Goal: Task Accomplishment & Management: Use online tool/utility

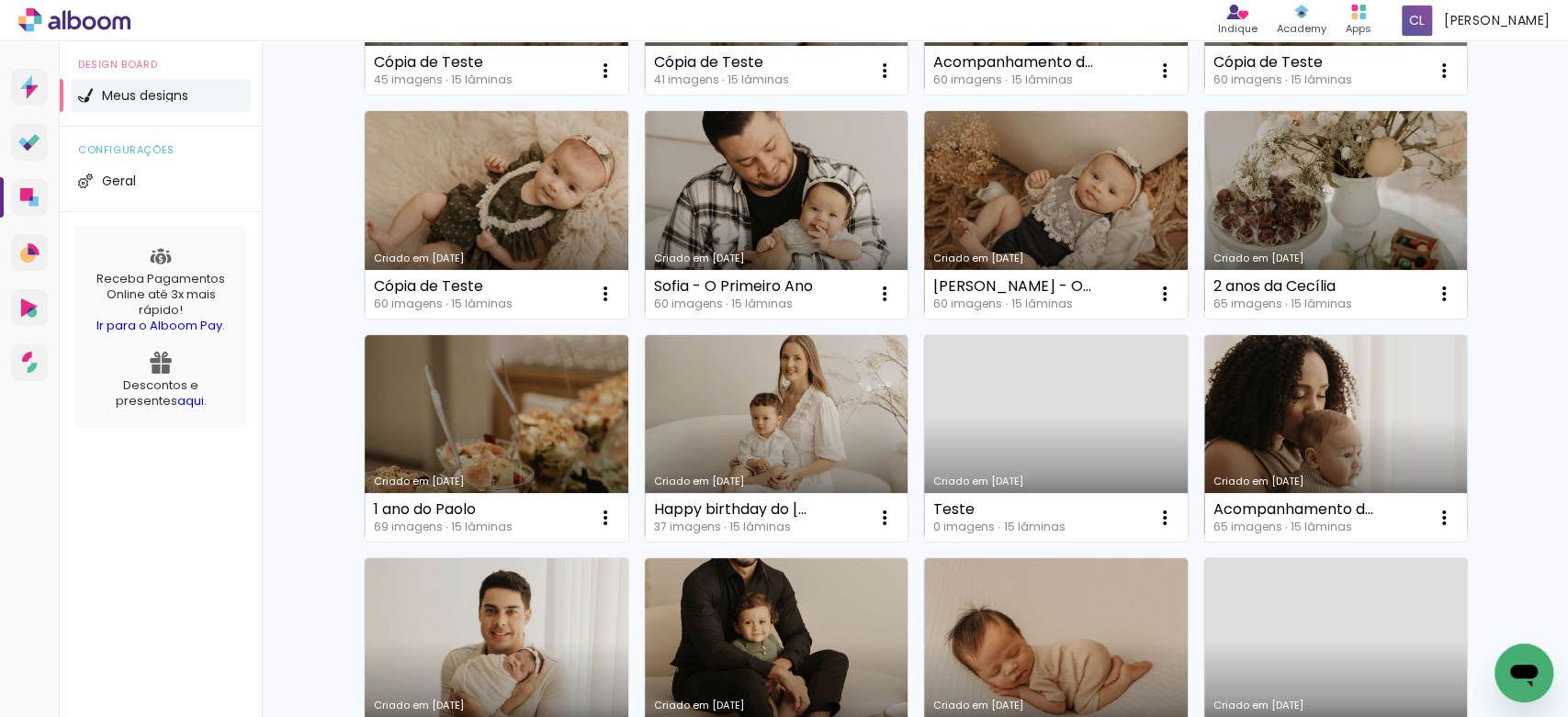
scroll to position [572, 0]
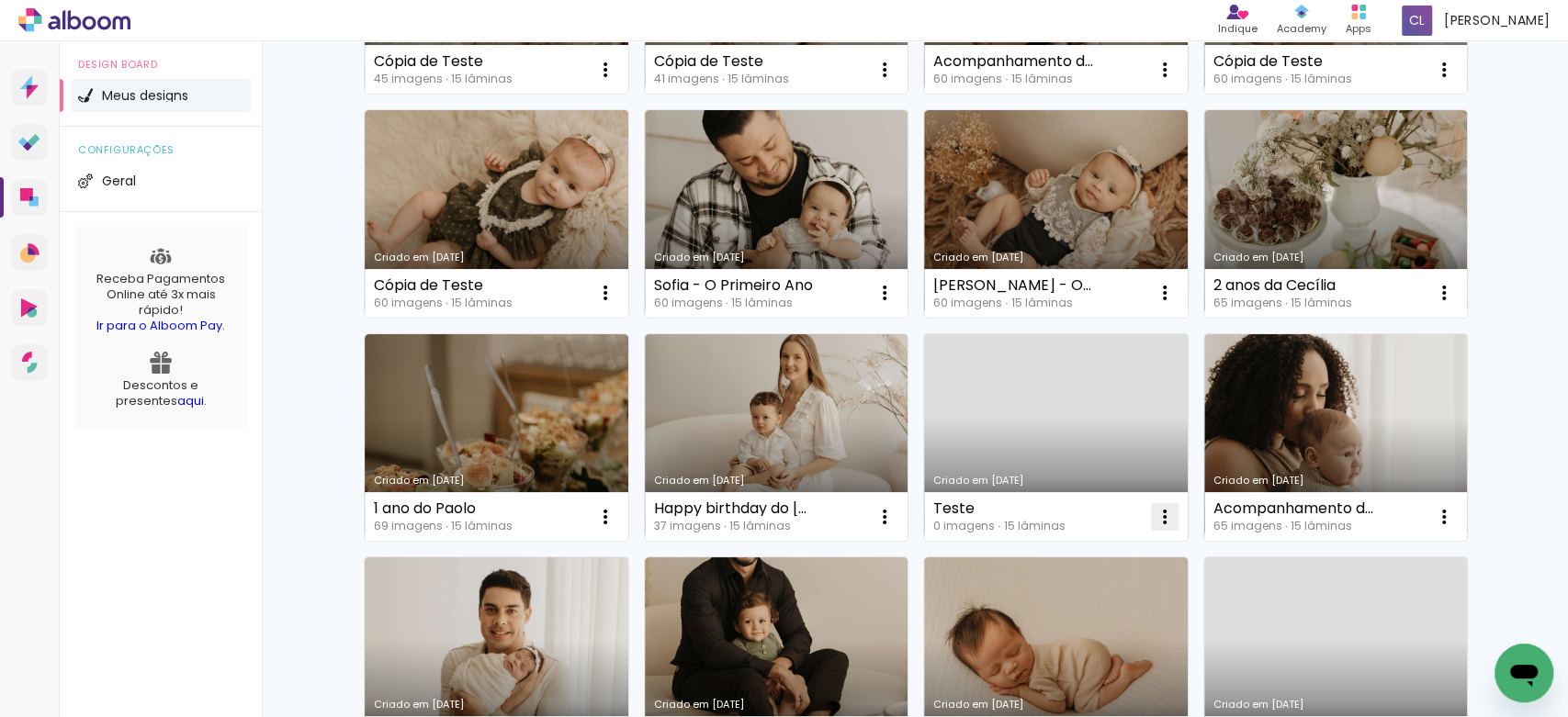
click at [1155, 510] on iron-icon at bounding box center [1164, 517] width 22 height 22
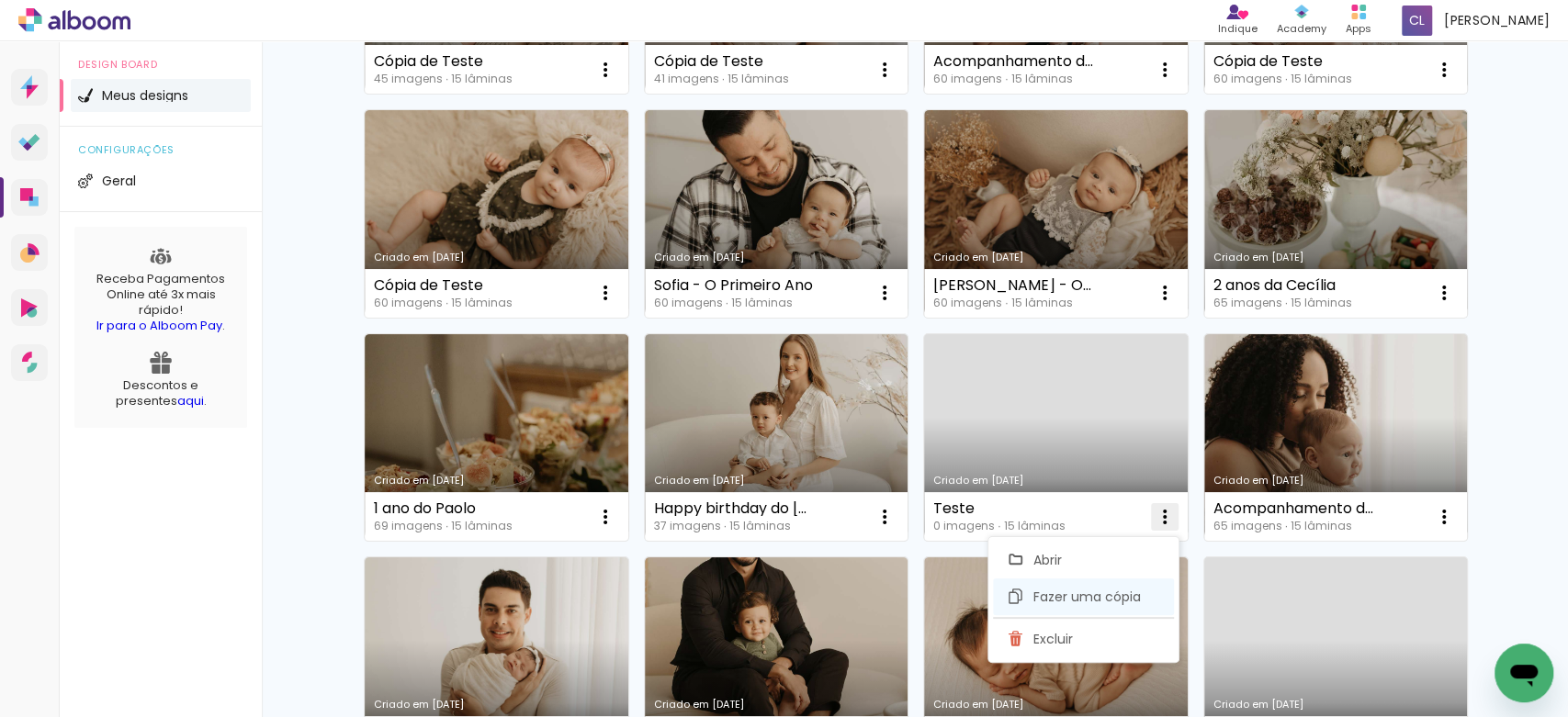
click at [1091, 596] on span "Fazer uma cópia" at bounding box center [1087, 597] width 108 height 12
type input "Cópia de Teste"
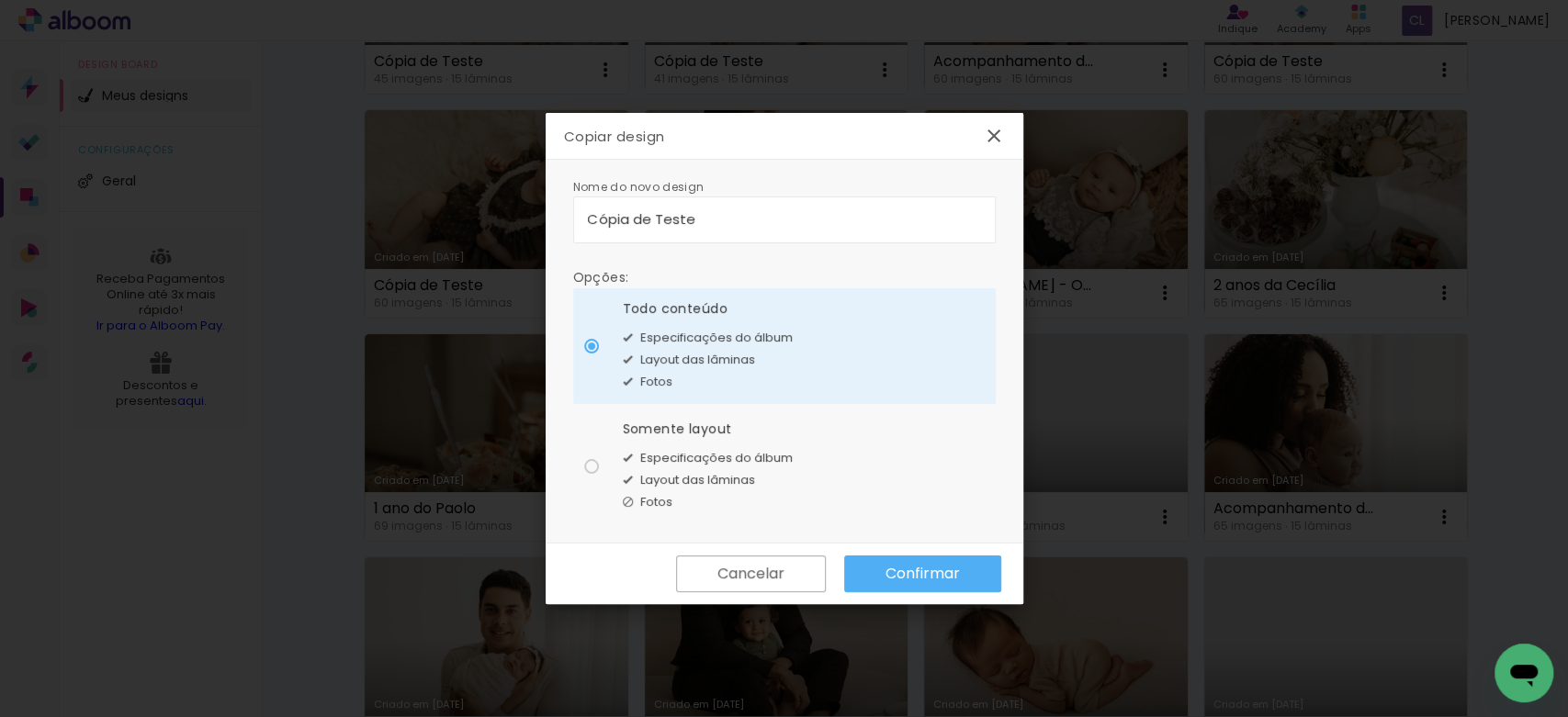
click at [718, 487] on span "Layout das lâminas" at bounding box center [698, 480] width 115 height 18
type paper-radio-button "on"
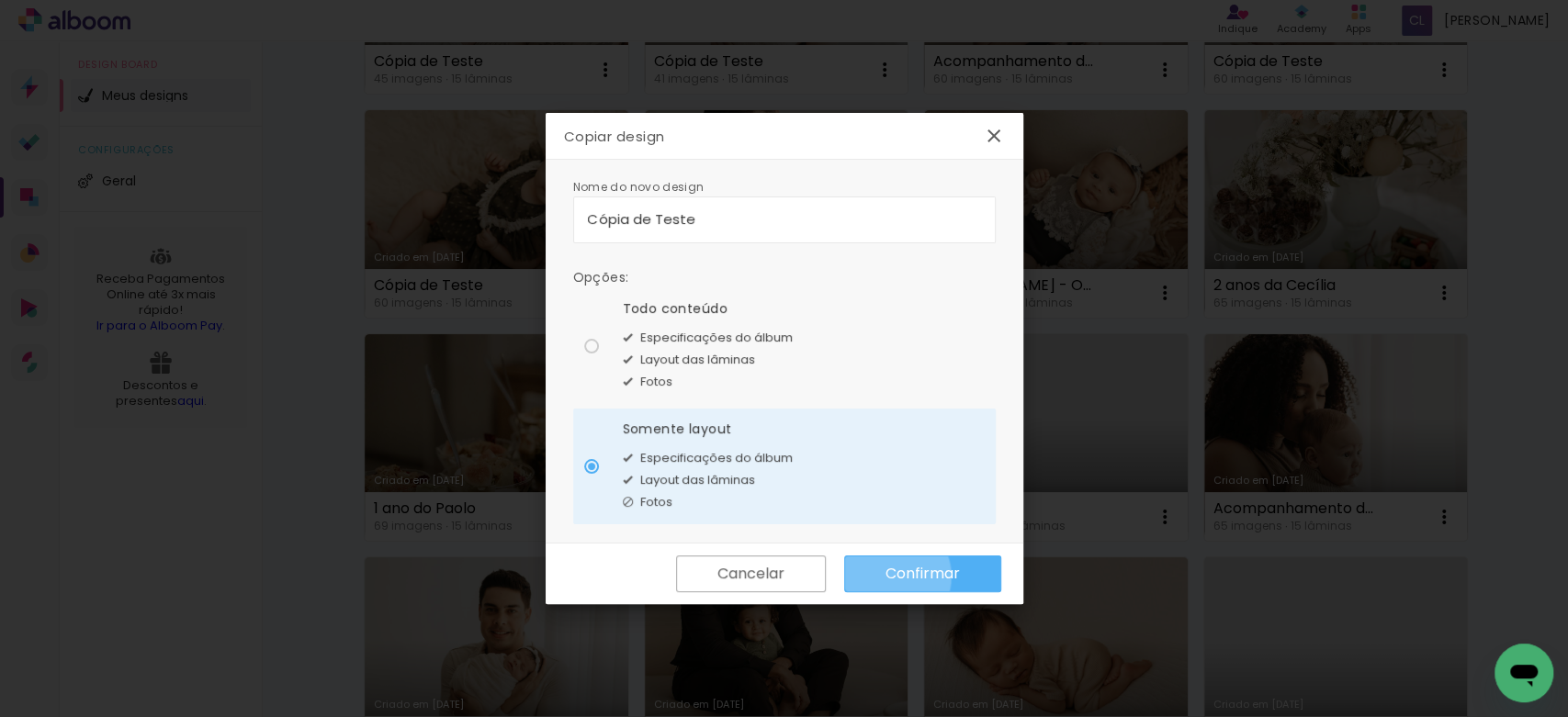
click at [0, 0] on slot "Confirmar" at bounding box center [0, 0] width 0 height 0
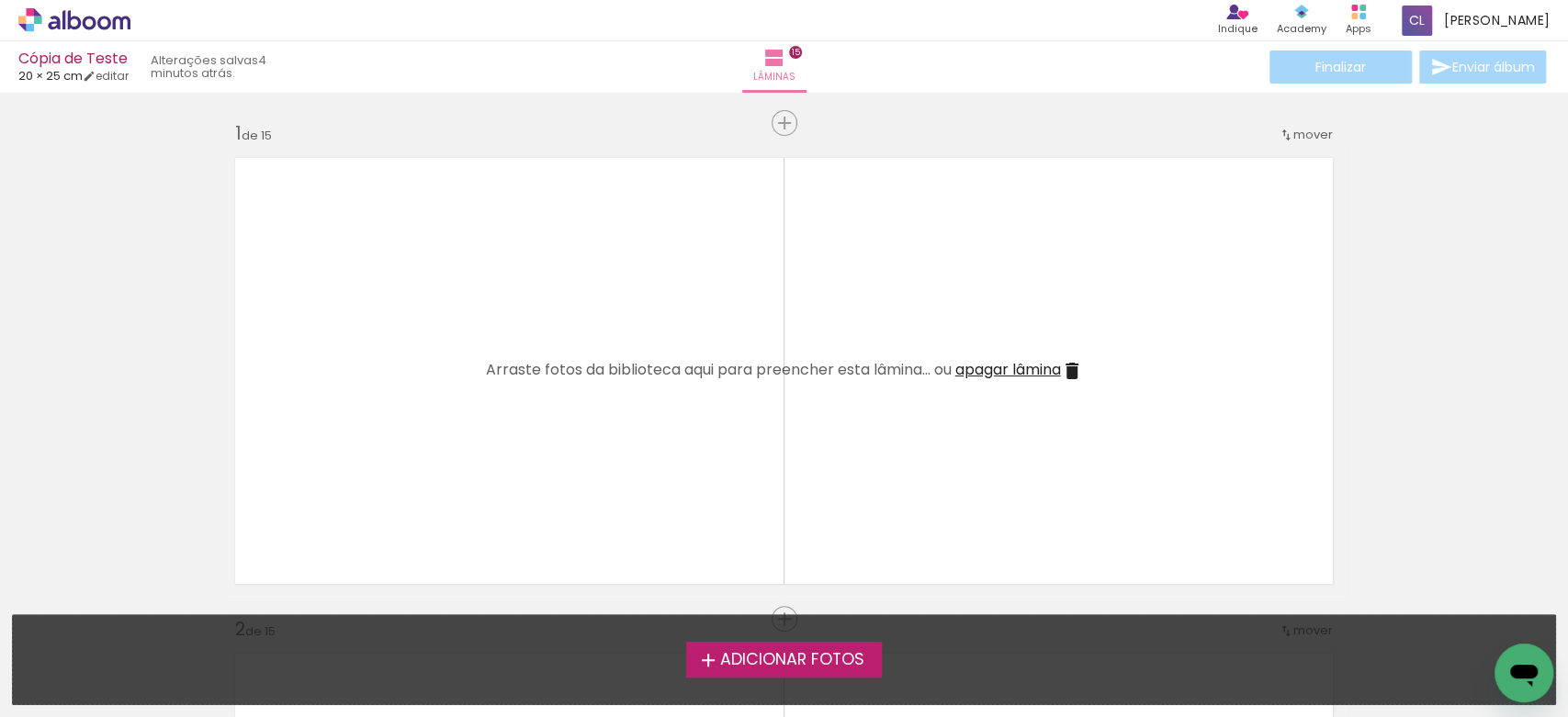
click at [785, 652] on span "Adicionar Fotos" at bounding box center [791, 660] width 144 height 16
click at [0, 0] on input "file" at bounding box center [0, 0] width 0 height 0
click at [811, 665] on span "Adicionar Fotos" at bounding box center [791, 660] width 144 height 16
click at [0, 0] on input "file" at bounding box center [0, 0] width 0 height 0
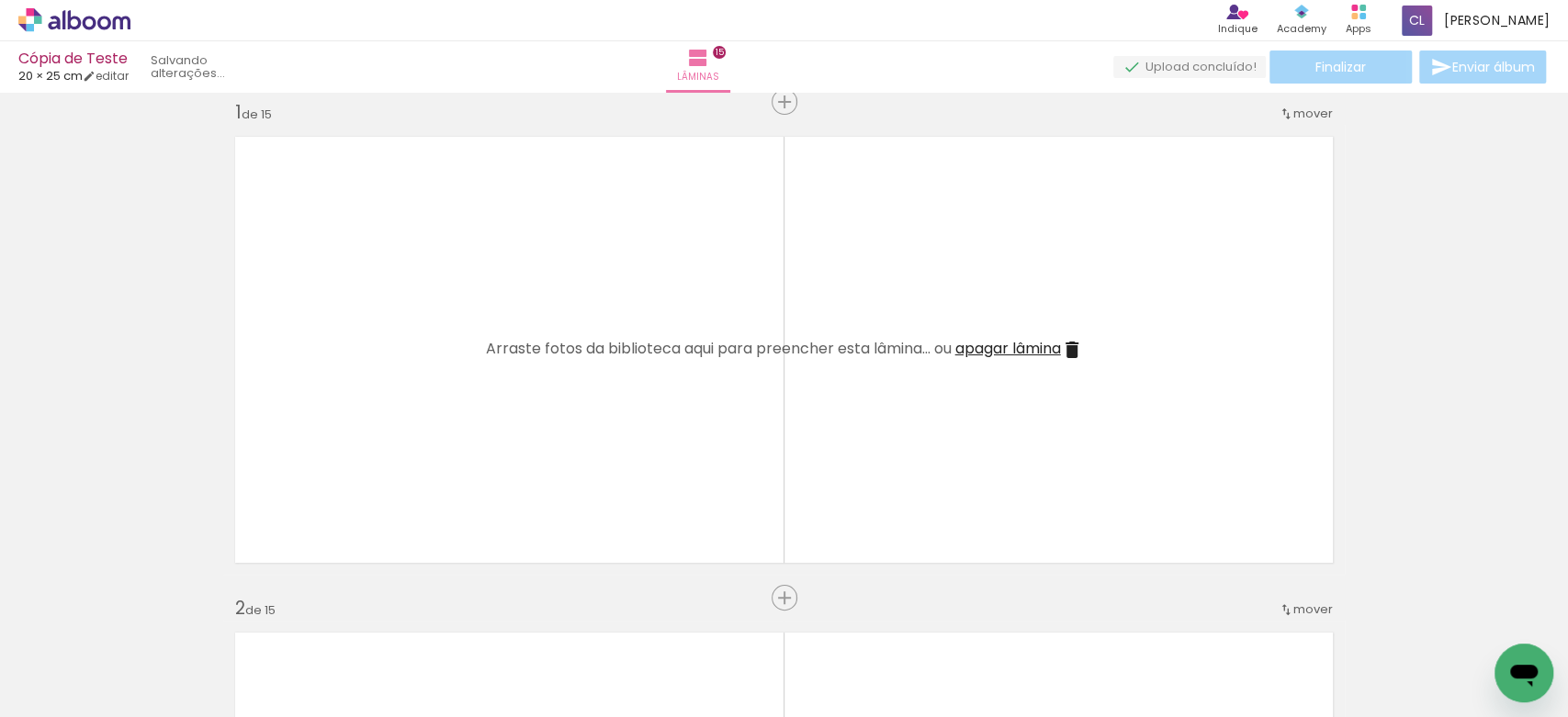
scroll to position [23, 0]
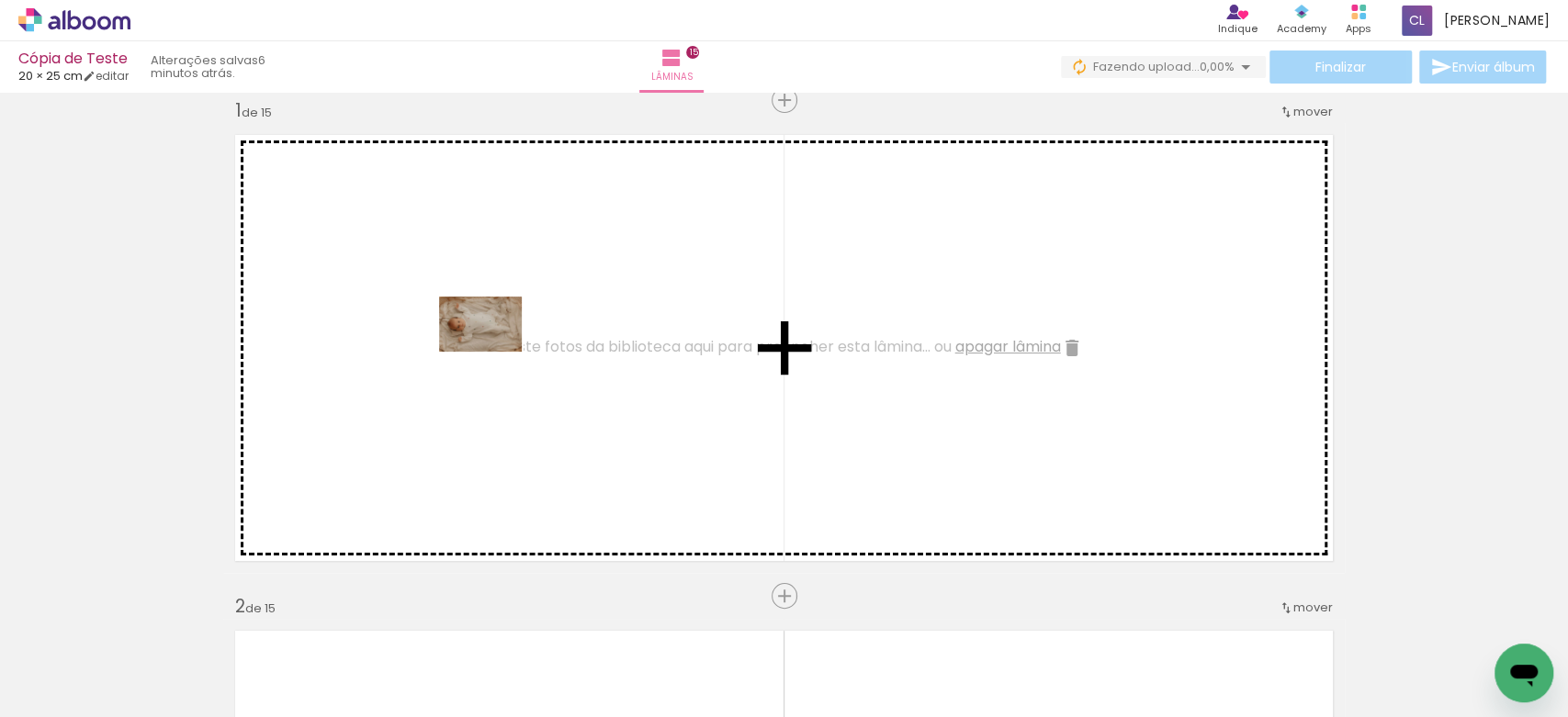
drag, startPoint x: 197, startPoint y: 662, endPoint x: 495, endPoint y: 351, distance: 430.7
click at [495, 351] on quentale-workspace at bounding box center [784, 358] width 1568 height 717
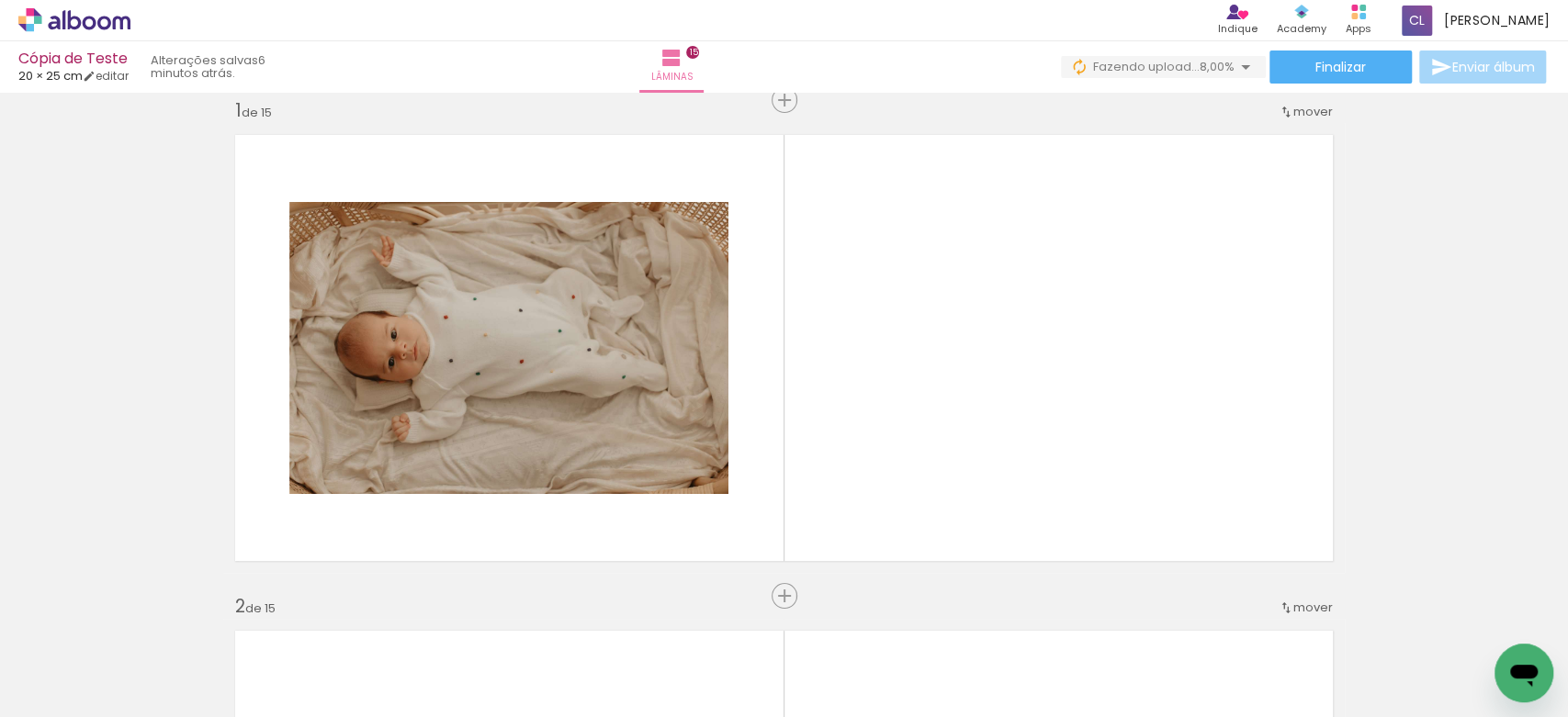
click at [510, 652] on div at bounding box center [493, 655] width 91 height 60
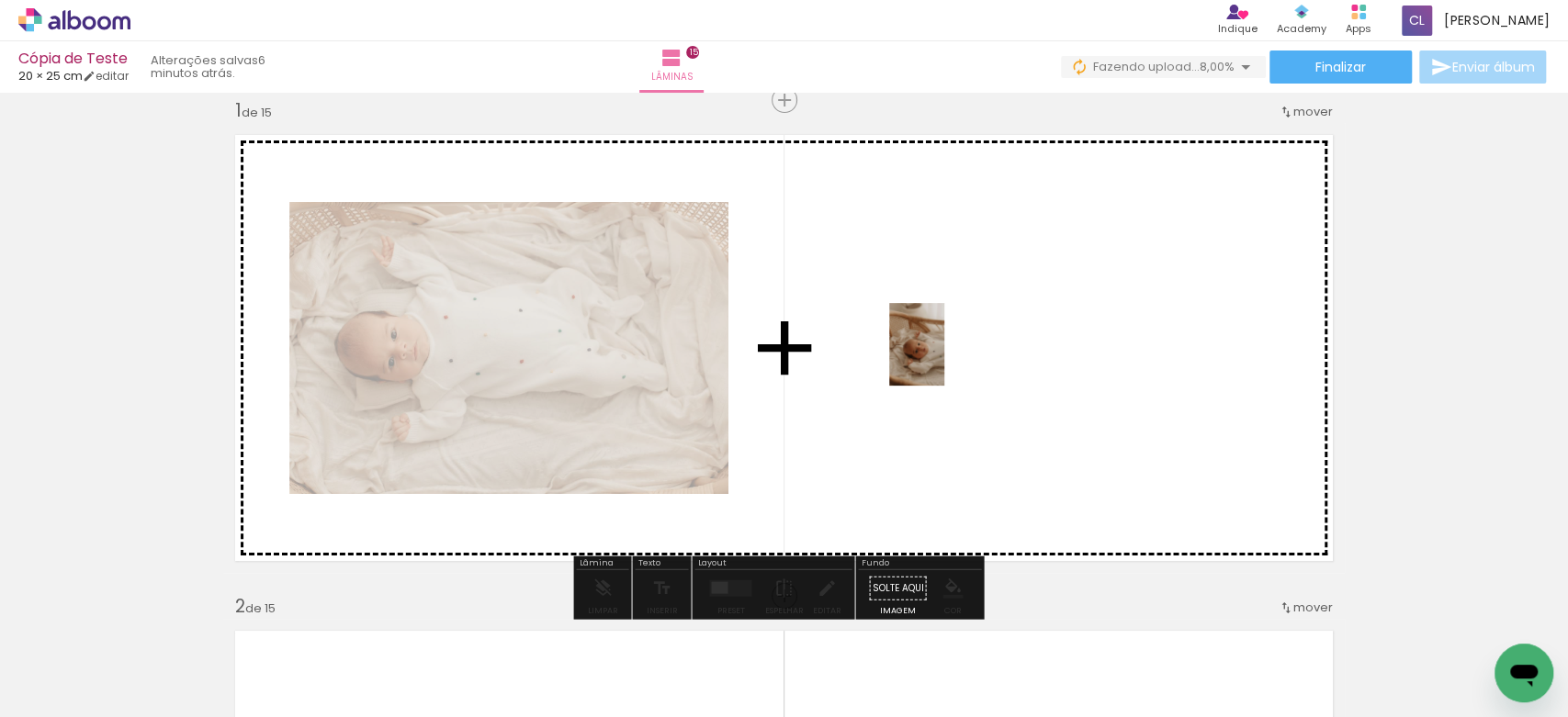
drag, startPoint x: 291, startPoint y: 652, endPoint x: 952, endPoint y: 354, distance: 725.1
click at [952, 354] on quentale-workspace at bounding box center [784, 358] width 1568 height 717
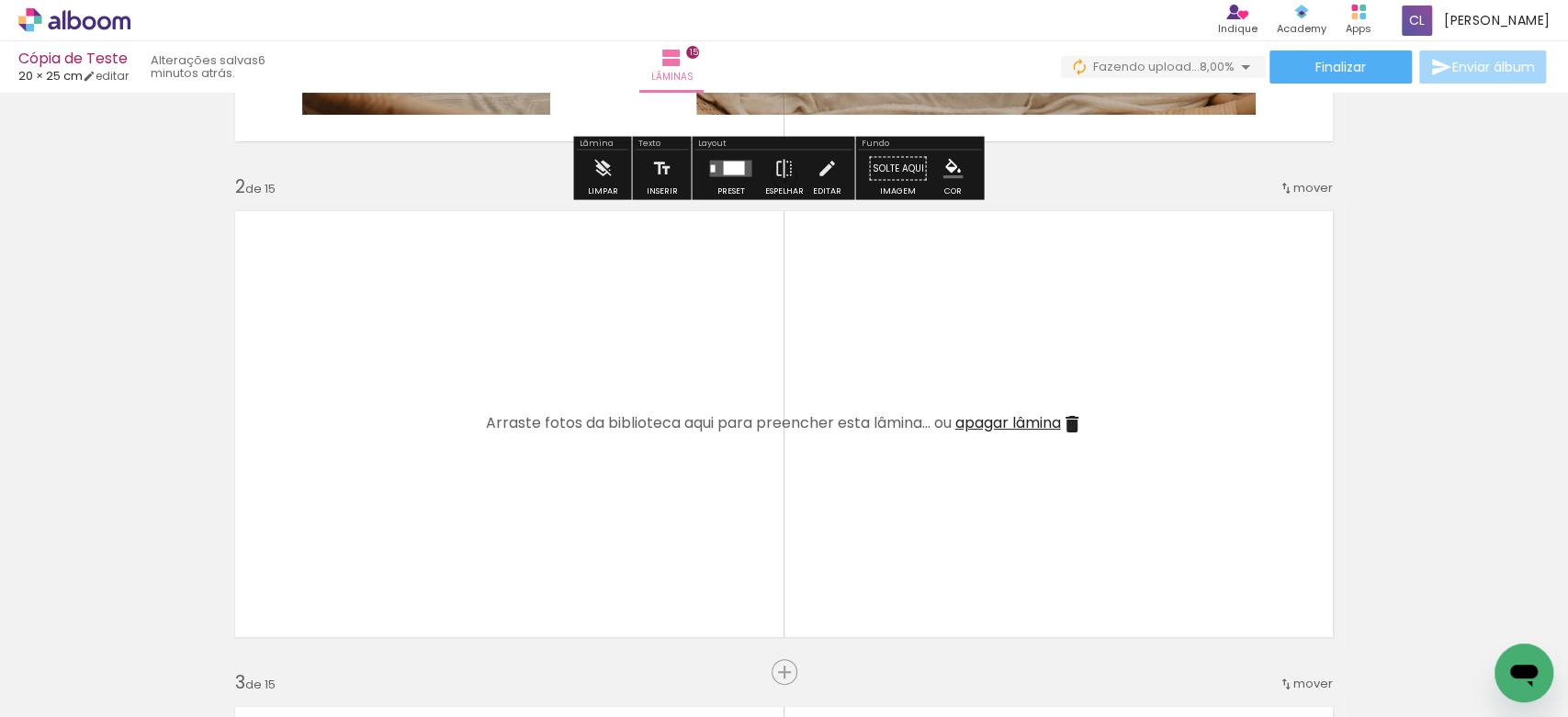
scroll to position [445, 0]
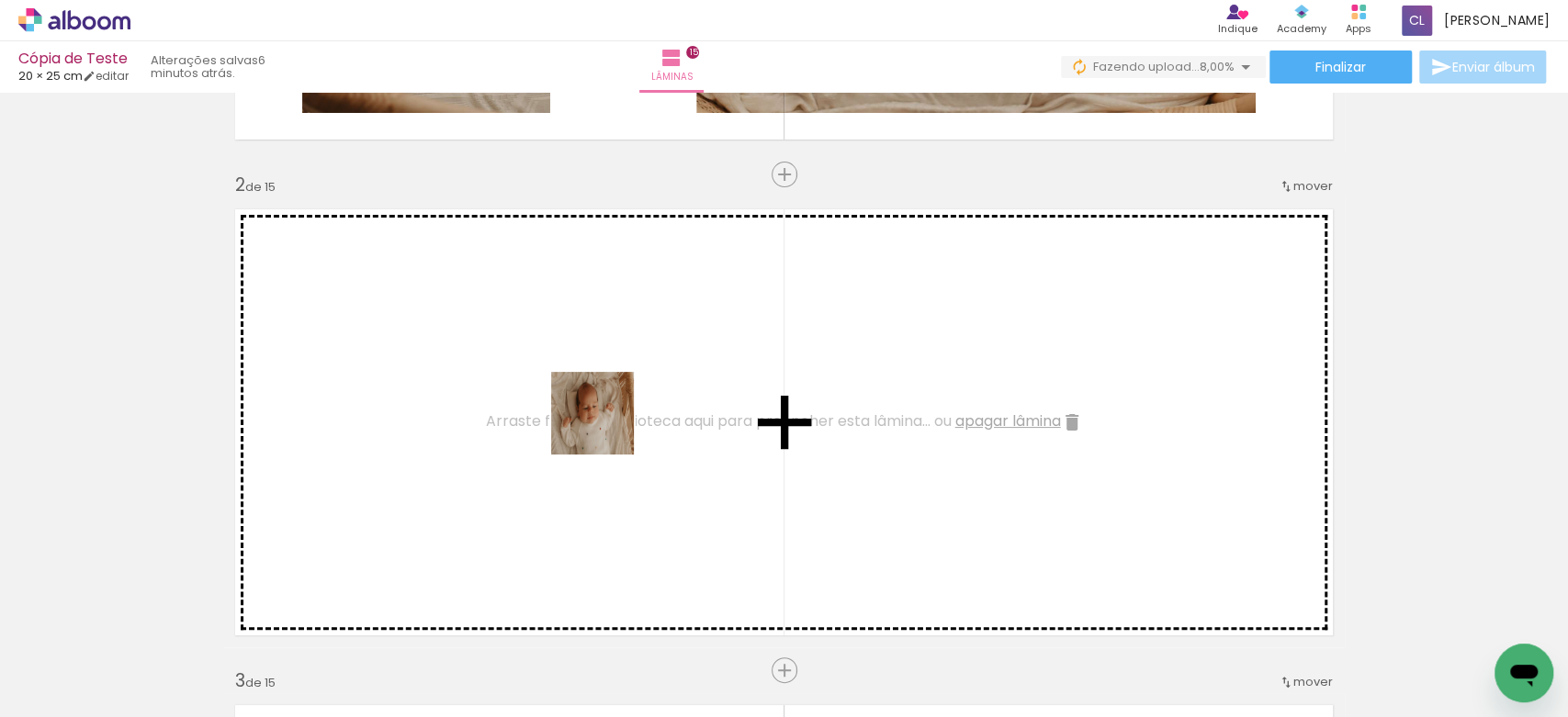
drag, startPoint x: 517, startPoint y: 677, endPoint x: 612, endPoint y: 417, distance: 276.8
click at [612, 417] on quentale-workspace at bounding box center [784, 358] width 1568 height 717
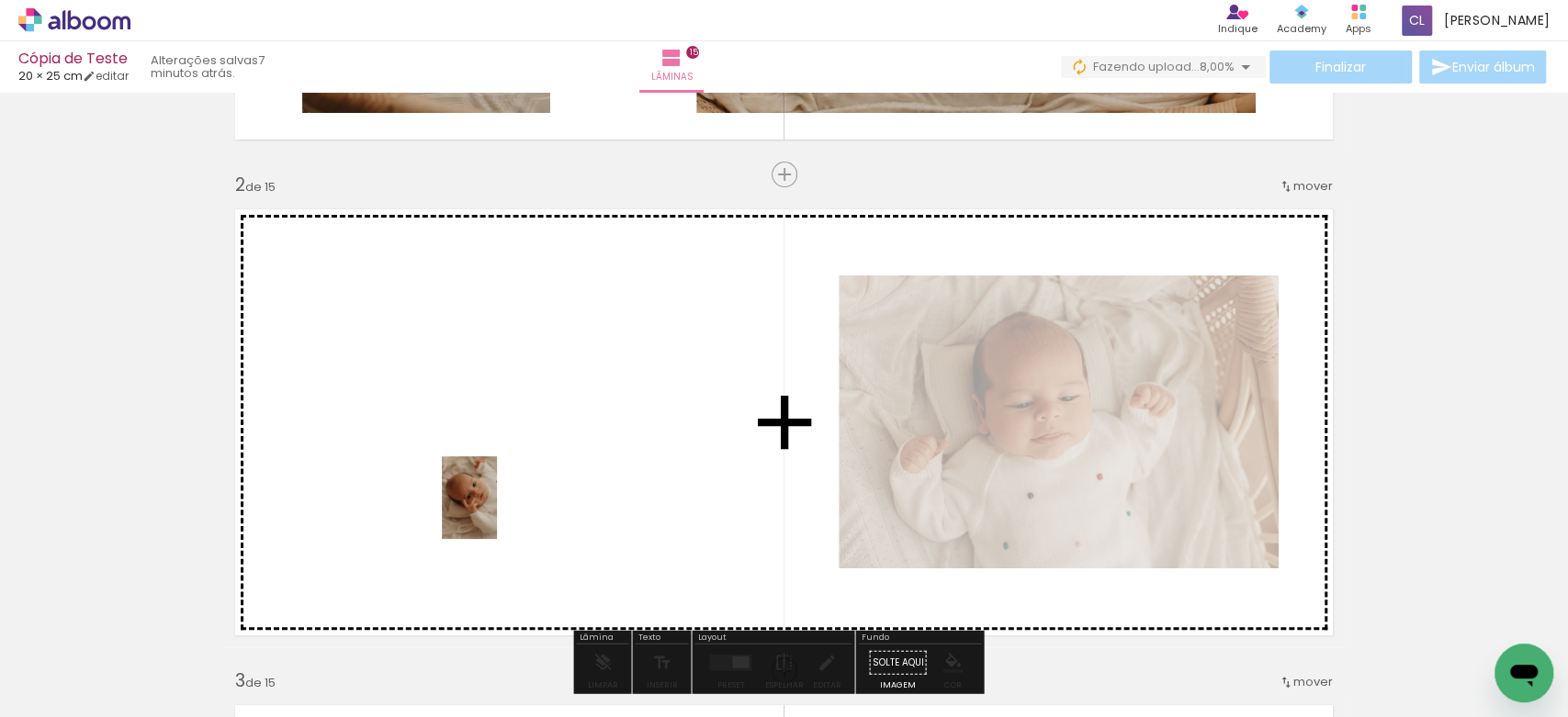
drag, startPoint x: 402, startPoint y: 661, endPoint x: 498, endPoint y: 512, distance: 177.2
click at [498, 512] on quentale-workspace at bounding box center [784, 358] width 1568 height 717
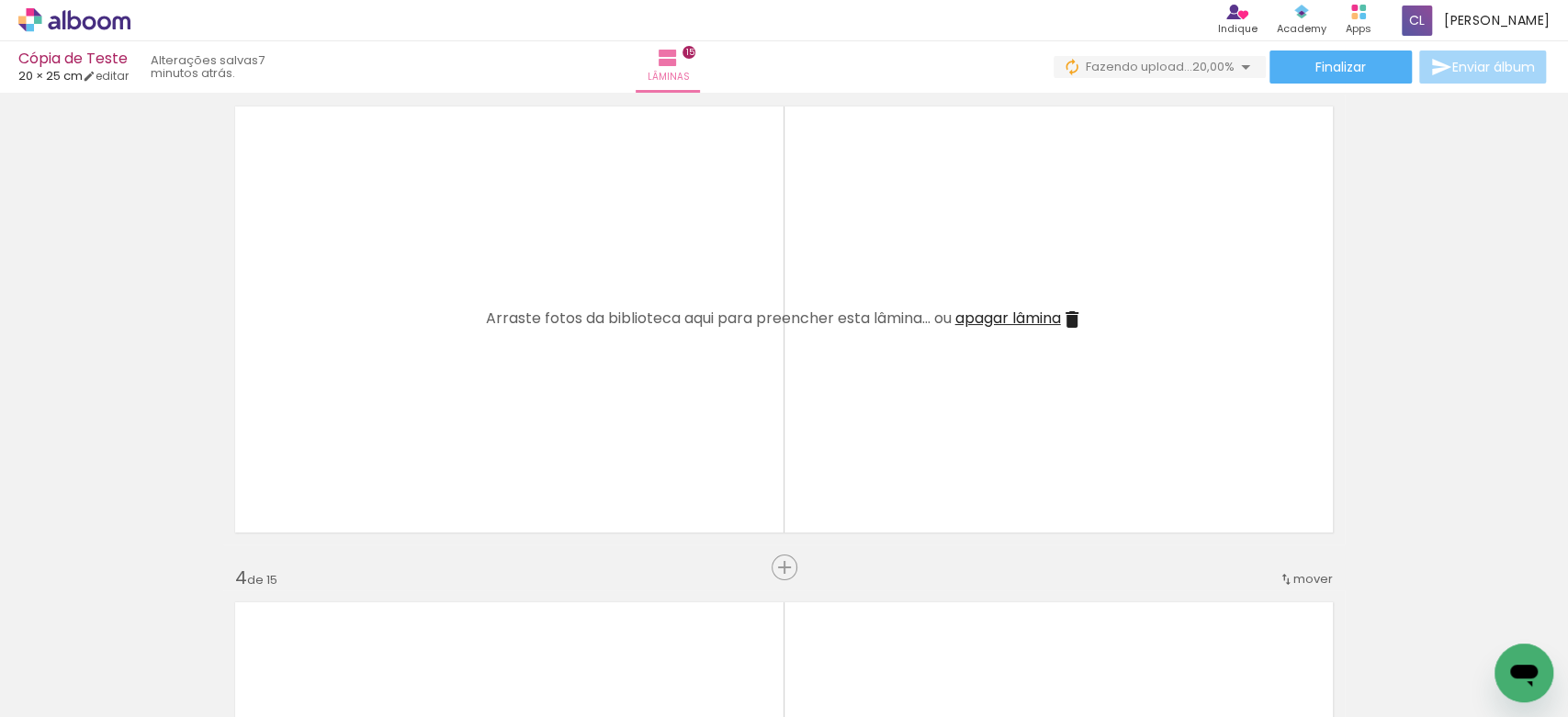
scroll to position [1044, 0]
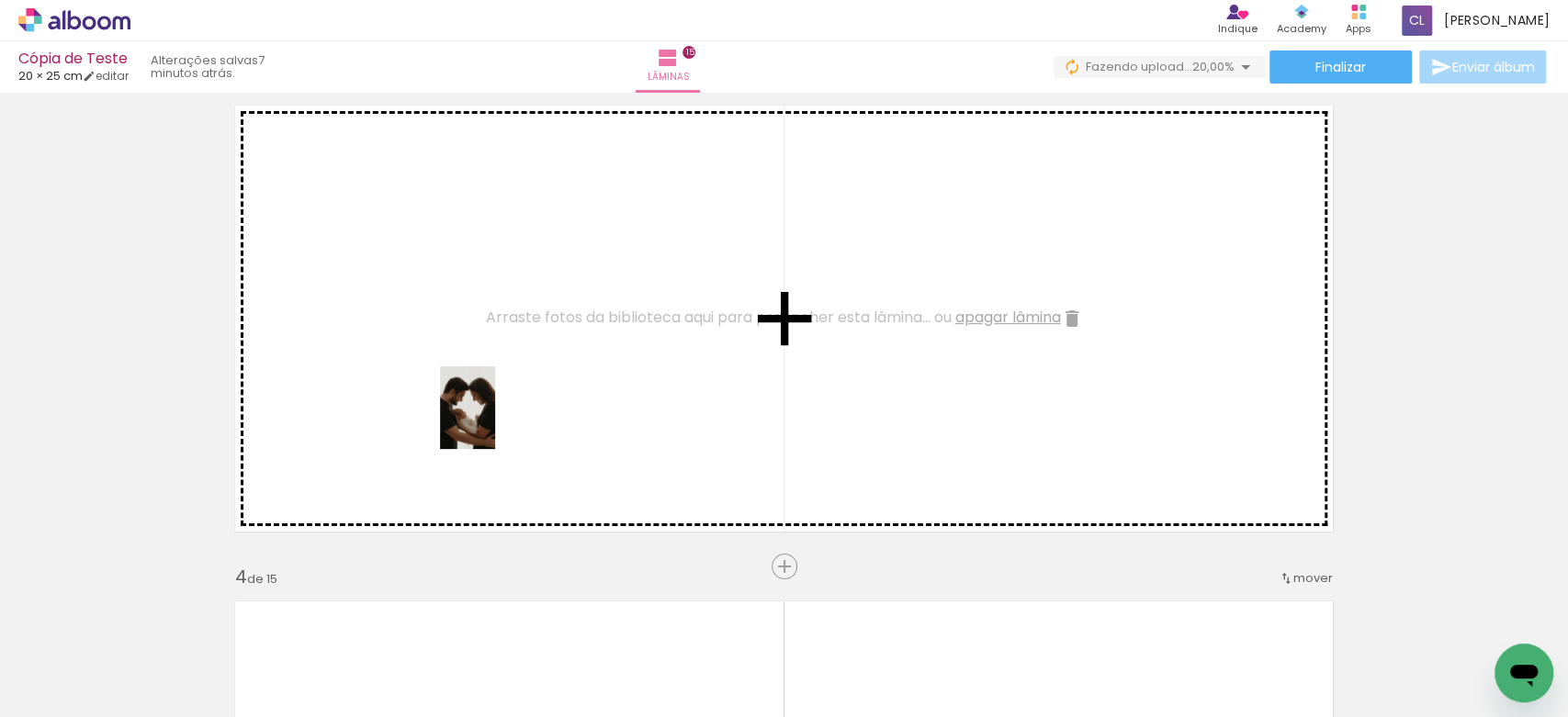
drag, startPoint x: 497, startPoint y: 682, endPoint x: 496, endPoint y: 422, distance: 260.0
click at [496, 422] on quentale-workspace at bounding box center [784, 358] width 1568 height 717
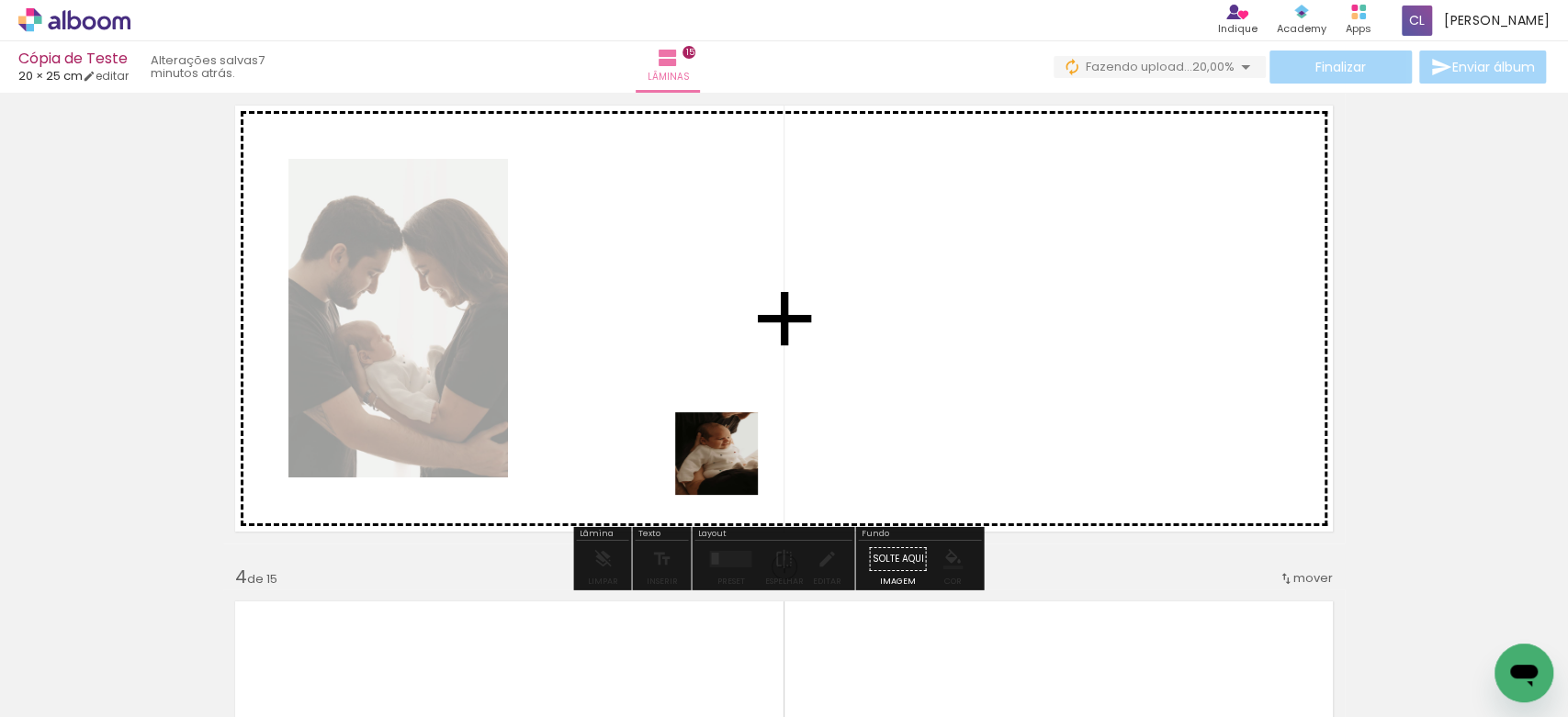
drag, startPoint x: 722, startPoint y: 669, endPoint x: 735, endPoint y: 380, distance: 289.3
click at [735, 380] on quentale-workspace at bounding box center [784, 358] width 1568 height 717
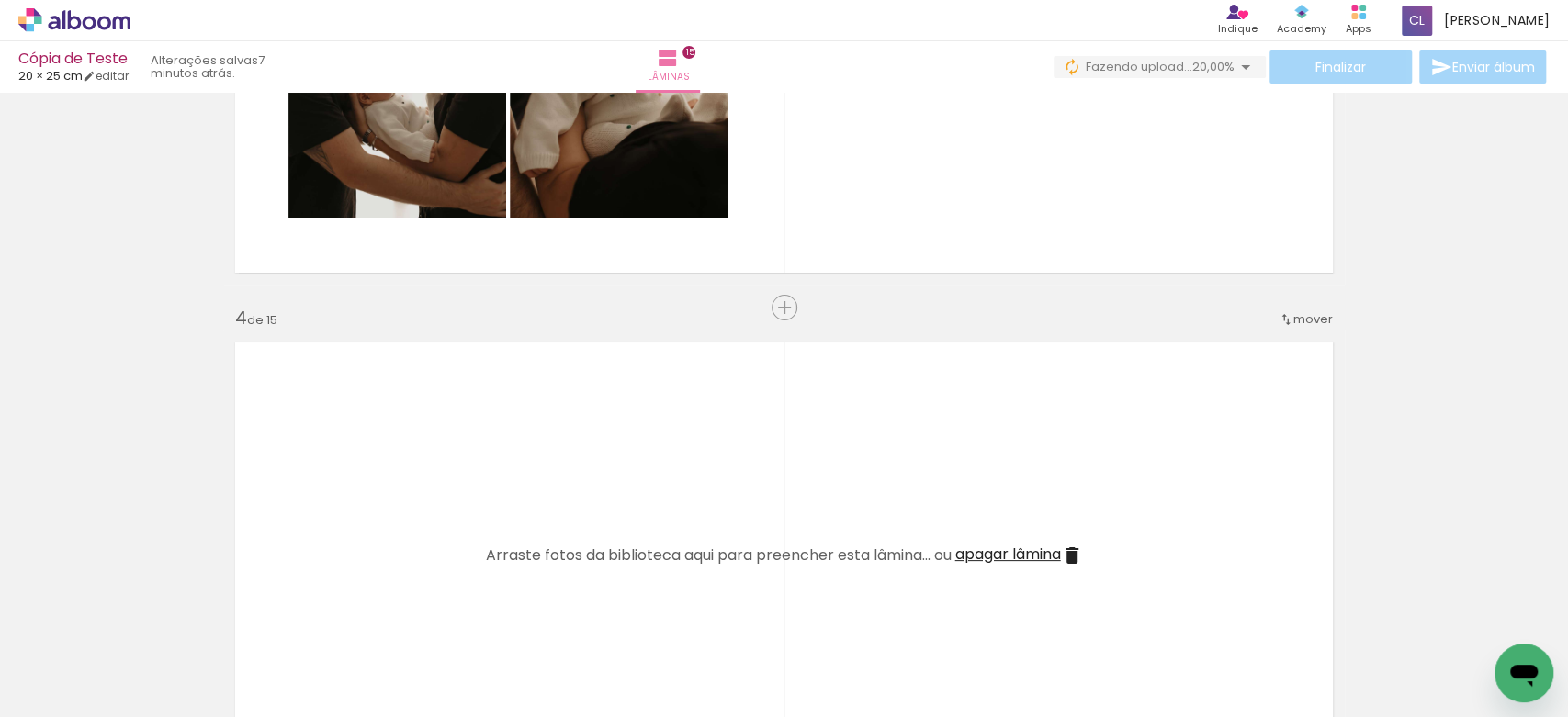
scroll to position [1301, 0]
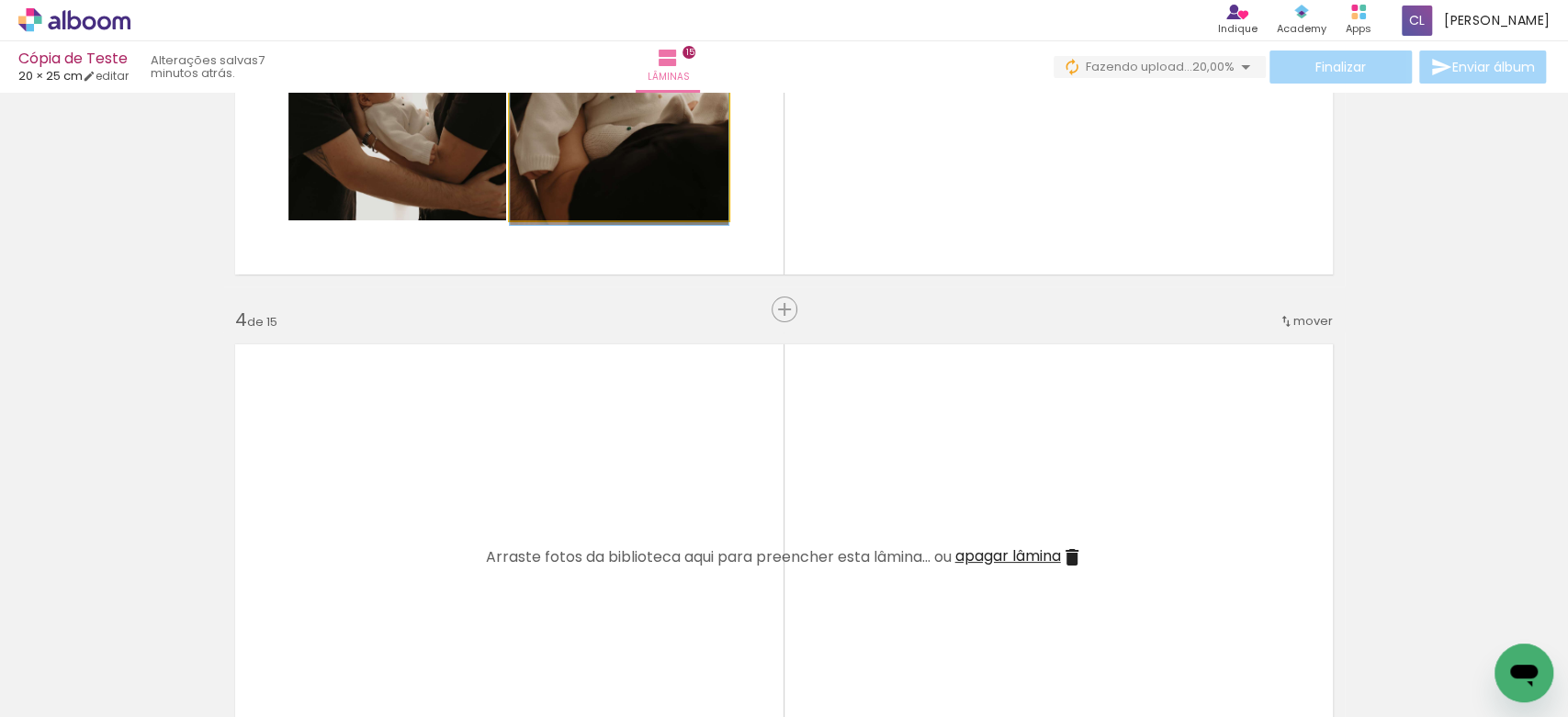
click at [598, 168] on quentale-photo at bounding box center [619, 61] width 219 height 319
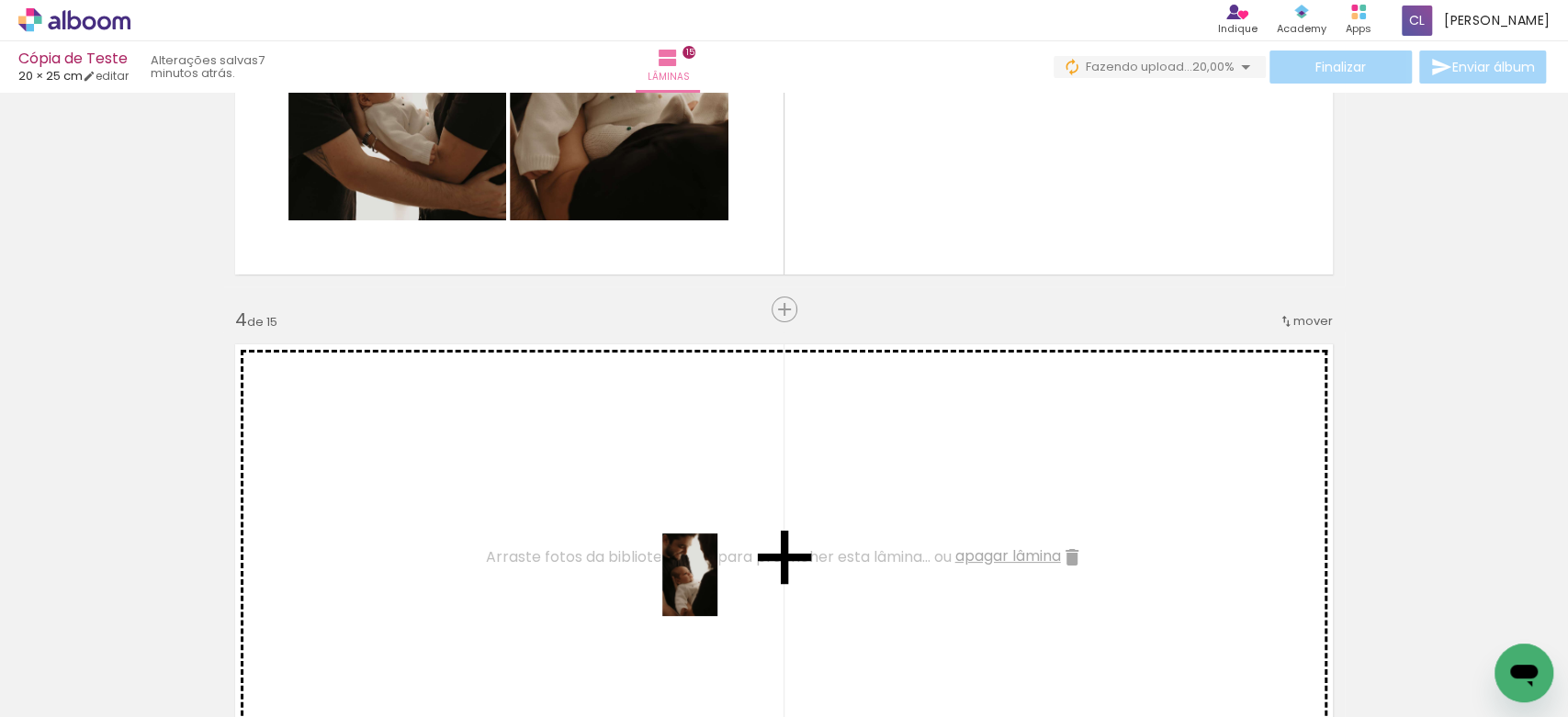
drag, startPoint x: 606, startPoint y: 674, endPoint x: 717, endPoint y: 589, distance: 139.8
click at [717, 589] on quentale-workspace at bounding box center [784, 358] width 1568 height 717
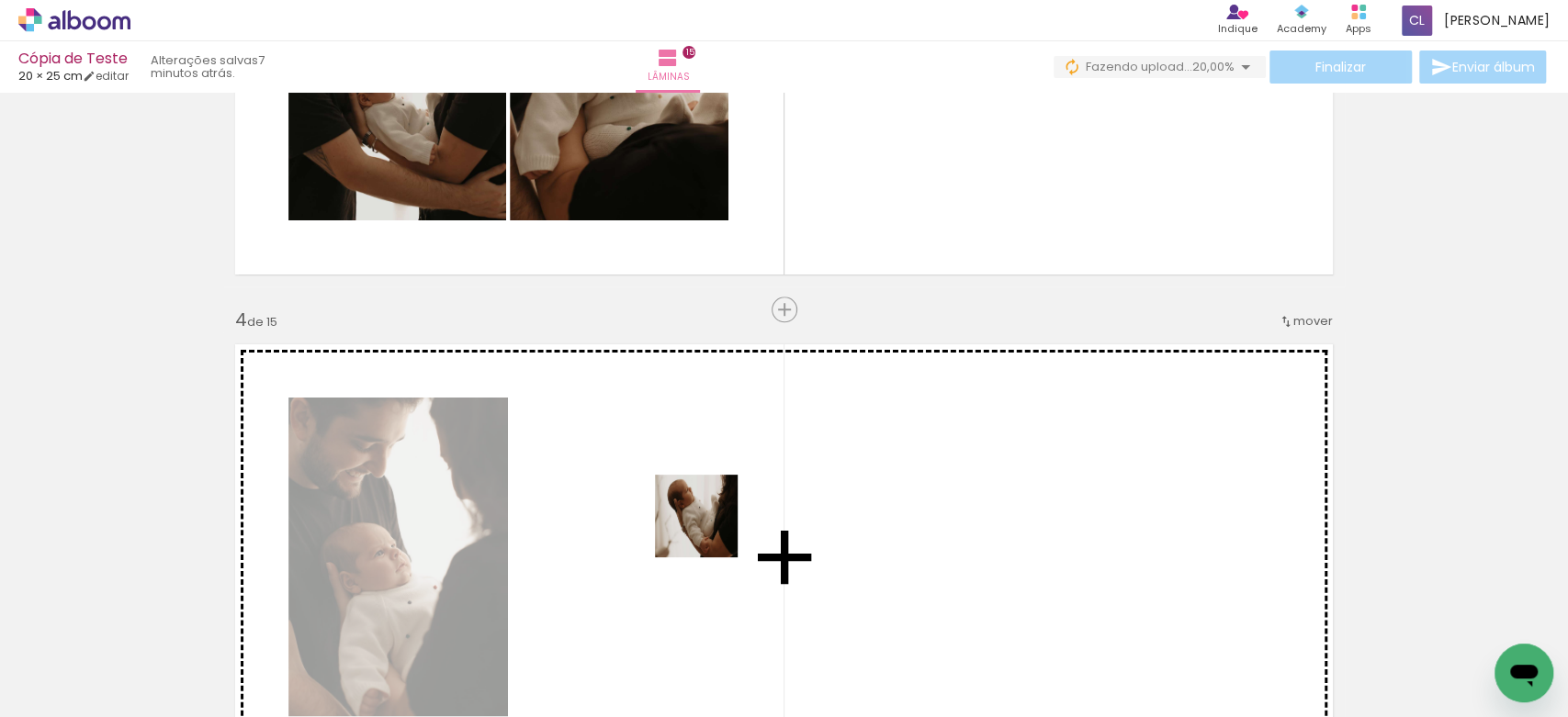
drag, startPoint x: 434, startPoint y: 666, endPoint x: 750, endPoint y: 511, distance: 352.0
click at [750, 511] on quentale-workspace at bounding box center [784, 358] width 1568 height 717
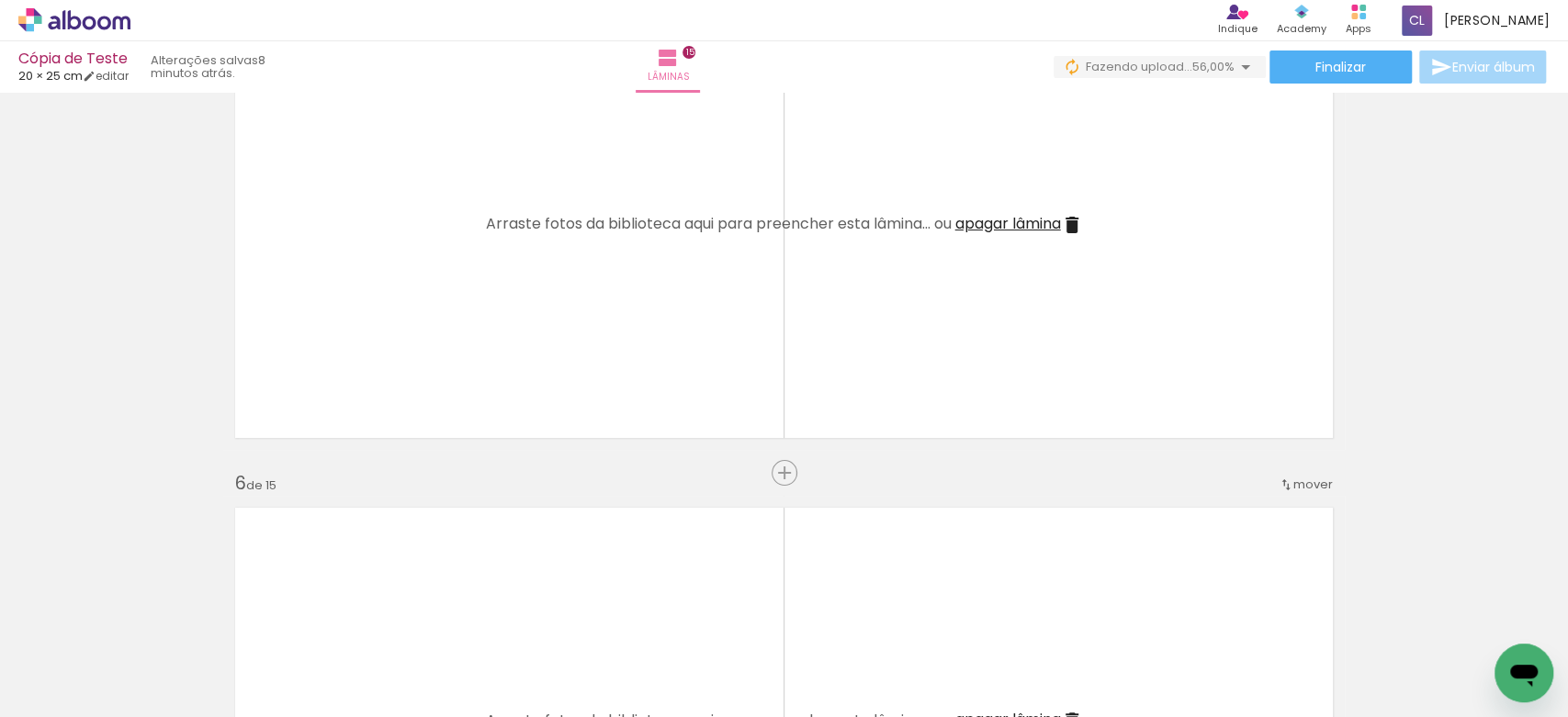
scroll to position [2131, 0]
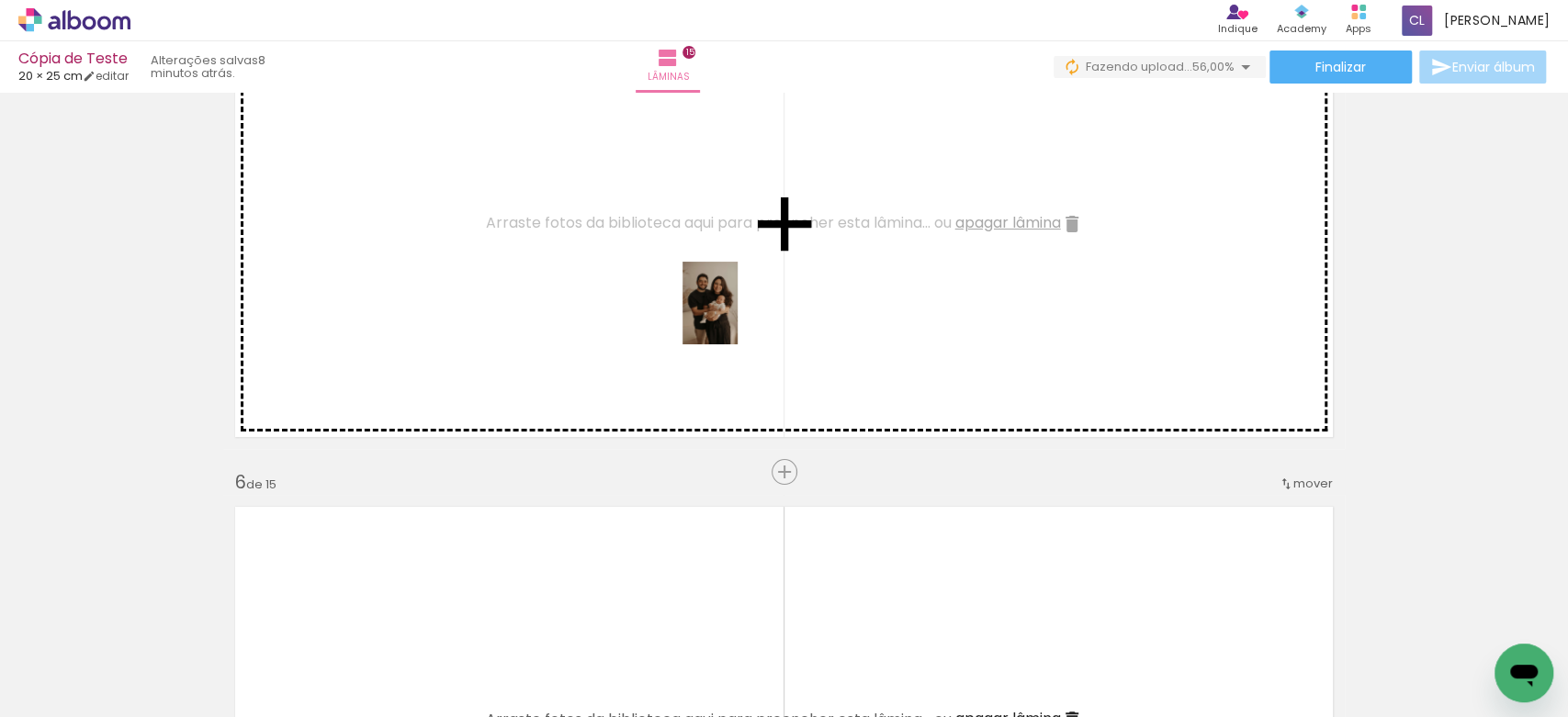
drag, startPoint x: 658, startPoint y: 667, endPoint x: 738, endPoint y: 317, distance: 359.0
click at [738, 317] on quentale-workspace at bounding box center [784, 358] width 1568 height 717
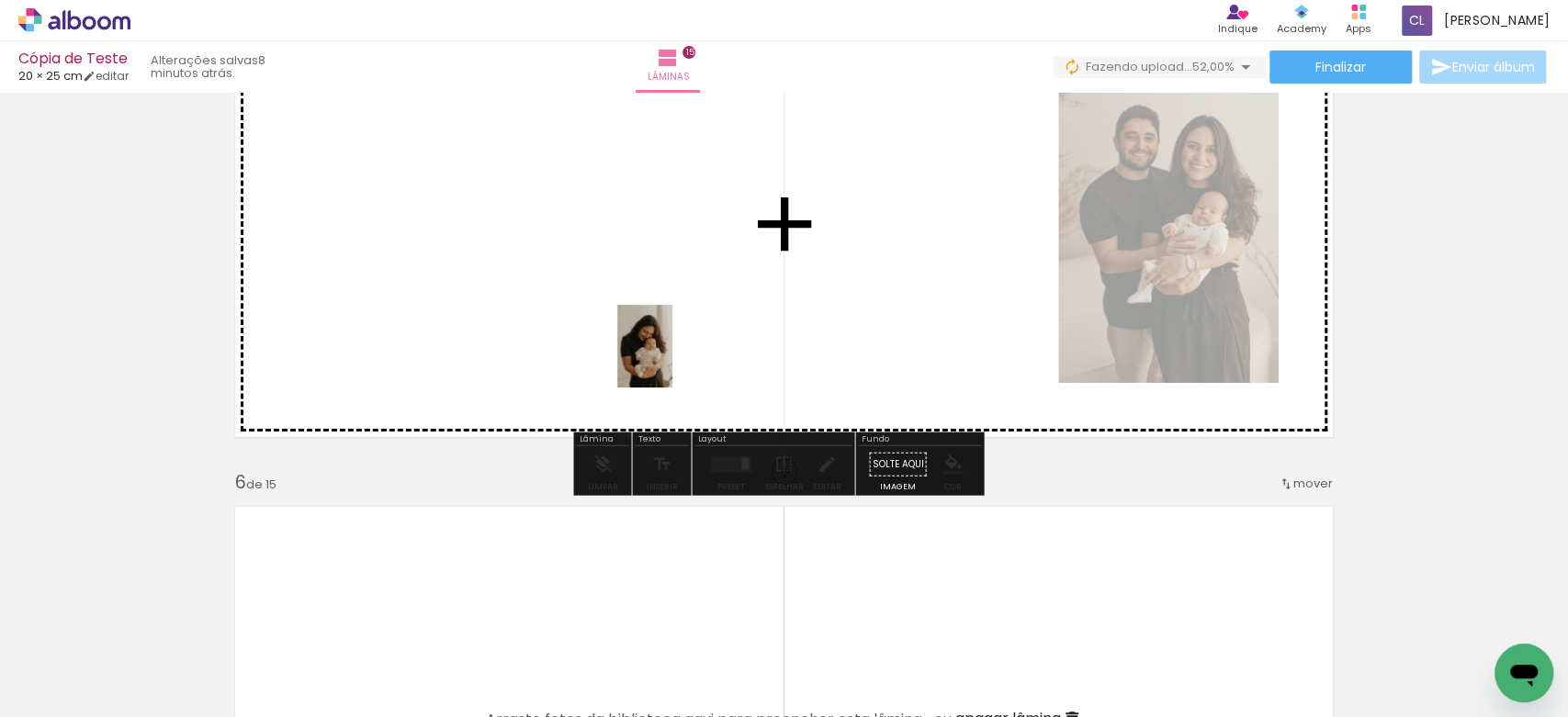
drag, startPoint x: 558, startPoint y: 666, endPoint x: 672, endPoint y: 359, distance: 327.5
click at [672, 359] on quentale-workspace at bounding box center [784, 358] width 1568 height 717
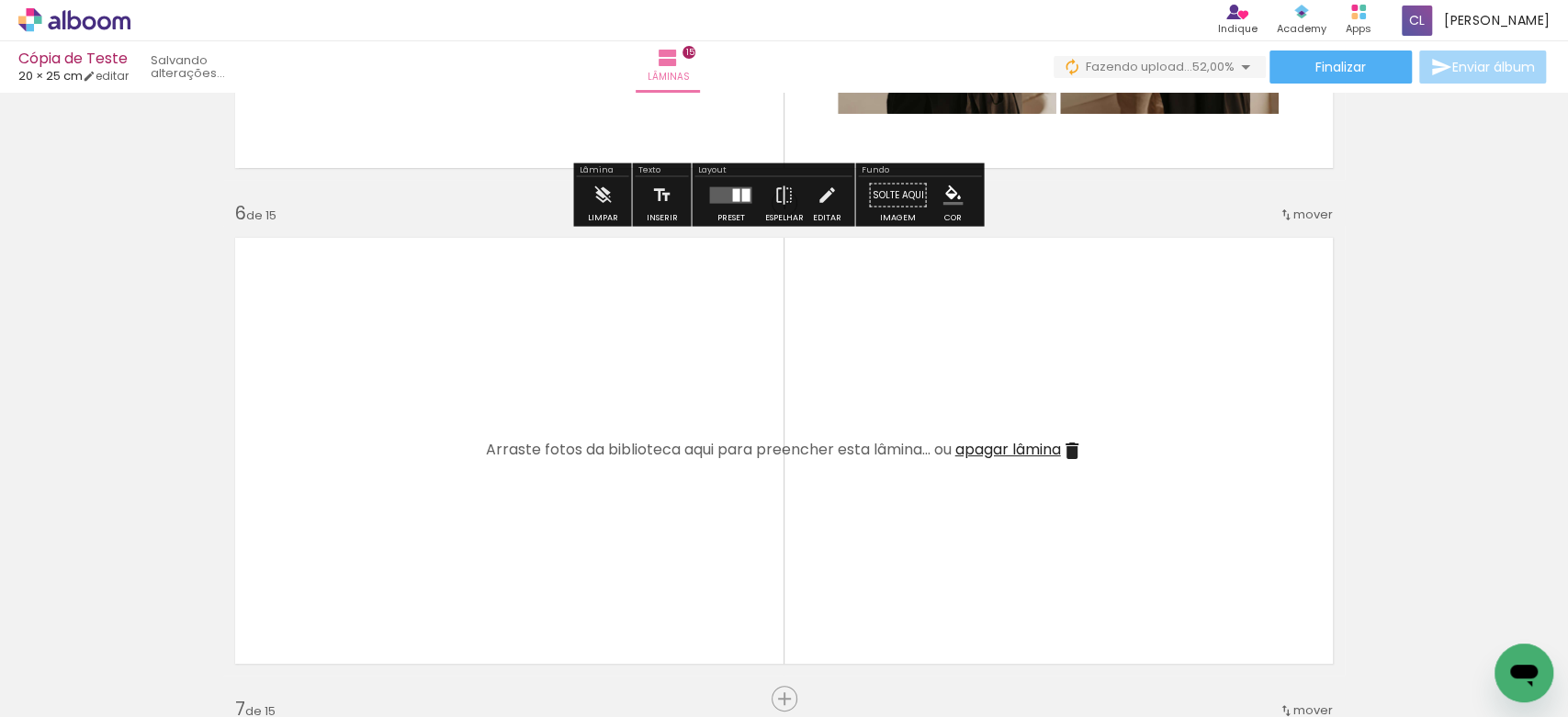
scroll to position [2436, 0]
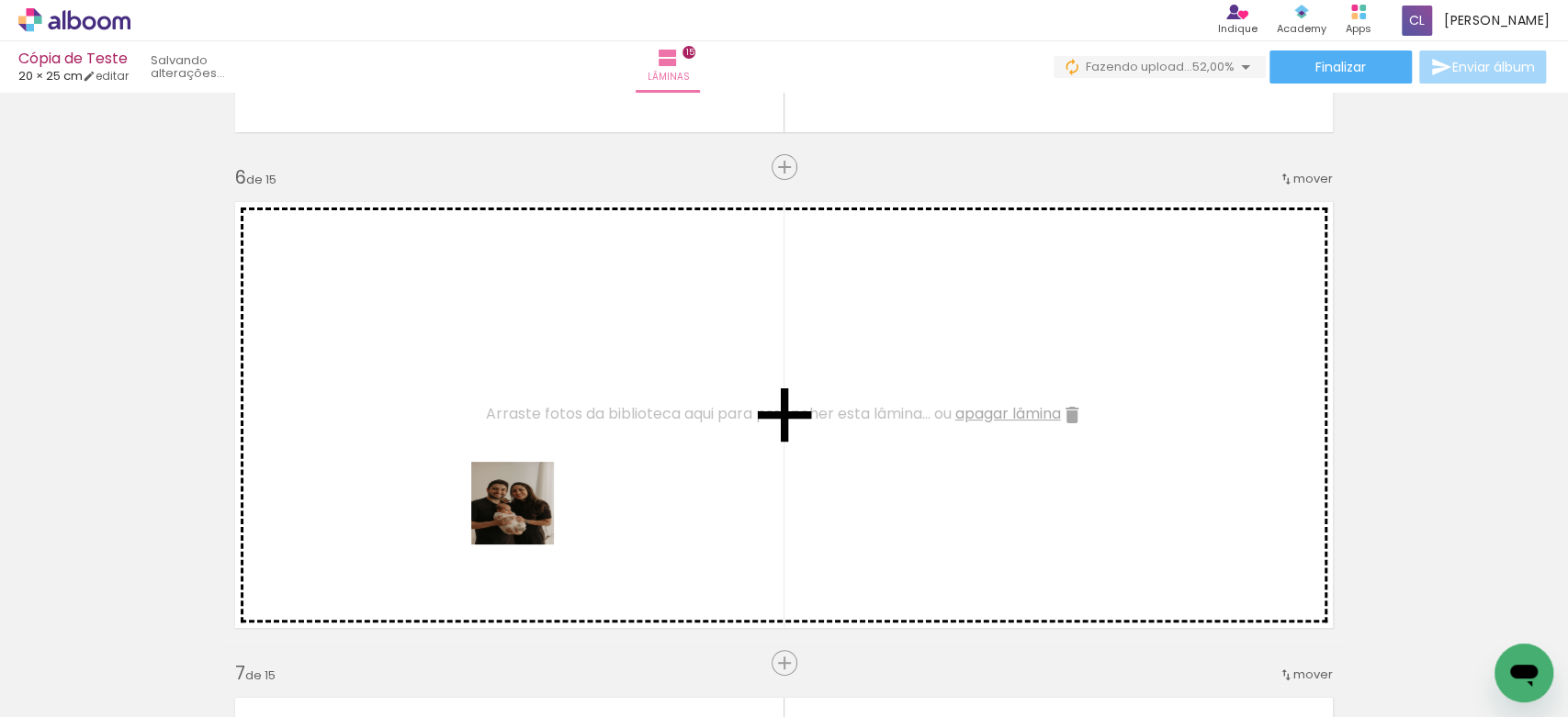
drag, startPoint x: 355, startPoint y: 651, endPoint x: 599, endPoint y: 474, distance: 301.4
click at [599, 474] on quentale-workspace at bounding box center [784, 358] width 1568 height 717
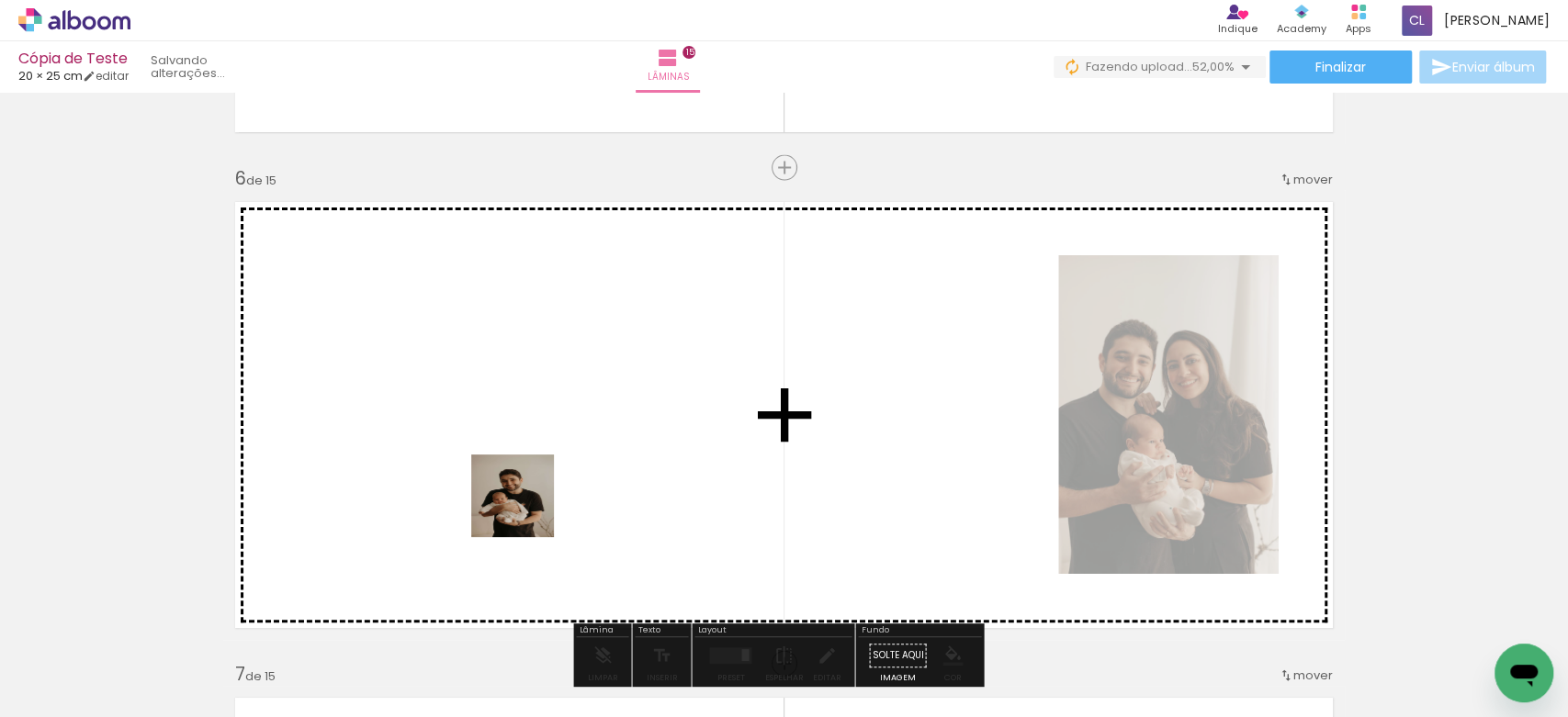
drag, startPoint x: 245, startPoint y: 673, endPoint x: 654, endPoint y: 472, distance: 455.7
click at [654, 472] on quentale-workspace at bounding box center [784, 358] width 1568 height 717
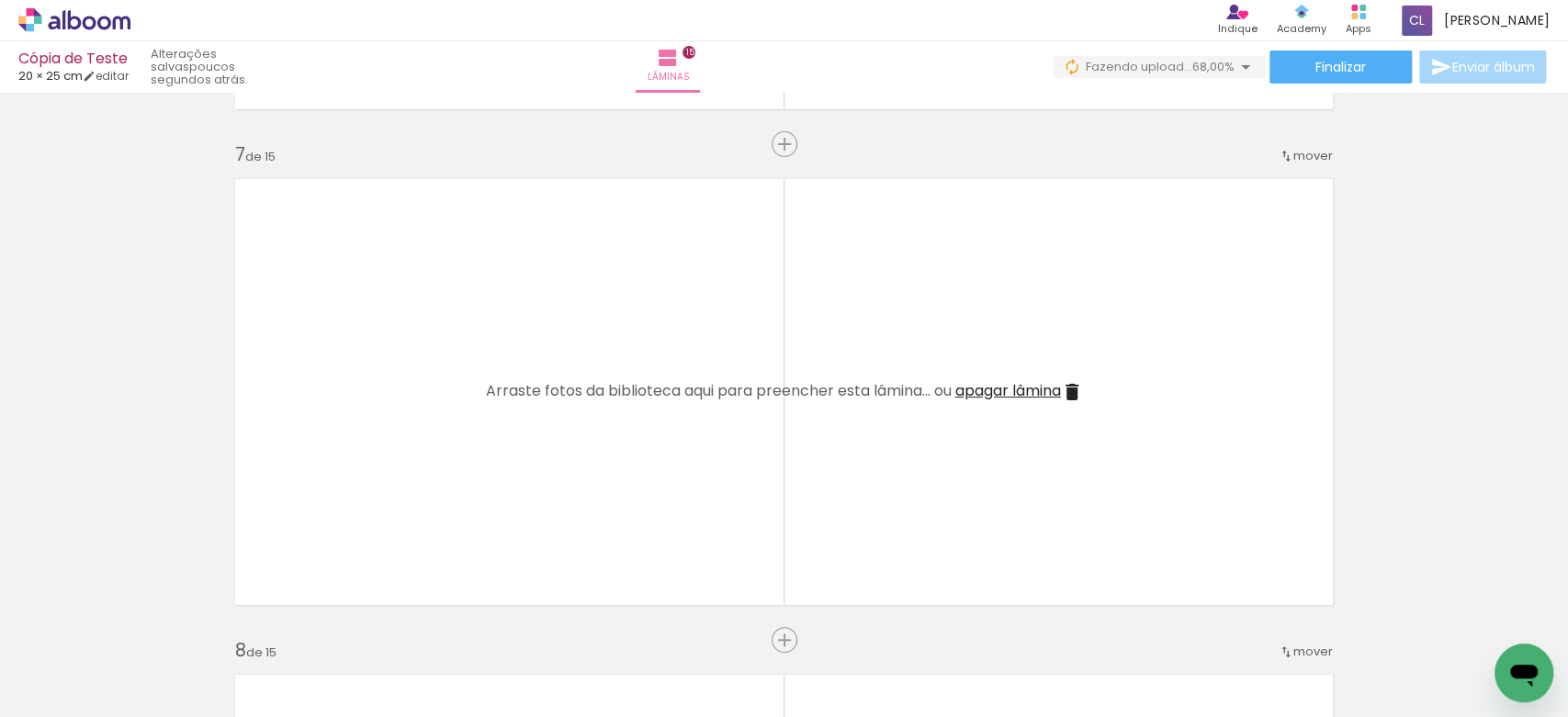
scroll to position [3089, 0]
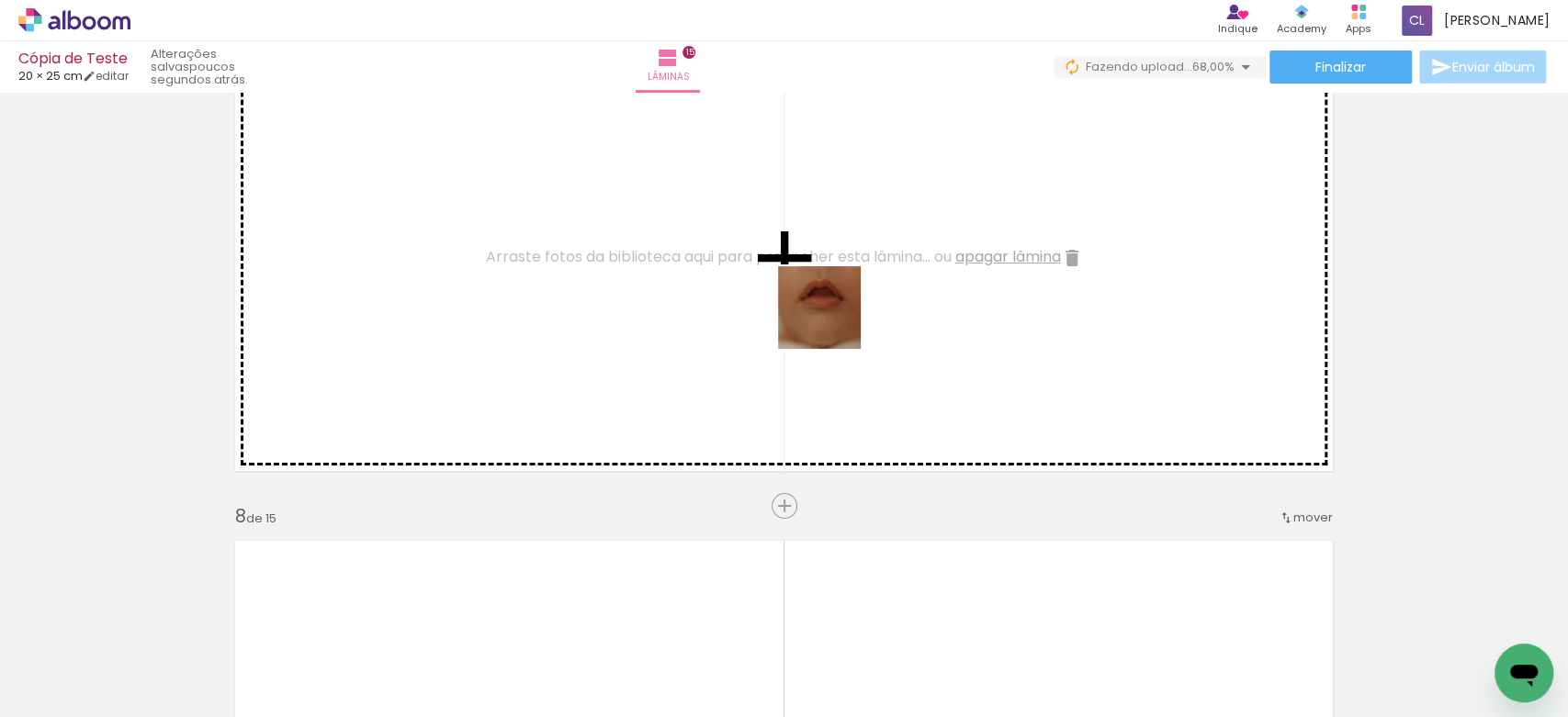
drag, startPoint x: 858, startPoint y: 646, endPoint x: 833, endPoint y: 322, distance: 325.0
click at [833, 322] on quentale-workspace at bounding box center [784, 358] width 1568 height 717
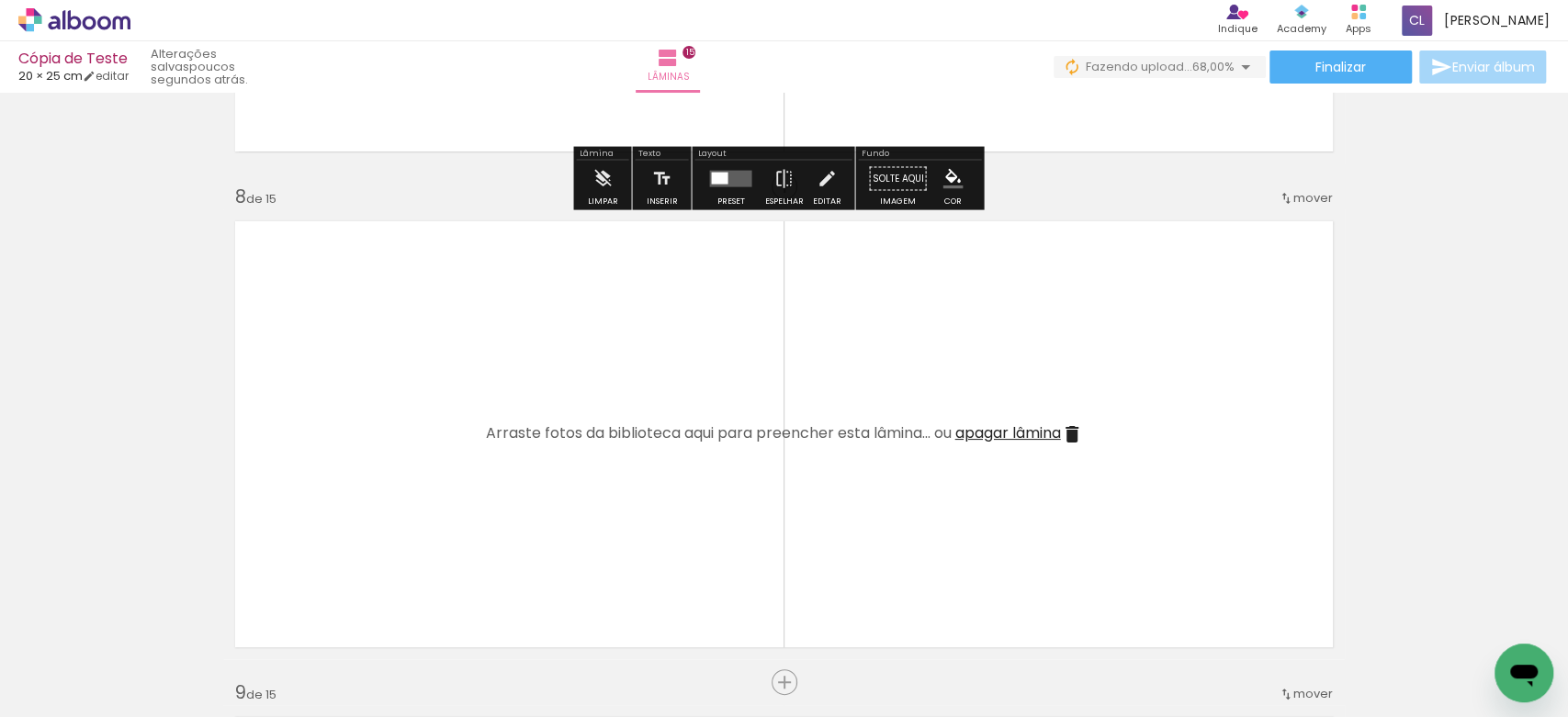
scroll to position [3536, 0]
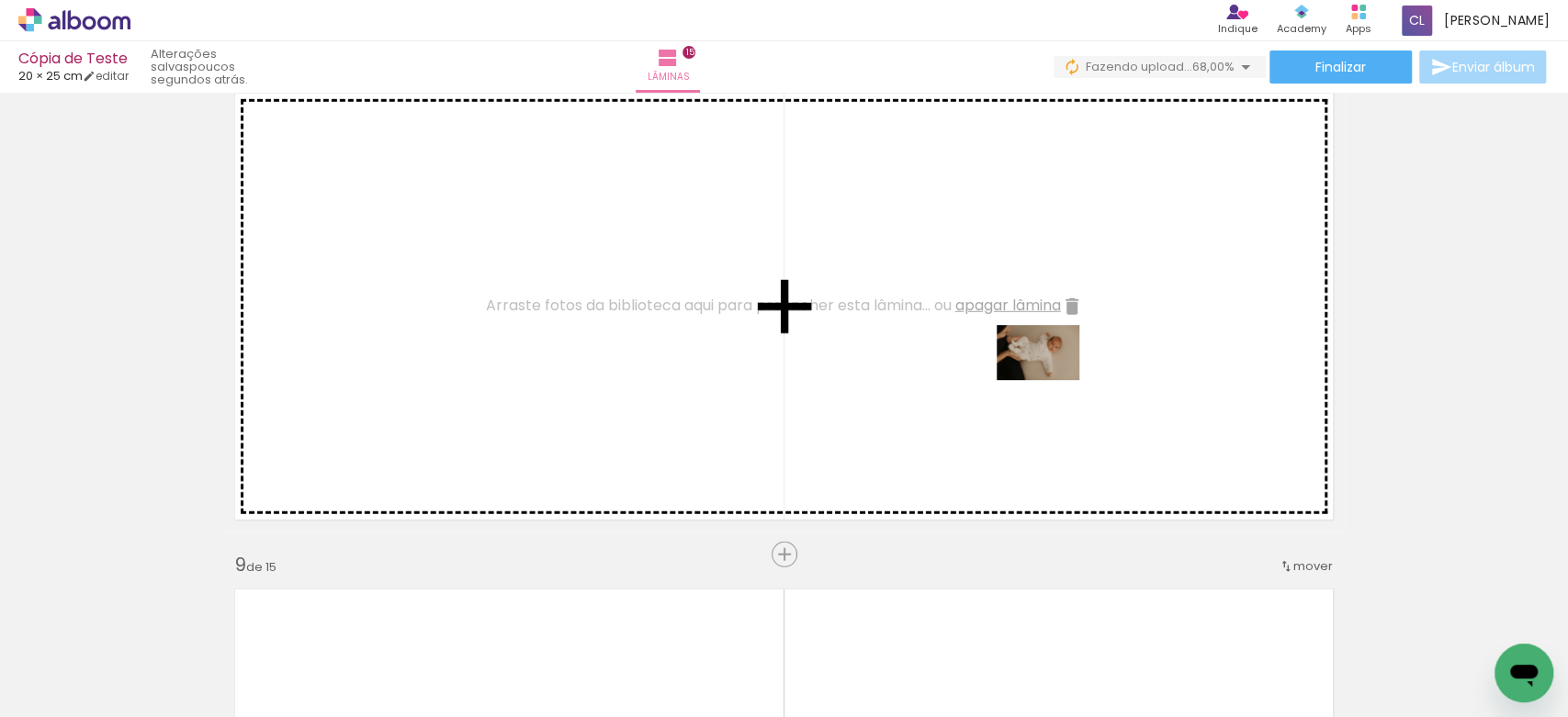
drag, startPoint x: 1068, startPoint y: 673, endPoint x: 1052, endPoint y: 380, distance: 293.4
click at [1052, 380] on quentale-workspace at bounding box center [784, 358] width 1568 height 717
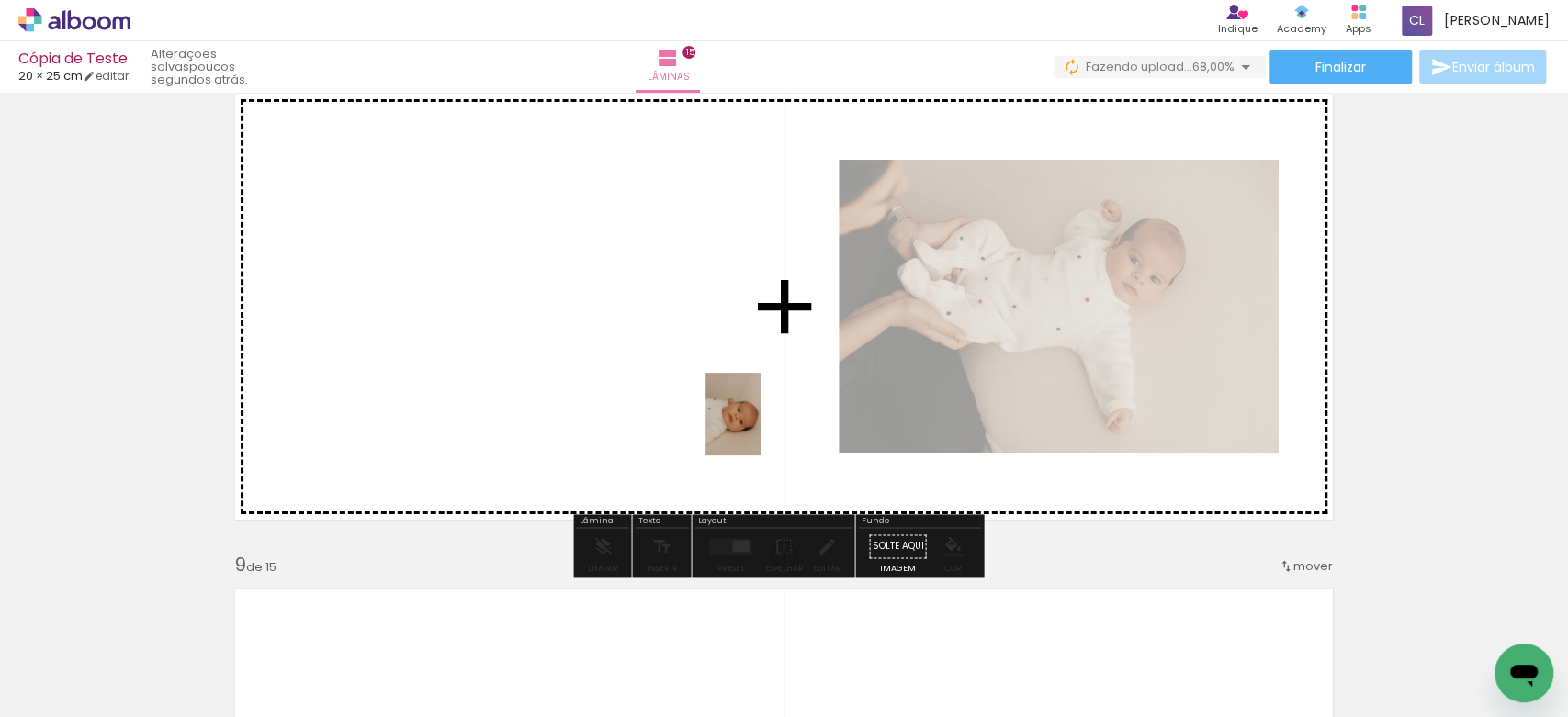
drag, startPoint x: 958, startPoint y: 667, endPoint x: 748, endPoint y: 417, distance: 326.5
click at [748, 417] on quentale-workspace at bounding box center [784, 358] width 1568 height 717
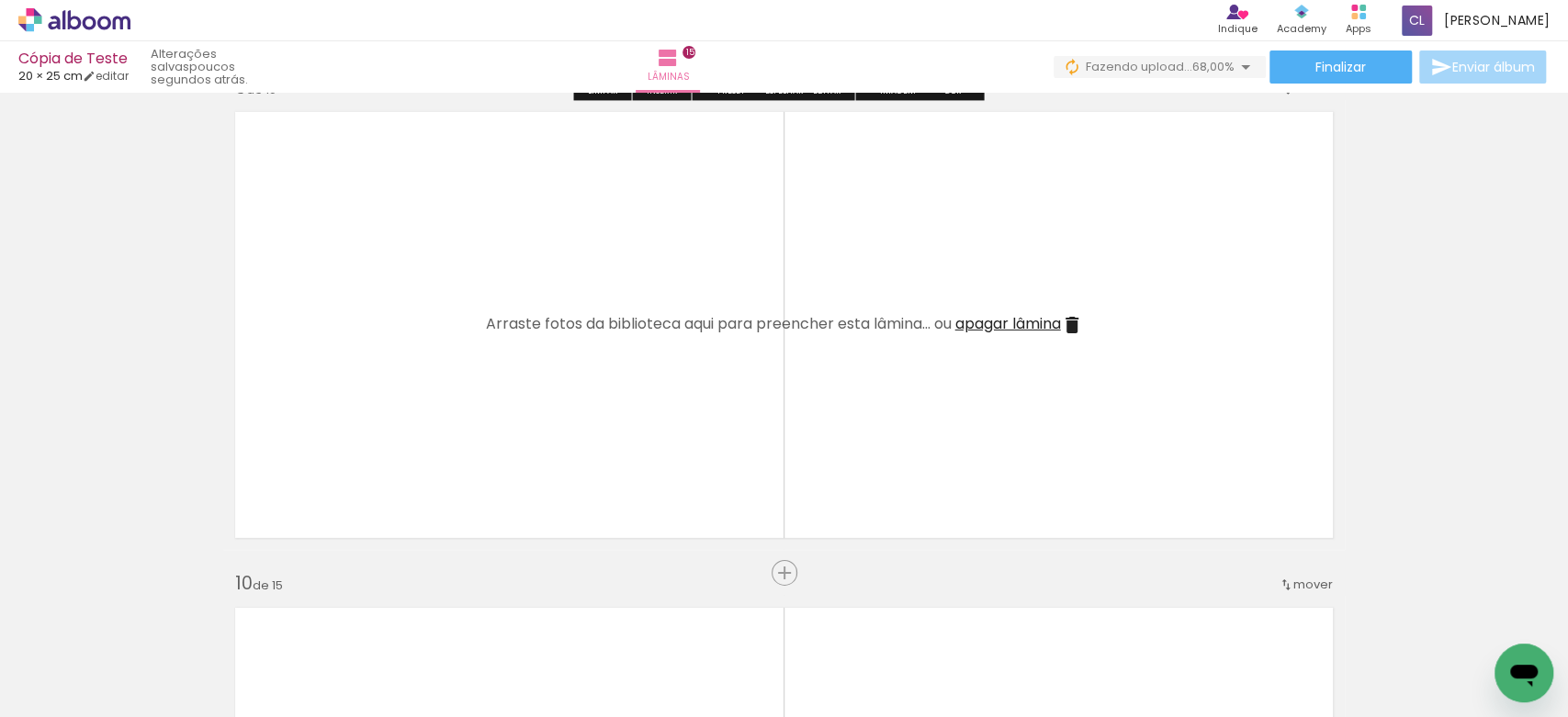
scroll to position [4017, 0]
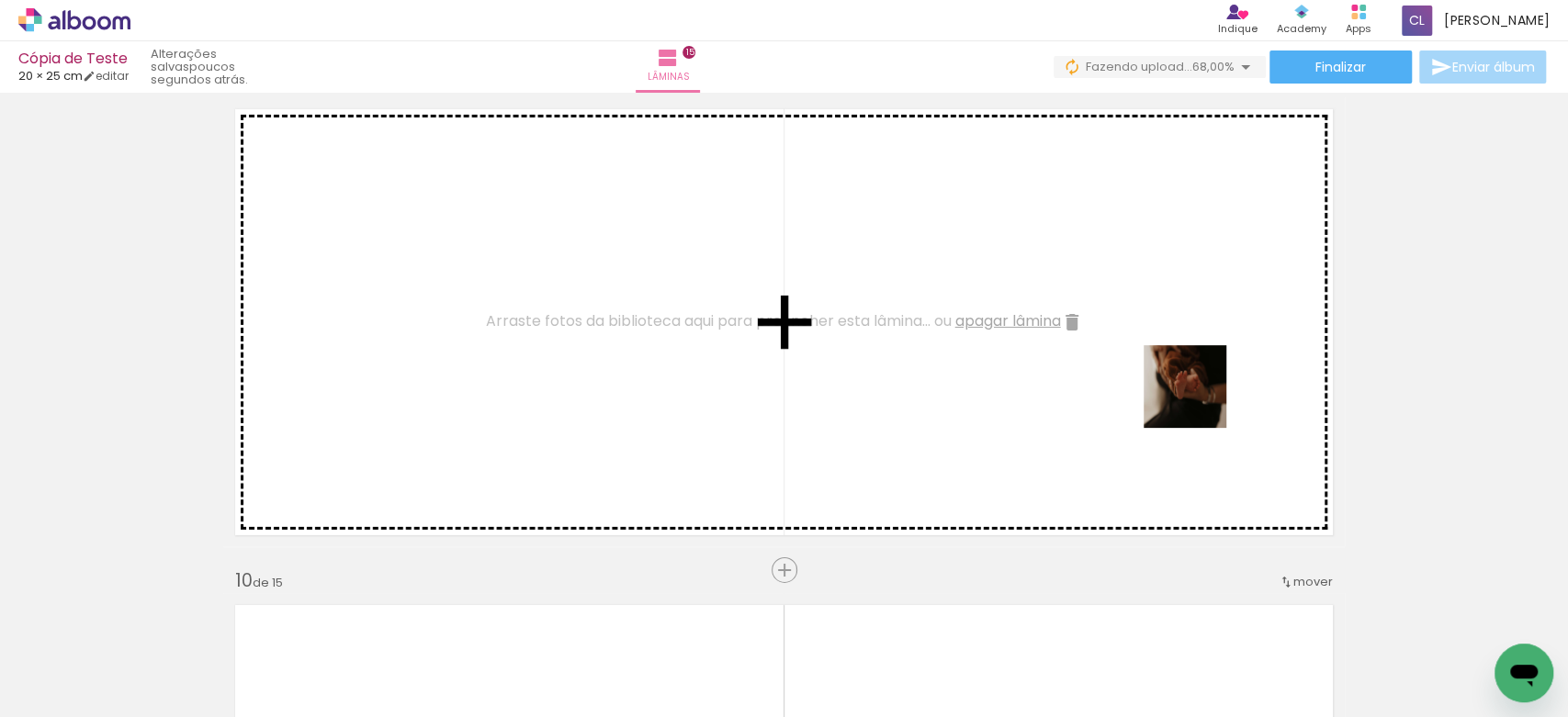
drag, startPoint x: 1475, startPoint y: 675, endPoint x: 1167, endPoint y: 372, distance: 432.1
click at [1167, 372] on quentale-workspace at bounding box center [784, 358] width 1568 height 717
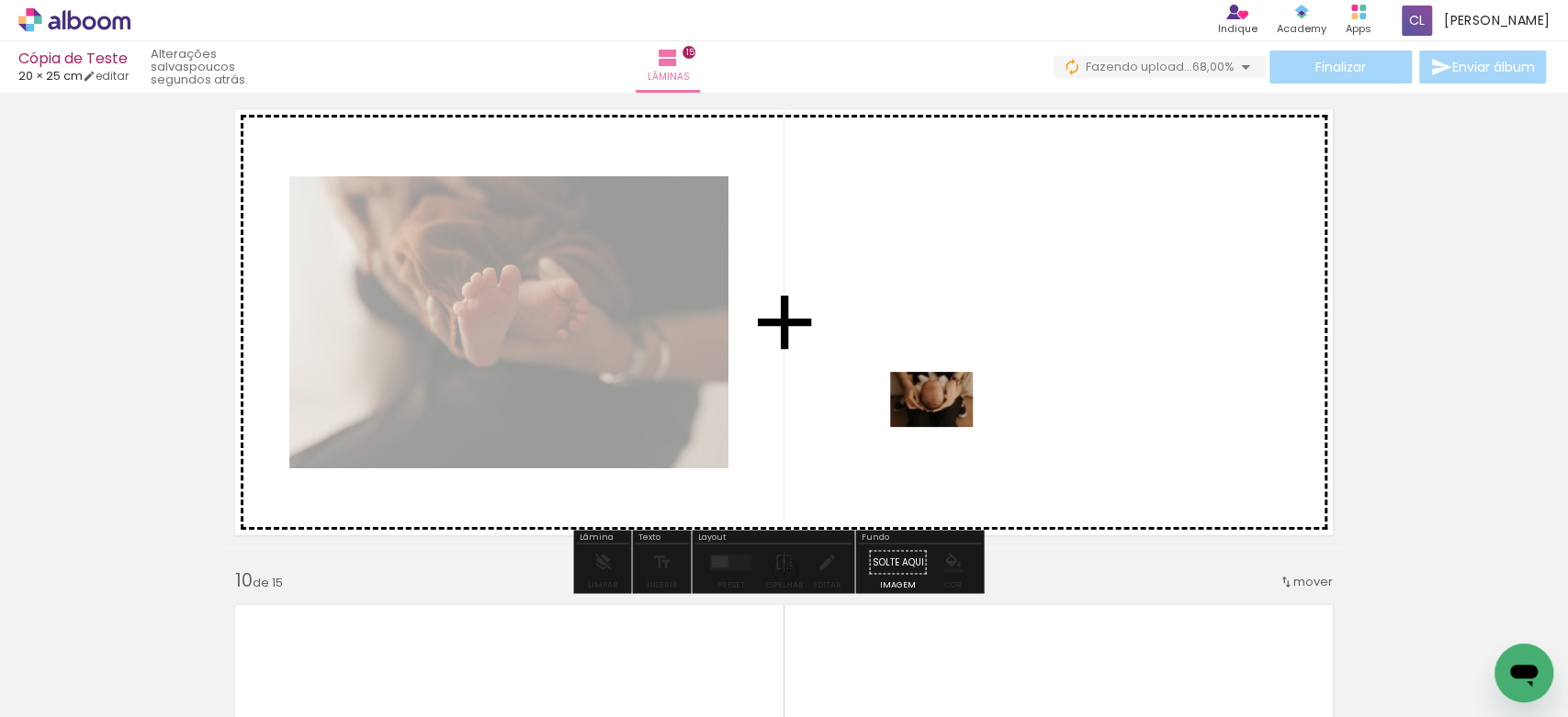
drag, startPoint x: 756, startPoint y: 679, endPoint x: 948, endPoint y: 424, distance: 319.2
click at [948, 424] on quentale-workspace at bounding box center [784, 358] width 1568 height 717
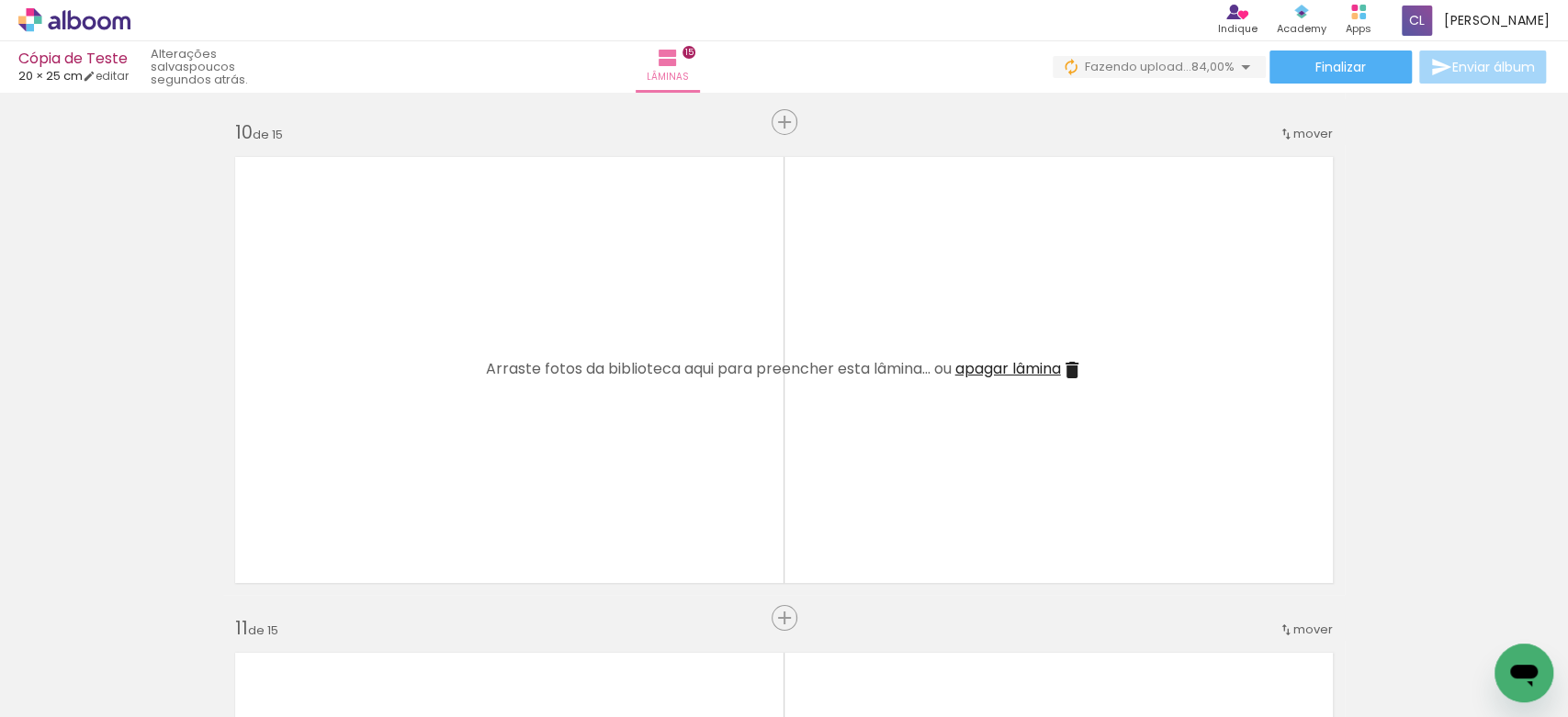
scroll to position [0, 1160]
drag, startPoint x: 1227, startPoint y: 707, endPoint x: 11, endPoint y: 25, distance: 1394.2
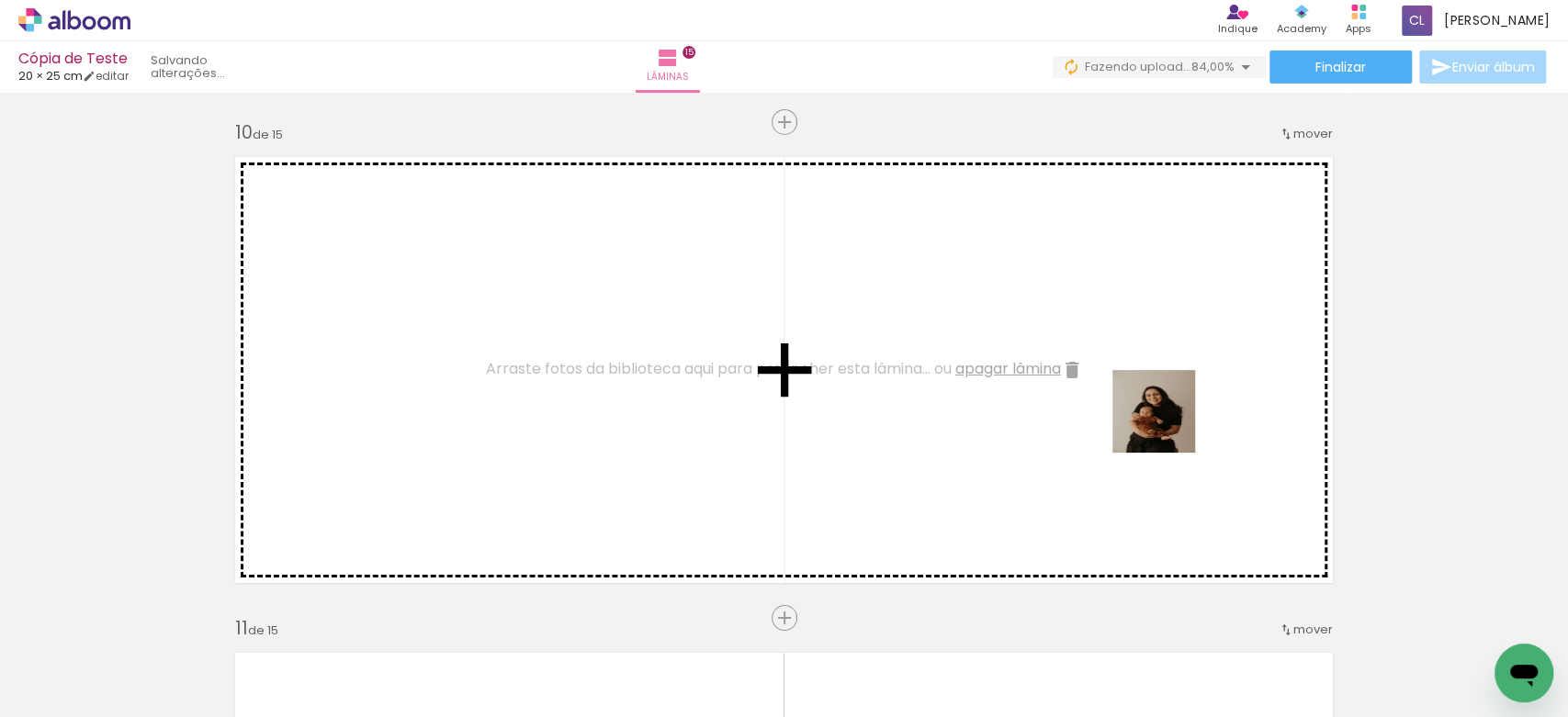
drag, startPoint x: 1198, startPoint y: 669, endPoint x: 1164, endPoint y: 411, distance: 260.2
click at [1164, 411] on quentale-workspace at bounding box center [784, 358] width 1568 height 717
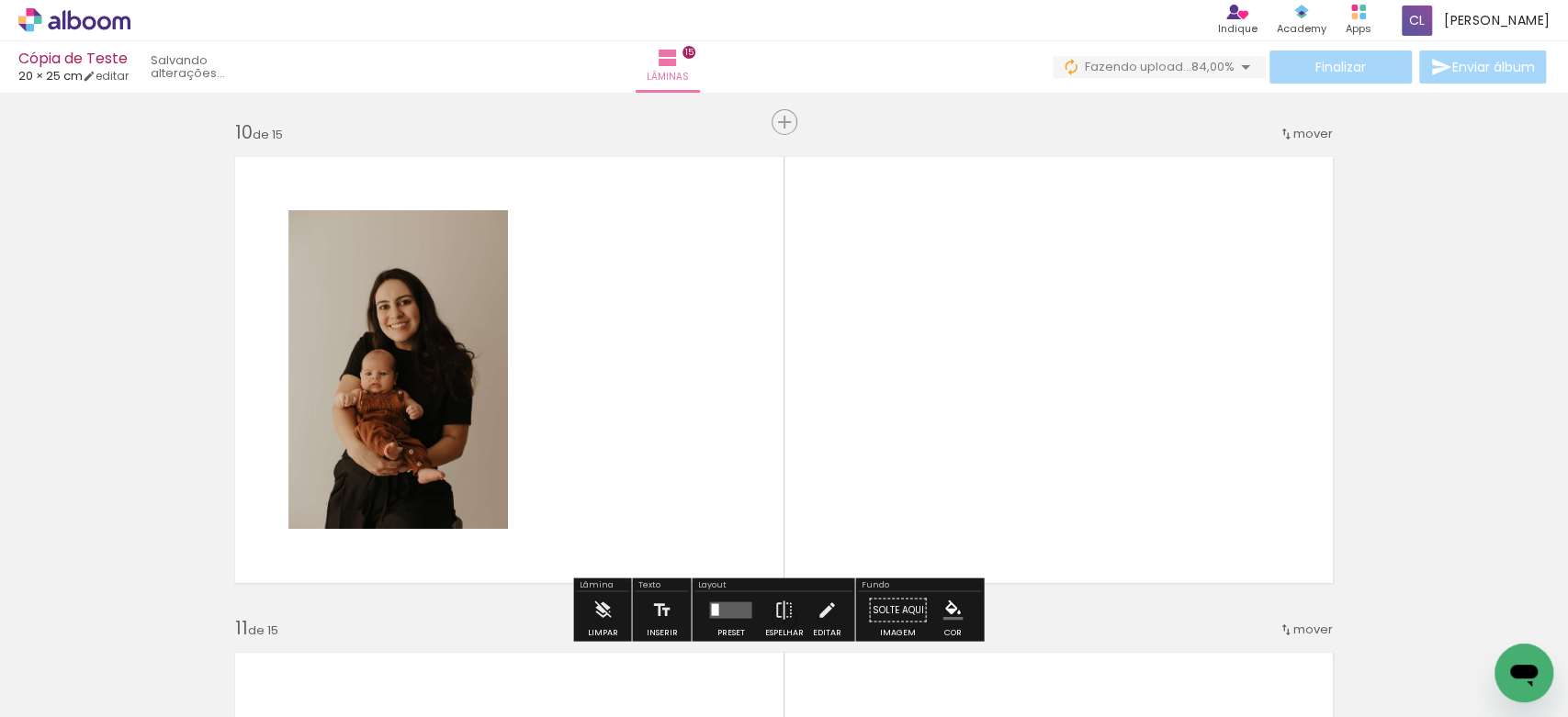
scroll to position [0, 649]
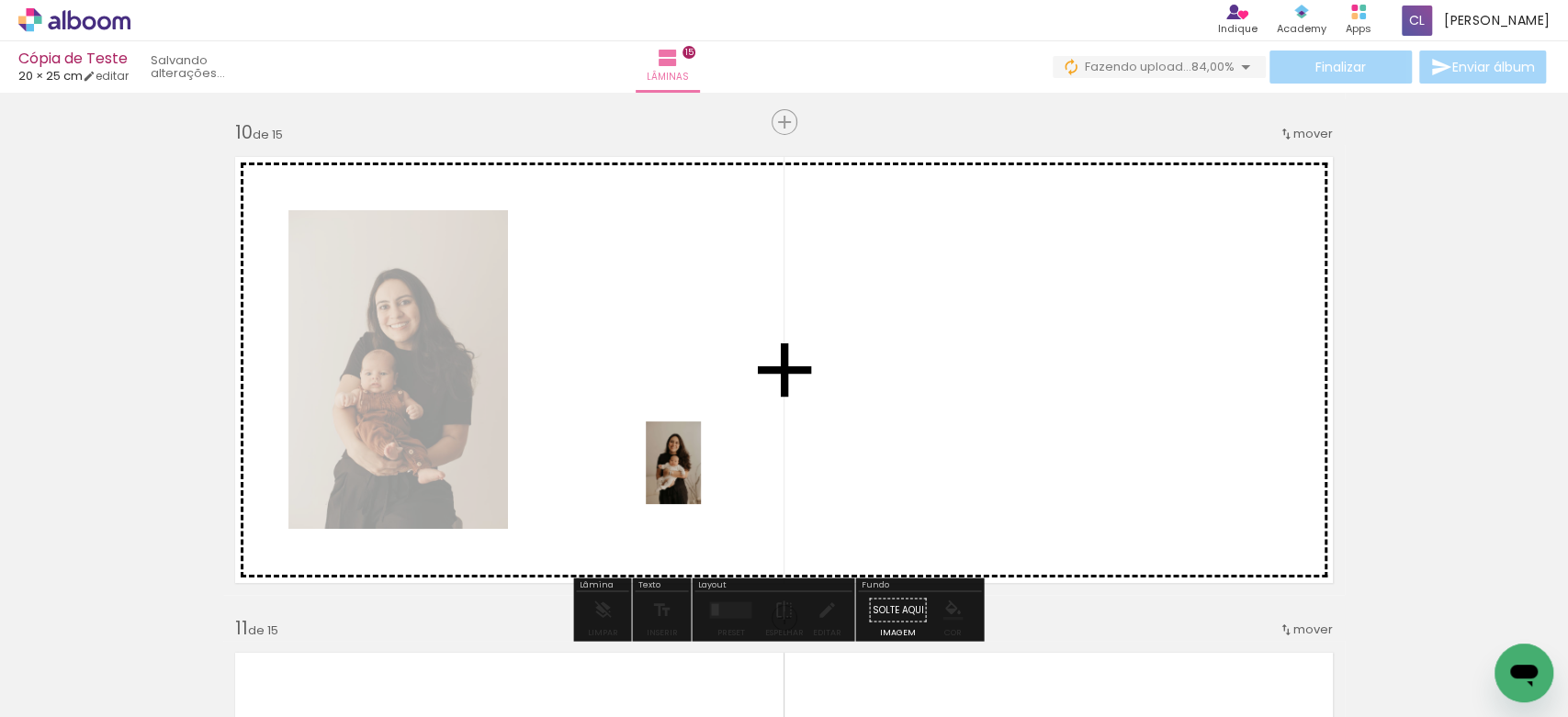
drag, startPoint x: 568, startPoint y: 672, endPoint x: 701, endPoint y: 476, distance: 236.9
click at [701, 476] on quentale-workspace at bounding box center [784, 358] width 1568 height 717
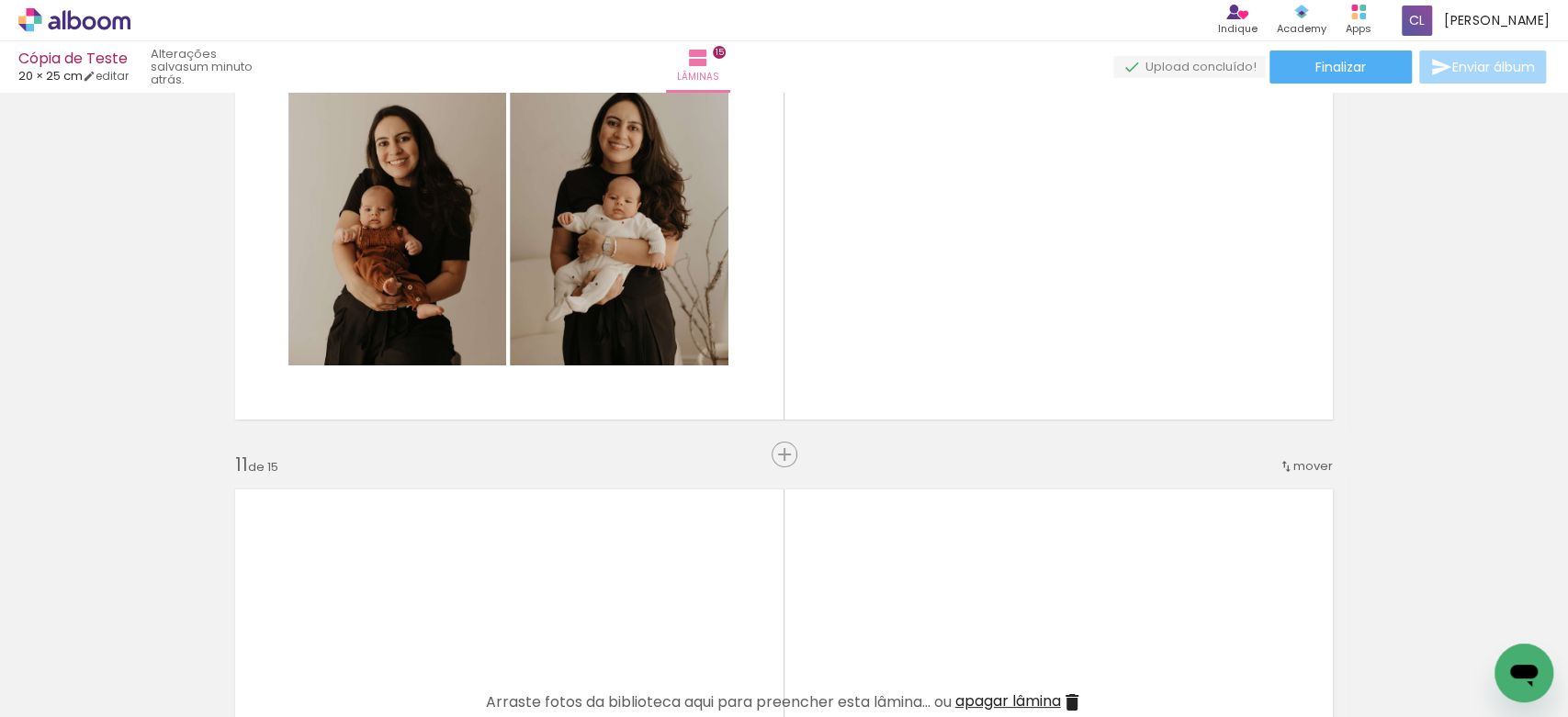
scroll to position [4623, 0]
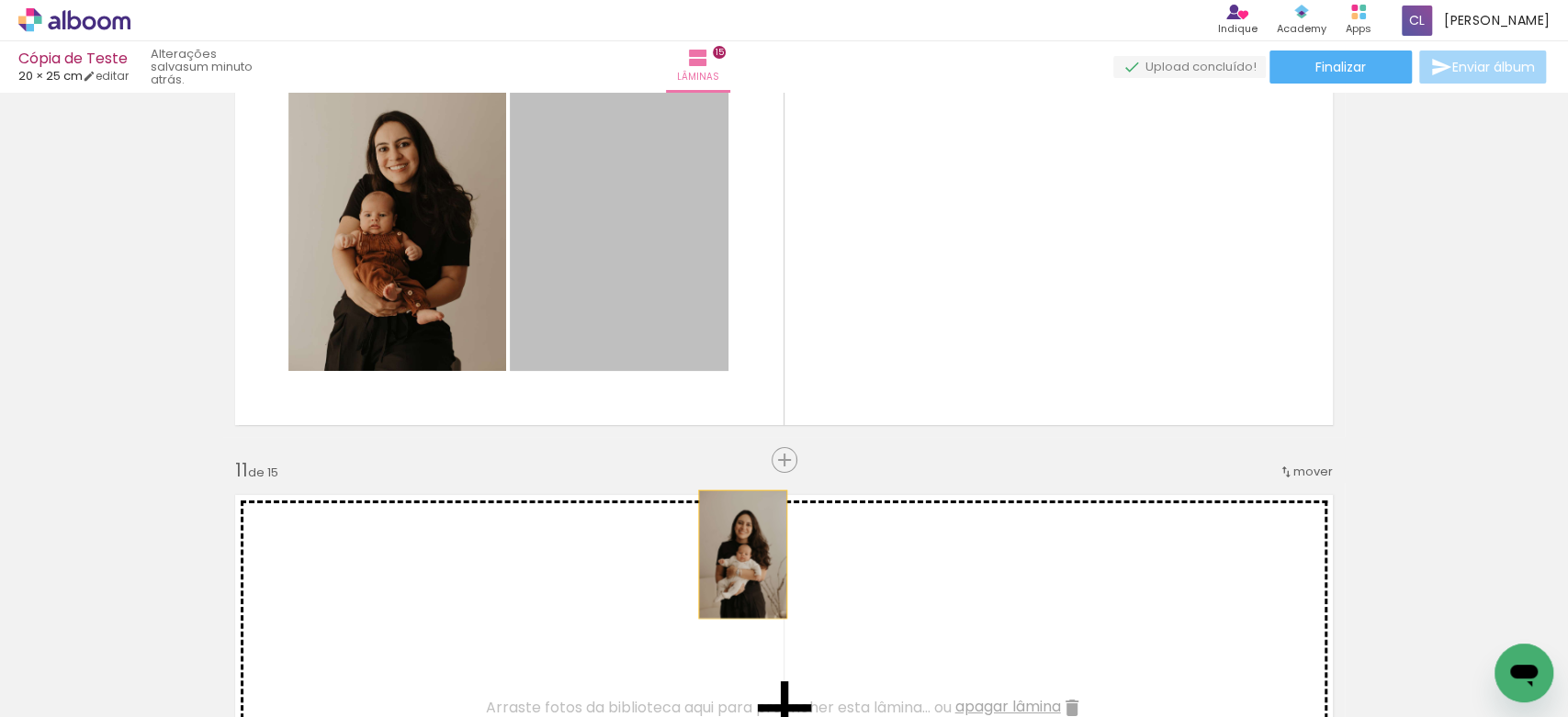
drag, startPoint x: 644, startPoint y: 235, endPoint x: 735, endPoint y: 558, distance: 335.6
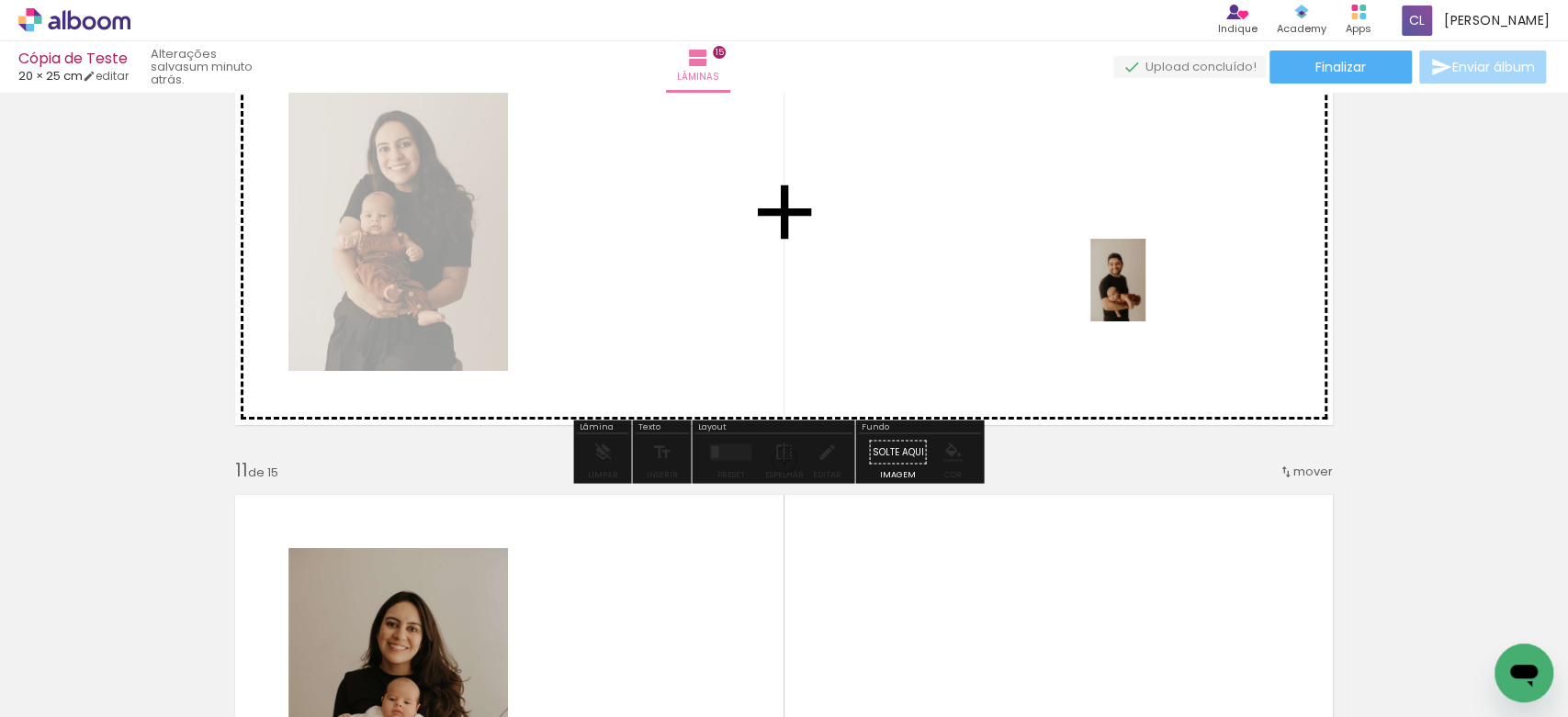
drag, startPoint x: 1401, startPoint y: 659, endPoint x: 1146, endPoint y: 294, distance: 445.3
click at [1146, 294] on quentale-workspace at bounding box center [784, 358] width 1568 height 717
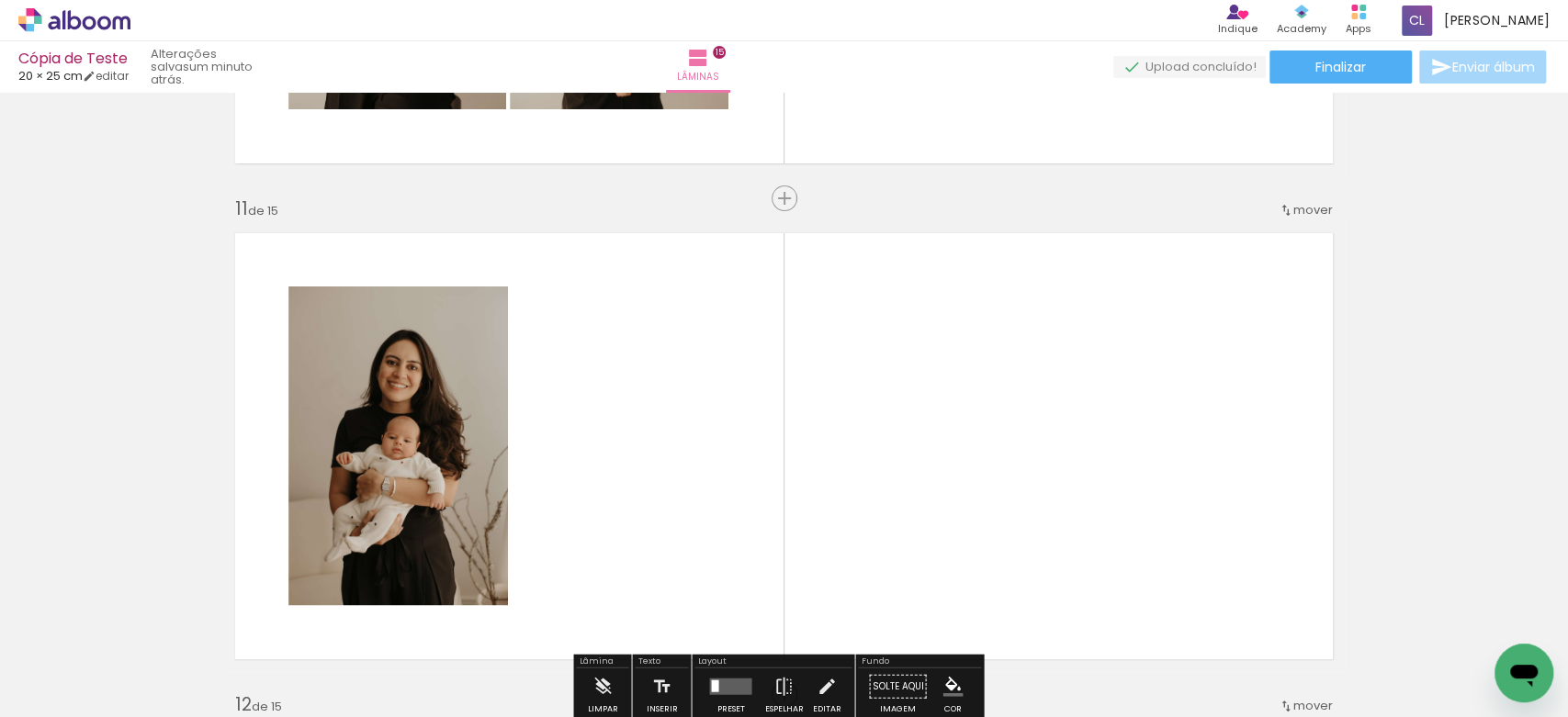
scroll to position [4888, 0]
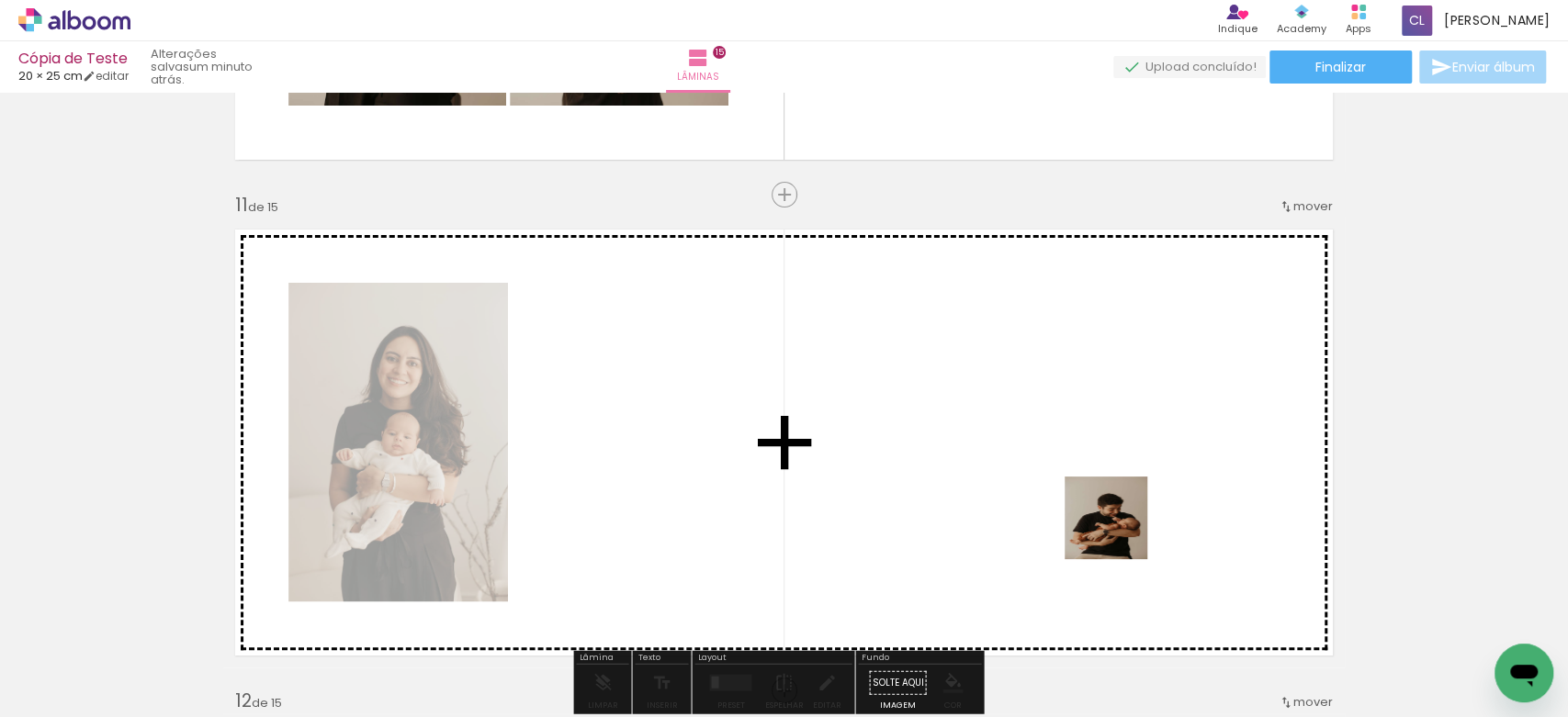
drag, startPoint x: 1294, startPoint y: 671, endPoint x: 1102, endPoint y: 522, distance: 243.0
click at [1102, 522] on quentale-workspace at bounding box center [784, 358] width 1568 height 717
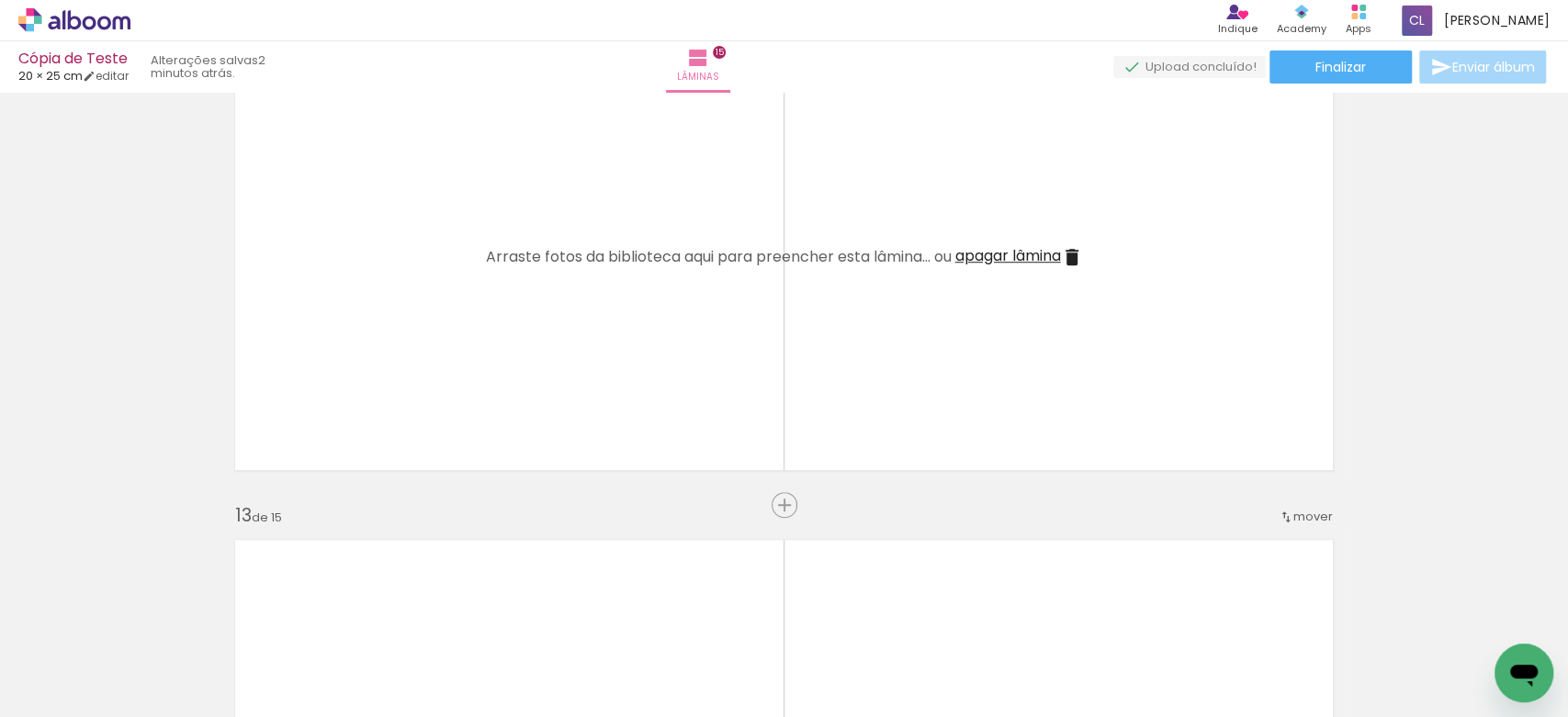
scroll to position [5584, 0]
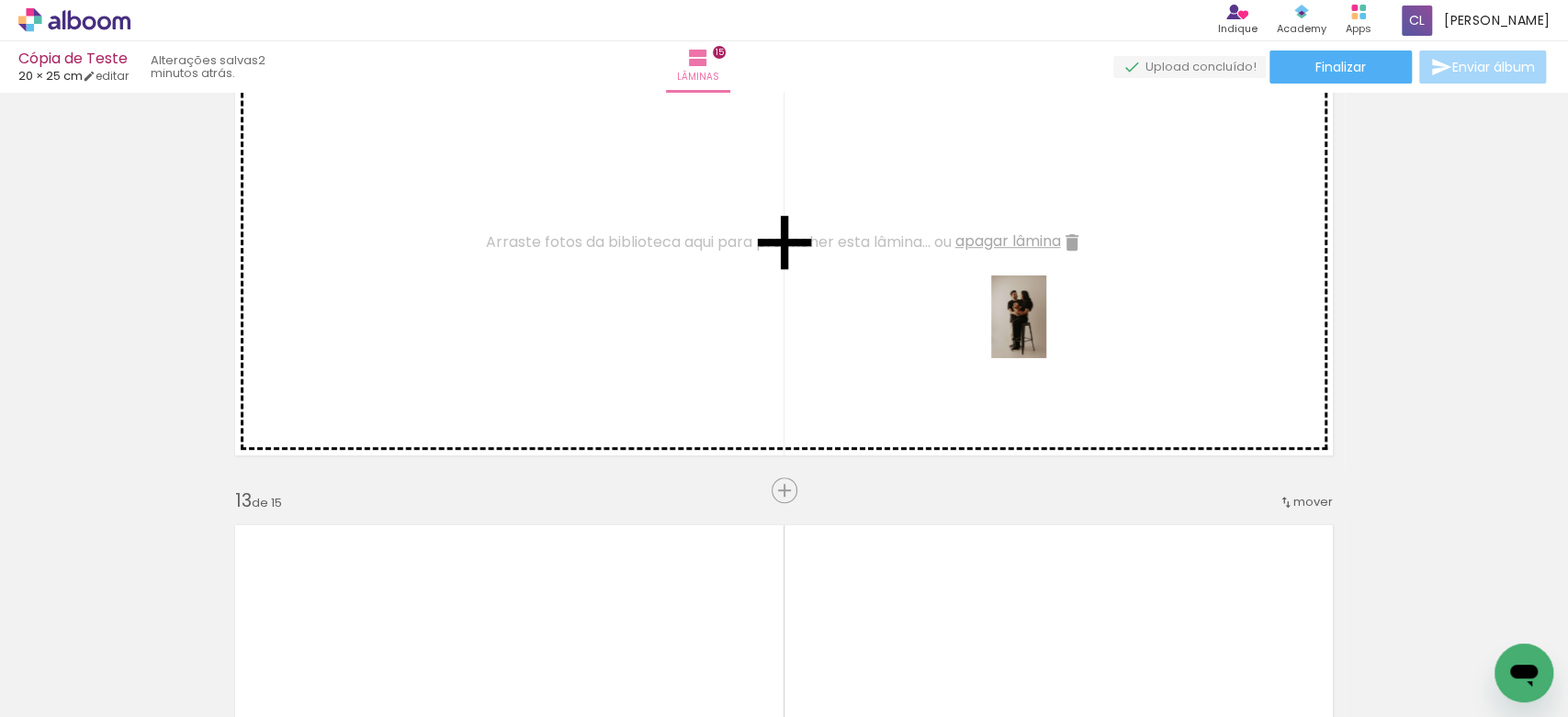
drag, startPoint x: 993, startPoint y: 670, endPoint x: 1044, endPoint y: 329, distance: 344.8
click at [1044, 329] on quentale-workspace at bounding box center [784, 358] width 1568 height 717
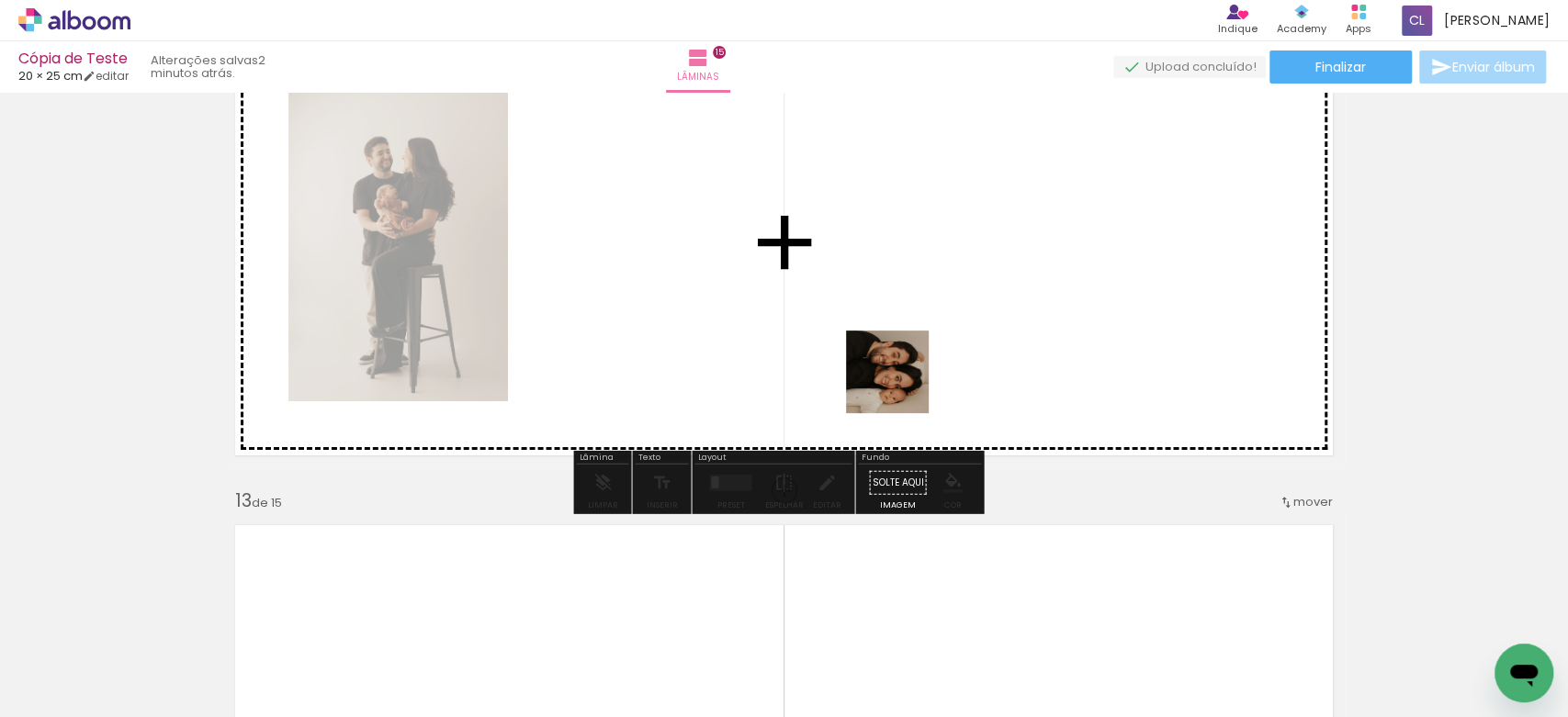
drag, startPoint x: 785, startPoint y: 670, endPoint x: 957, endPoint y: 273, distance: 432.7
click at [957, 273] on quentale-workspace at bounding box center [784, 358] width 1568 height 717
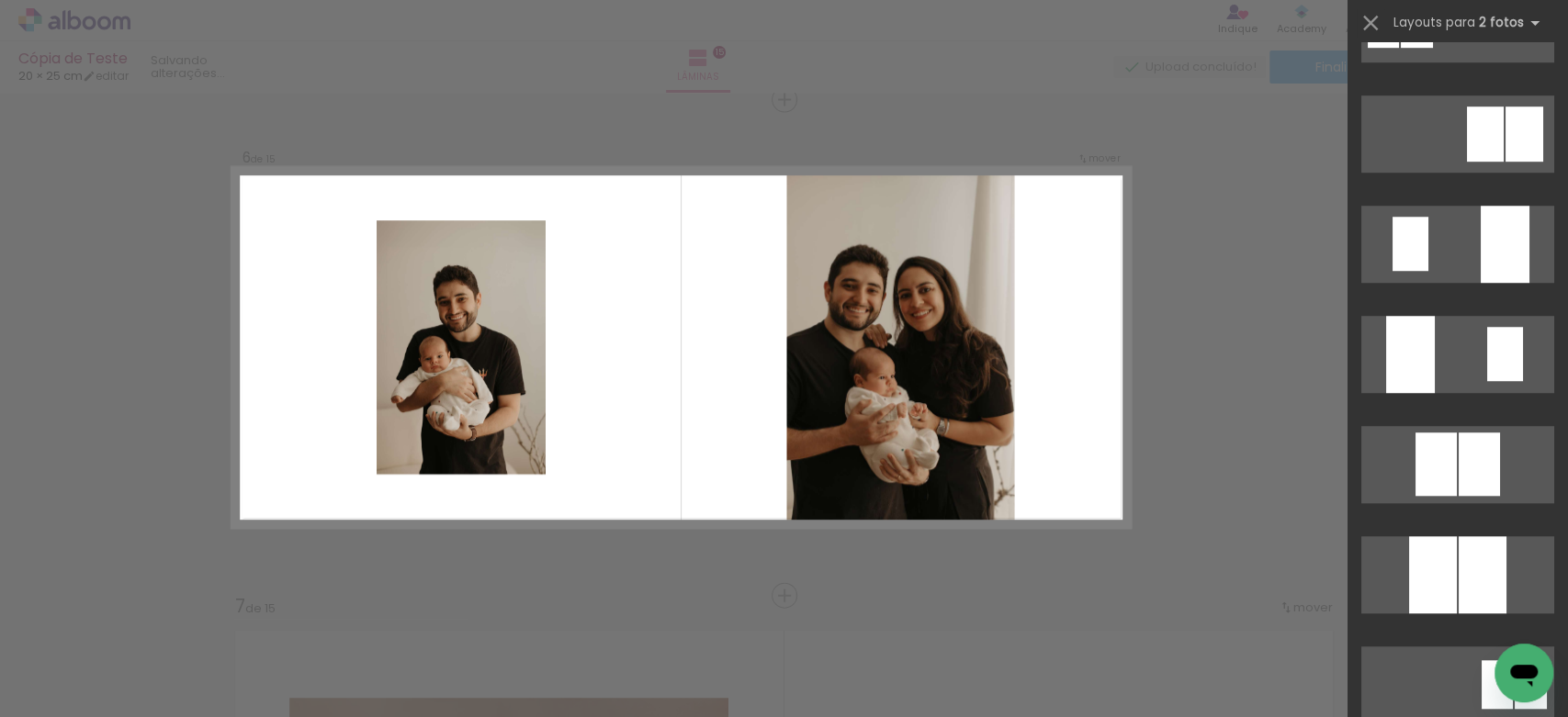
scroll to position [733, 0]
click at [1452, 349] on quentale-layouter at bounding box center [1458, 353] width 193 height 77
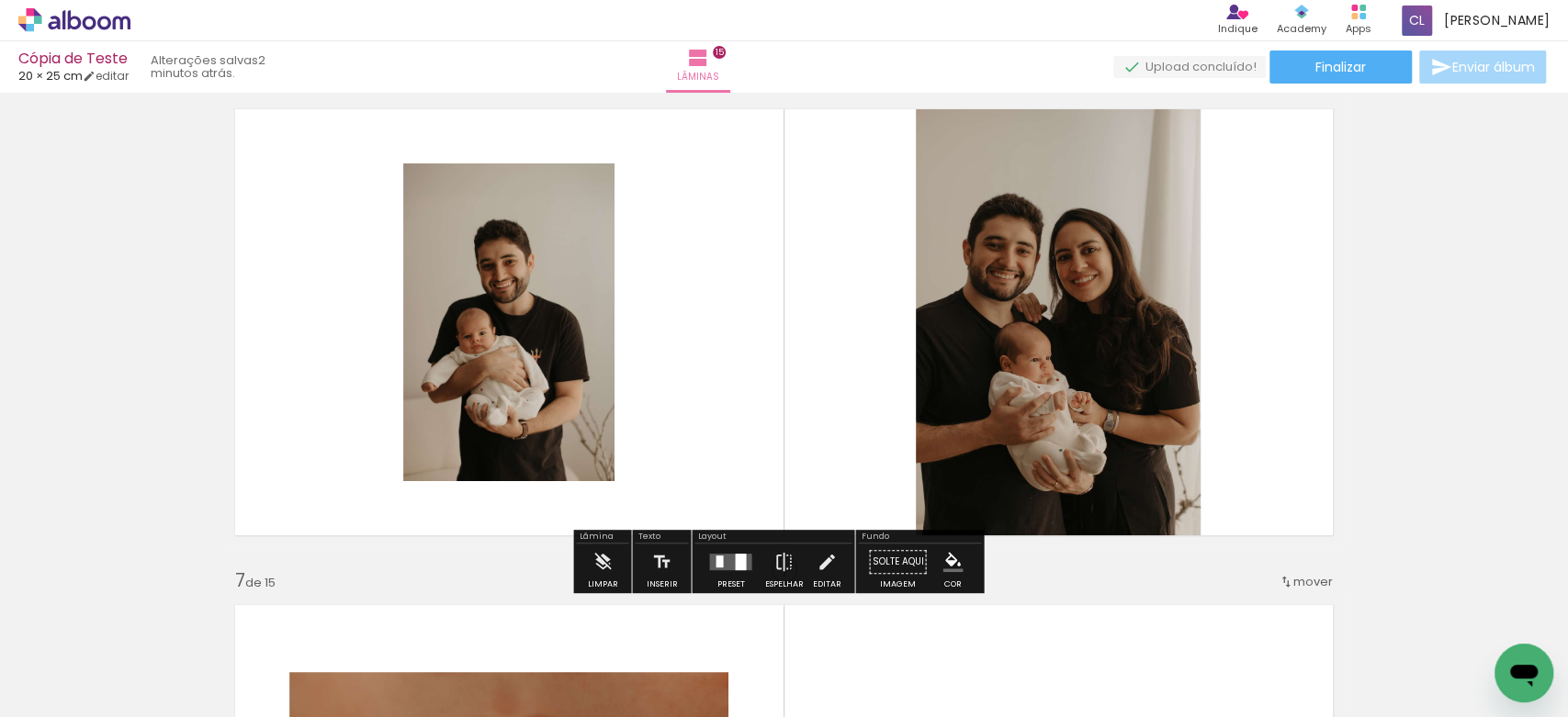
scroll to position [2530, 0]
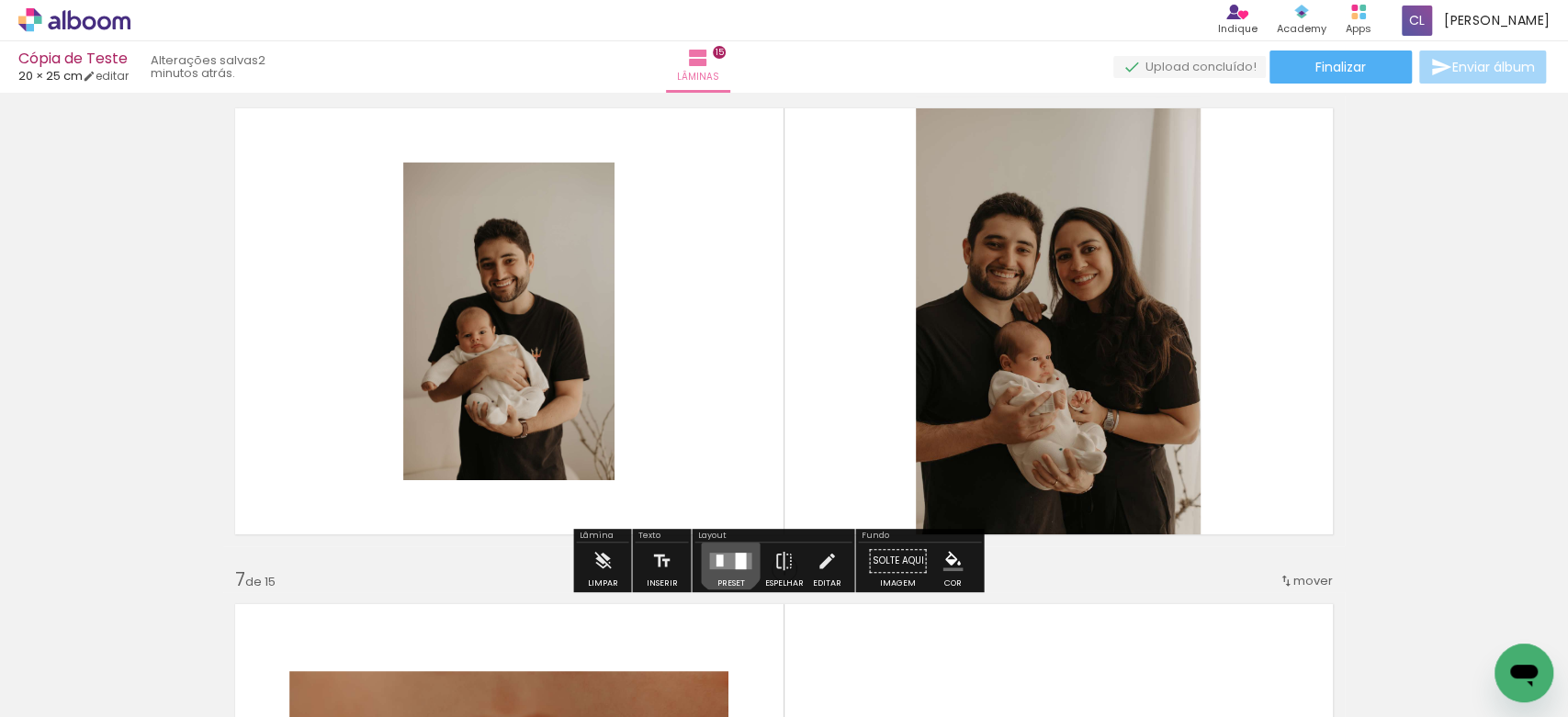
click at [725, 560] on quentale-layouter at bounding box center [731, 561] width 42 height 16
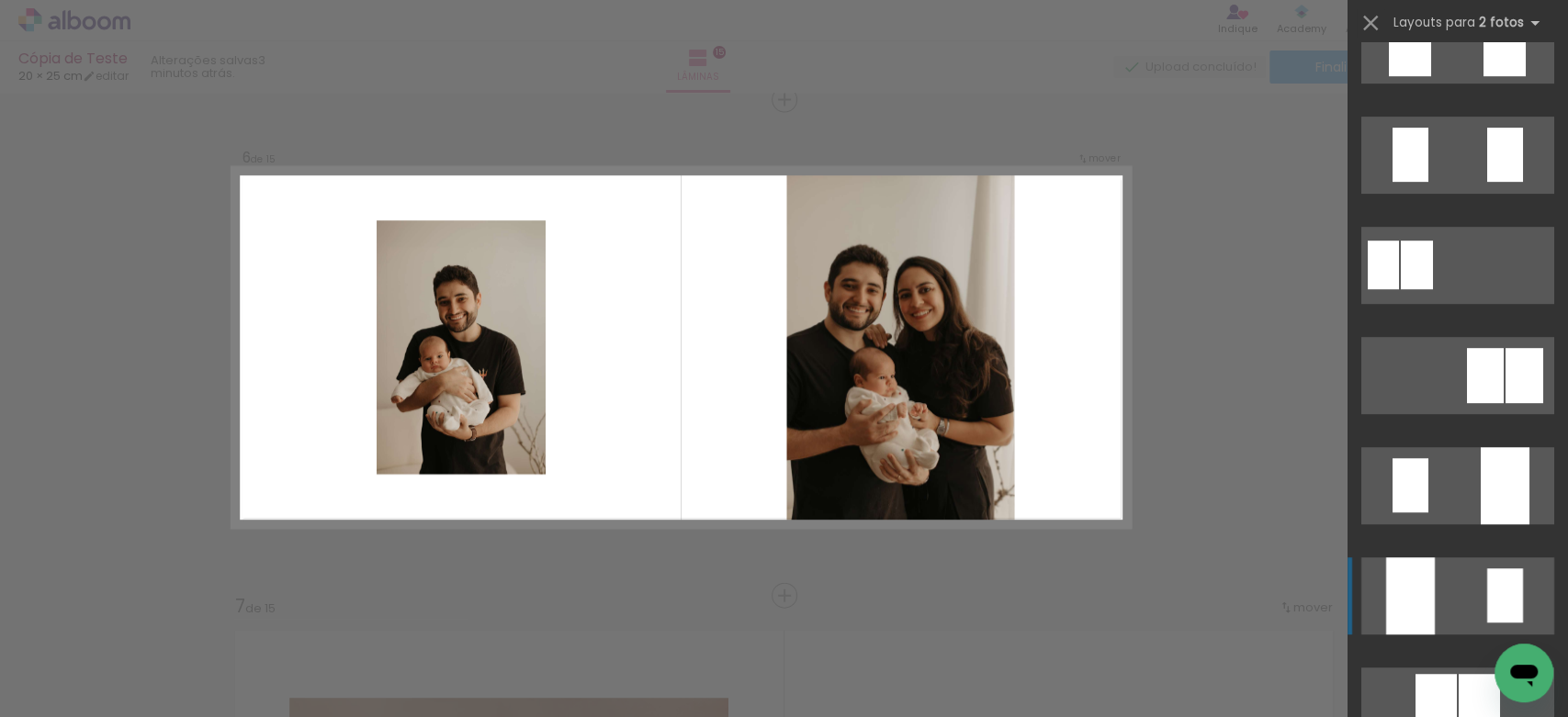
scroll to position [483, 0]
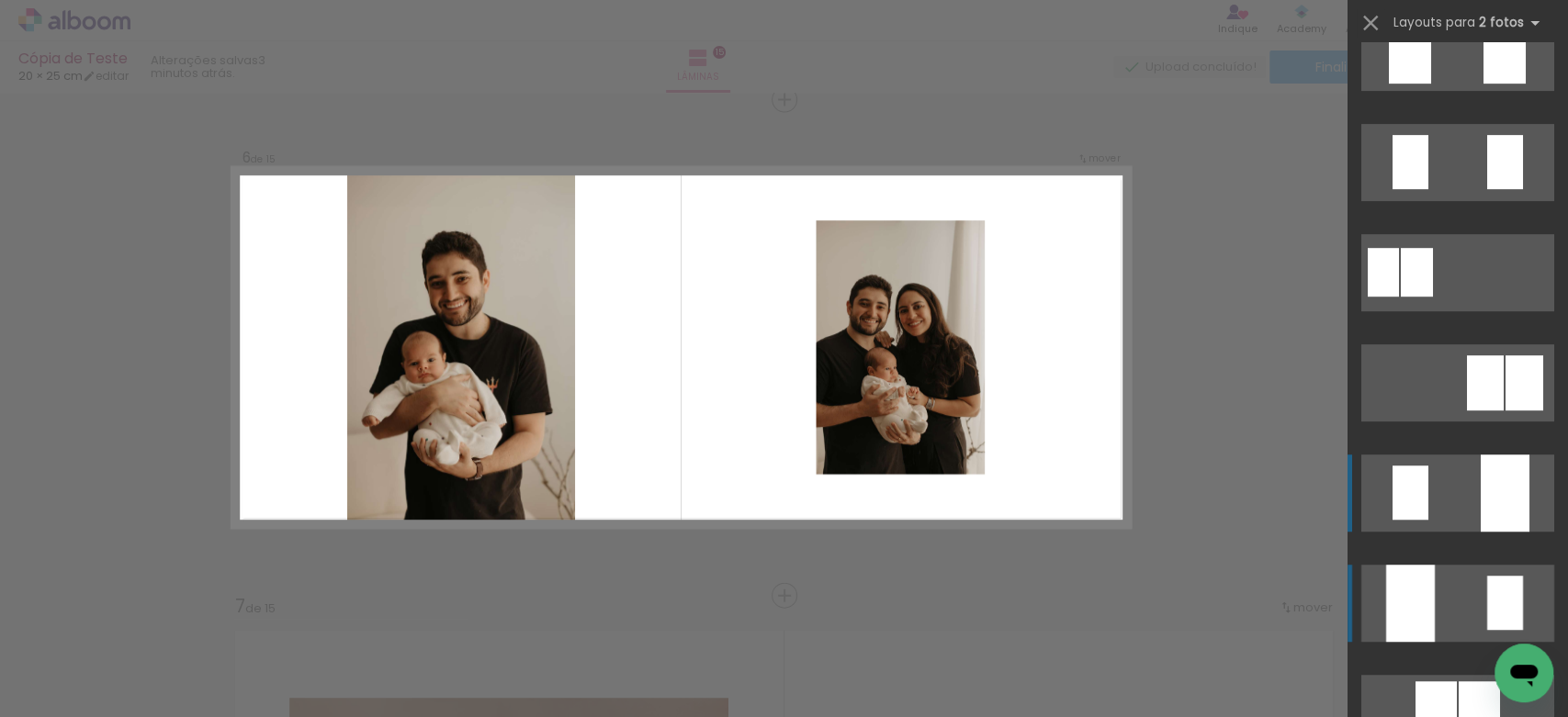
click at [1468, 489] on quentale-layouter at bounding box center [1458, 493] width 193 height 77
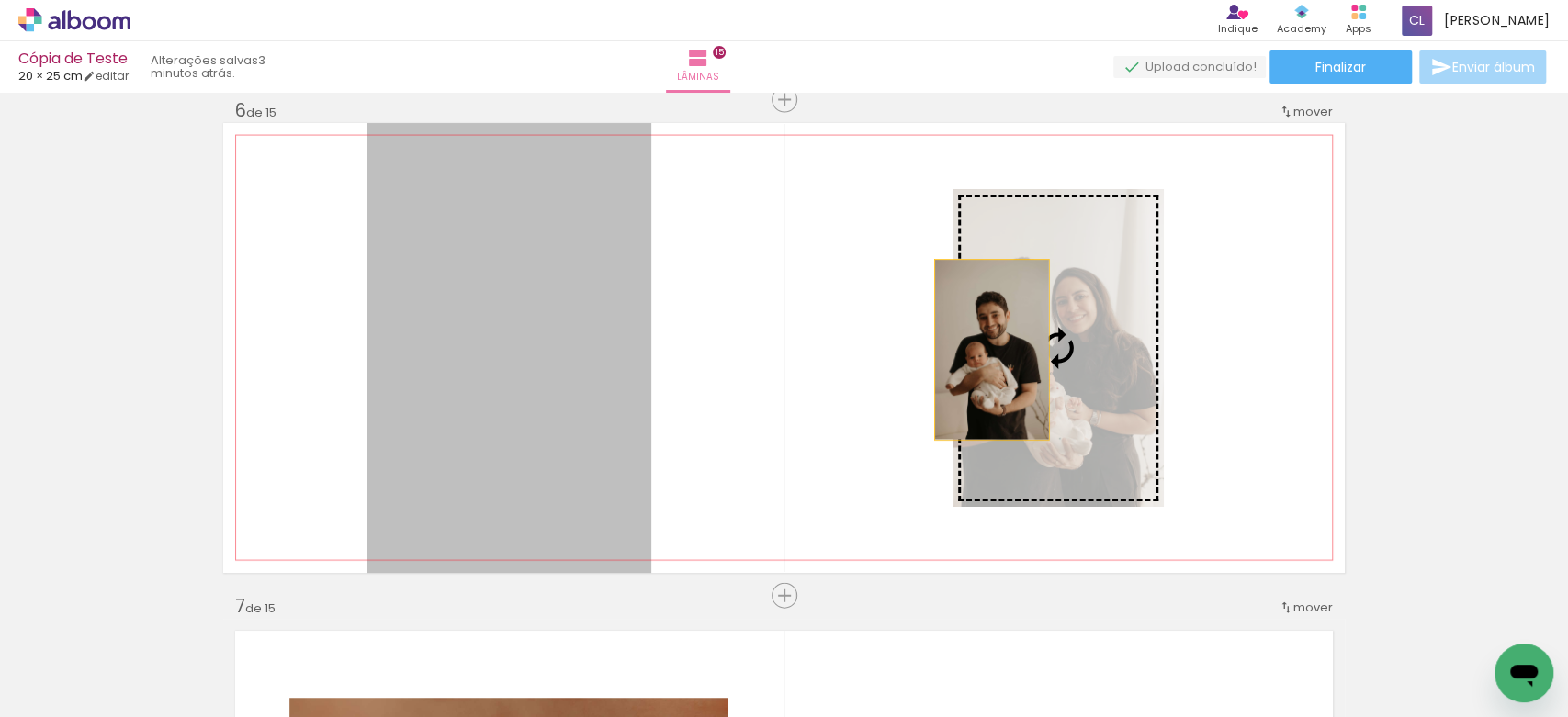
drag, startPoint x: 569, startPoint y: 383, endPoint x: 996, endPoint y: 350, distance: 428.3
click at [0, 0] on slot at bounding box center [0, 0] width 0 height 0
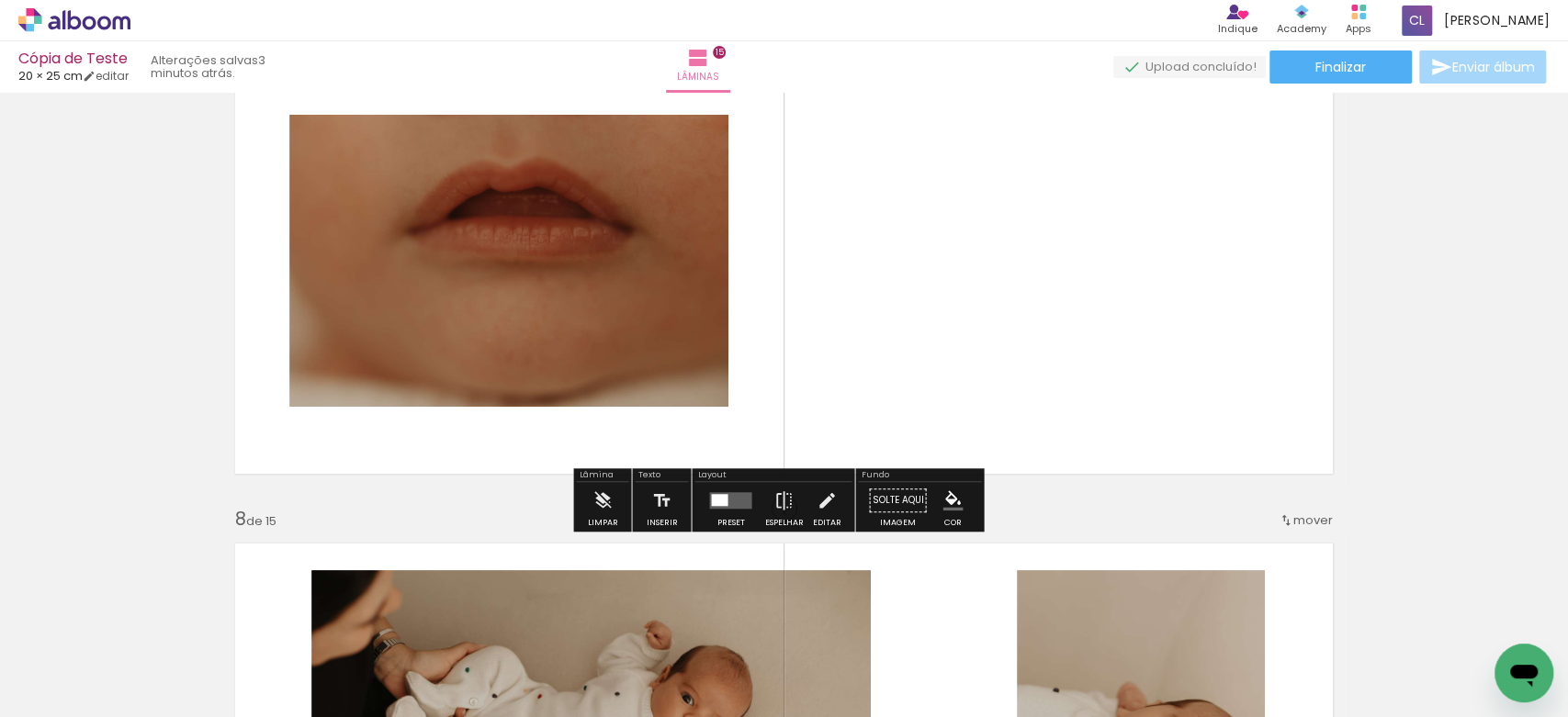
scroll to position [3087, 0]
click at [728, 494] on quentale-layouter at bounding box center [731, 501] width 42 height 16
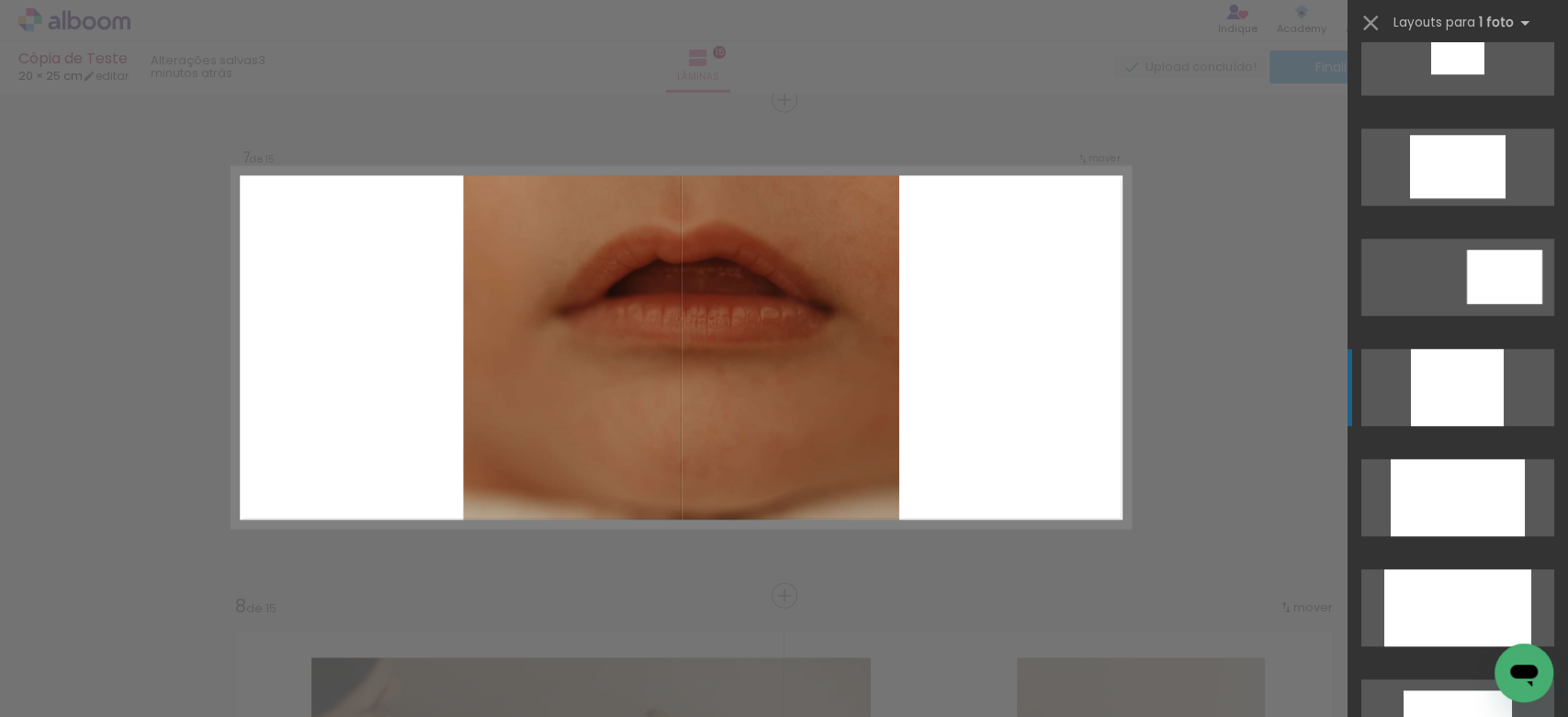
scroll to position [811, 0]
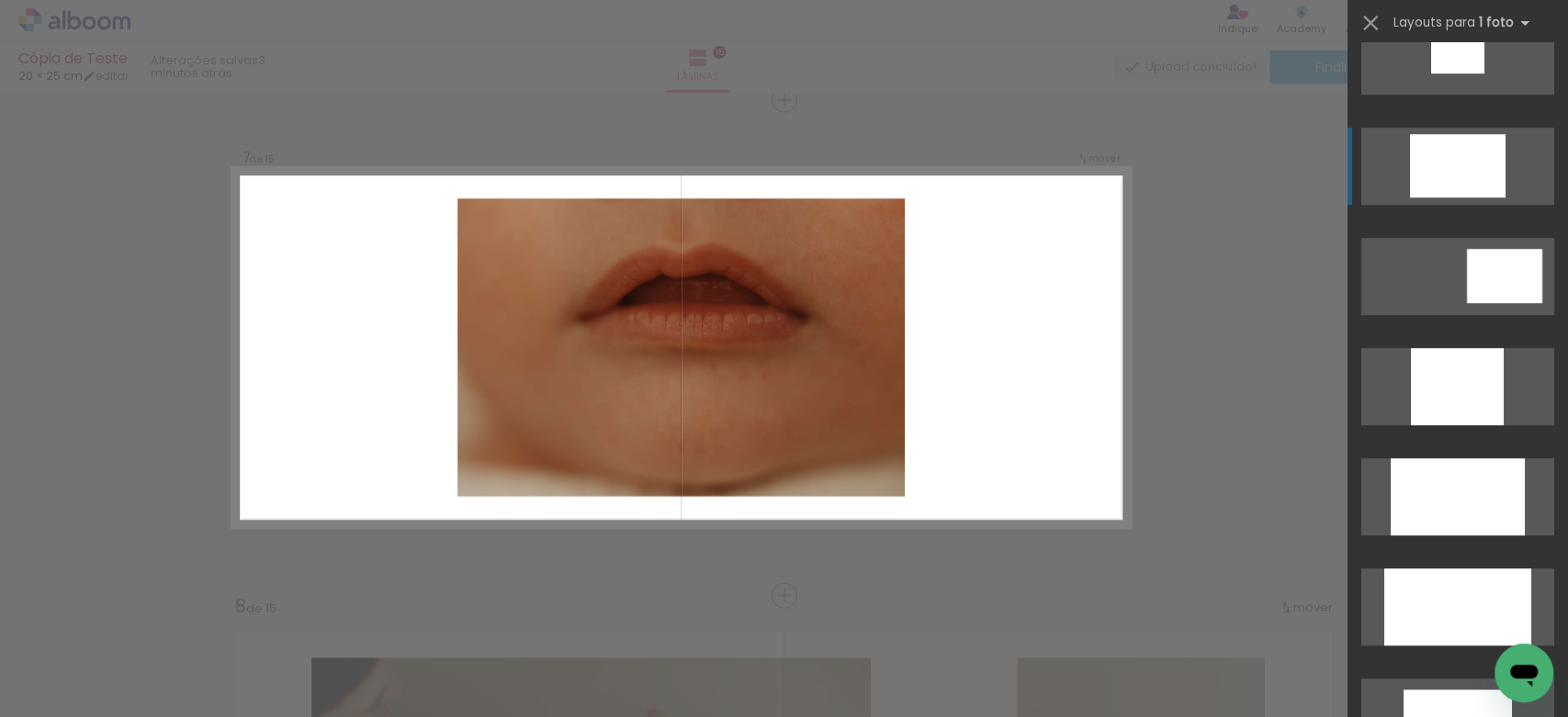
click at [1446, 185] on div at bounding box center [1458, 165] width 95 height 63
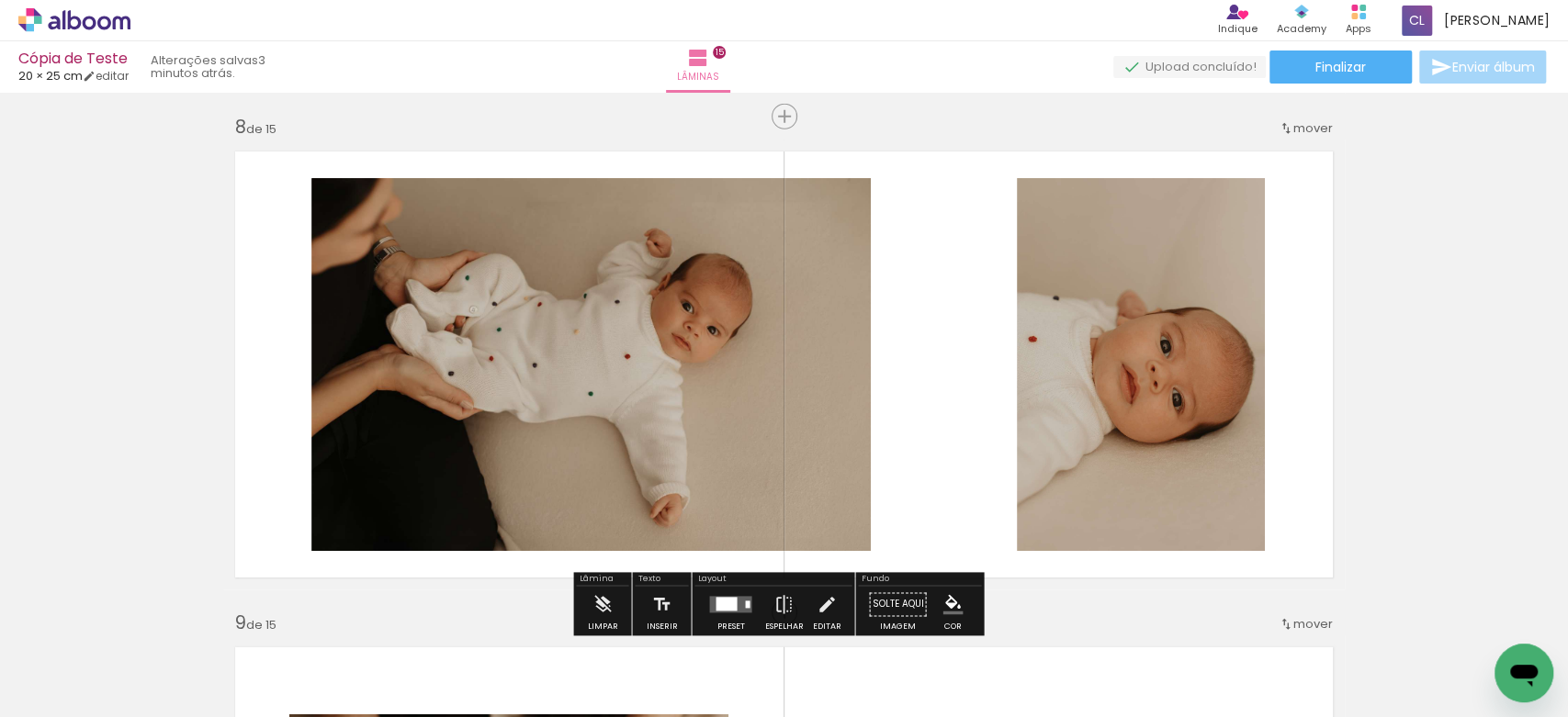
scroll to position [3492, 0]
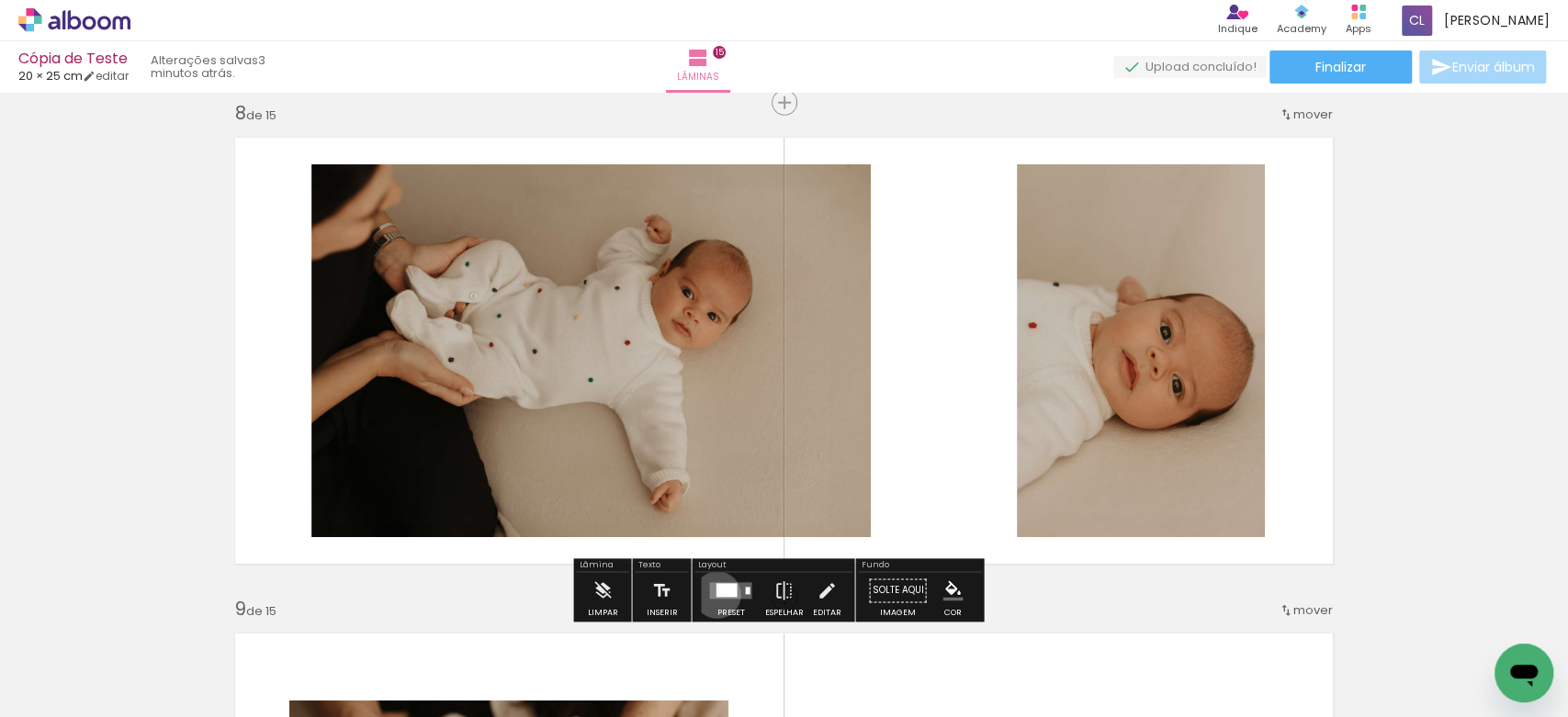
click at [715, 594] on div at bounding box center [726, 591] width 21 height 13
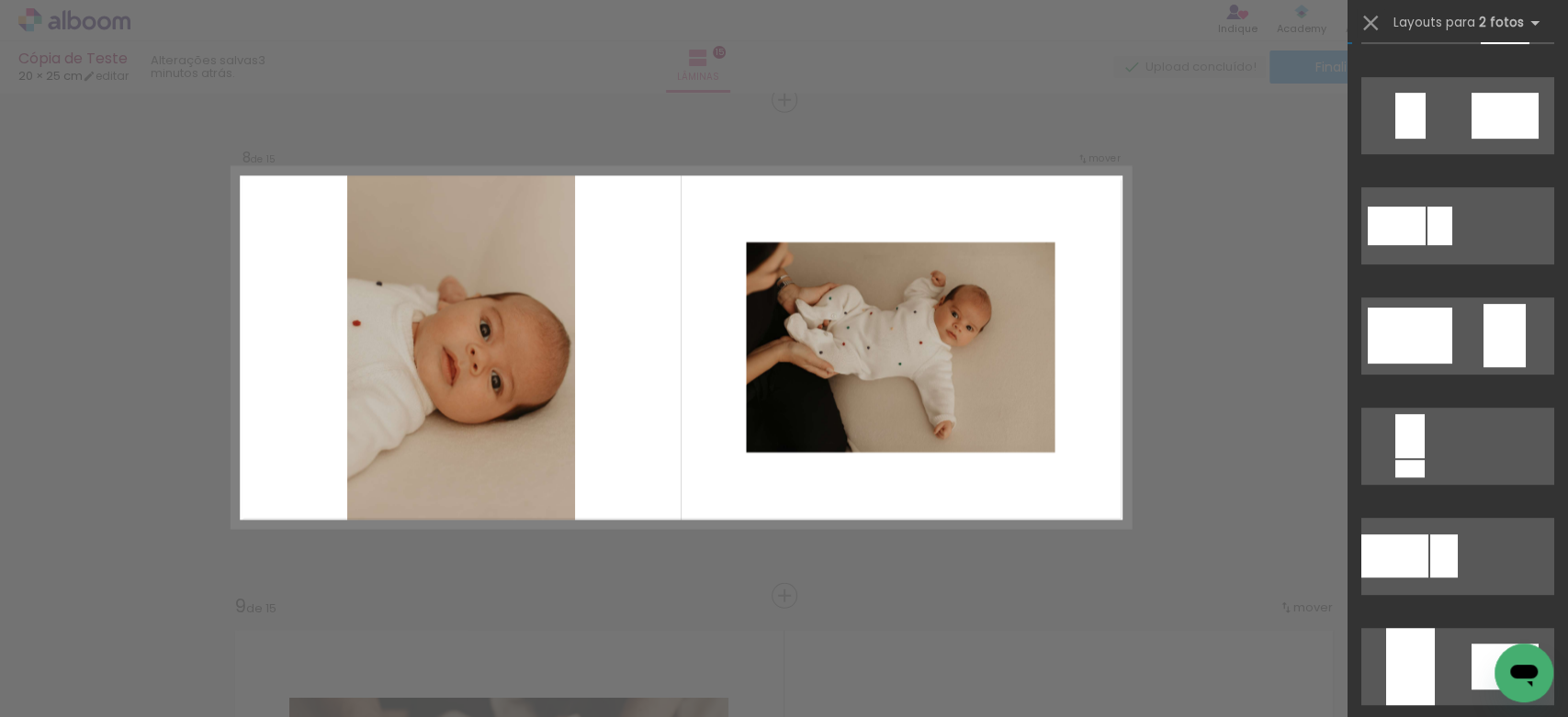
scroll to position [314, 0]
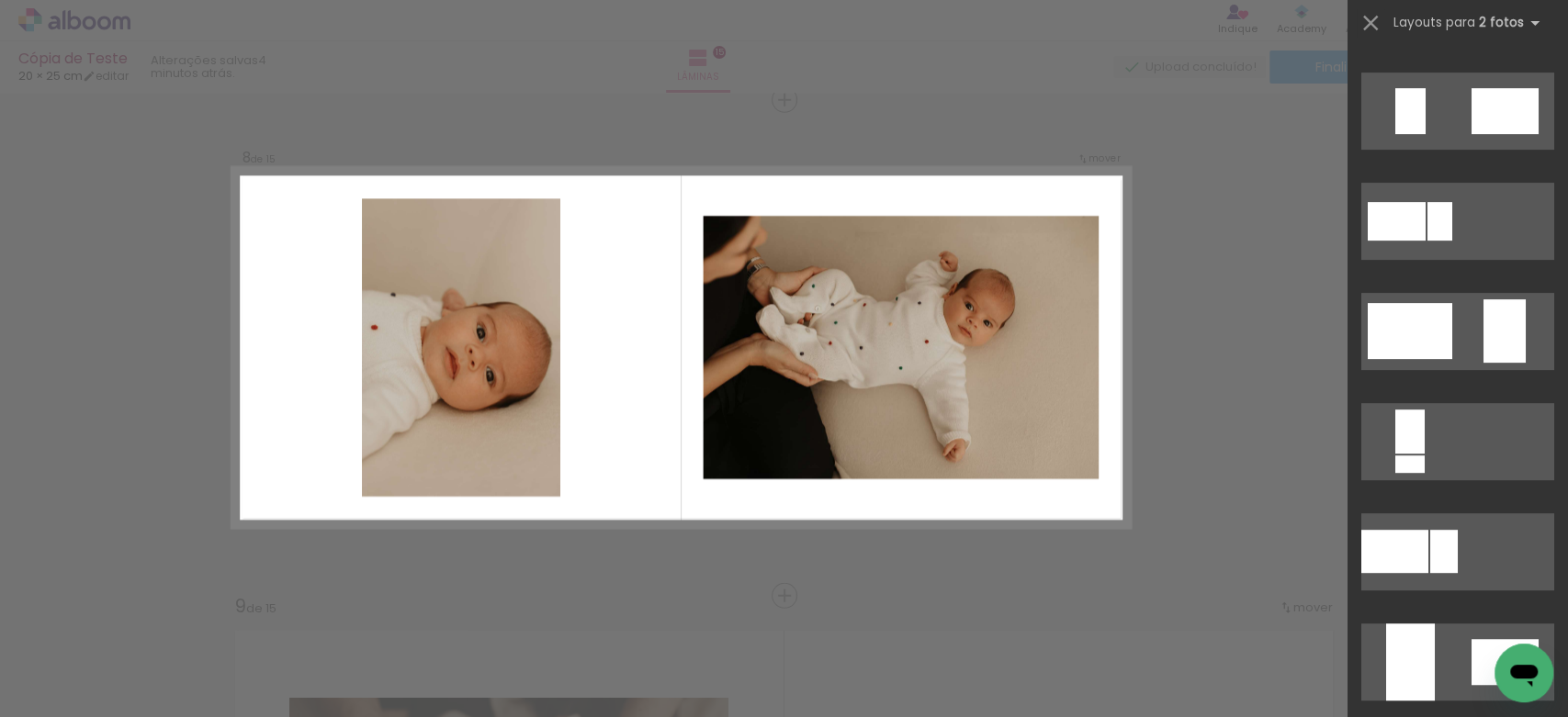
click at [1431, 304] on div at bounding box center [1410, 330] width 85 height 56
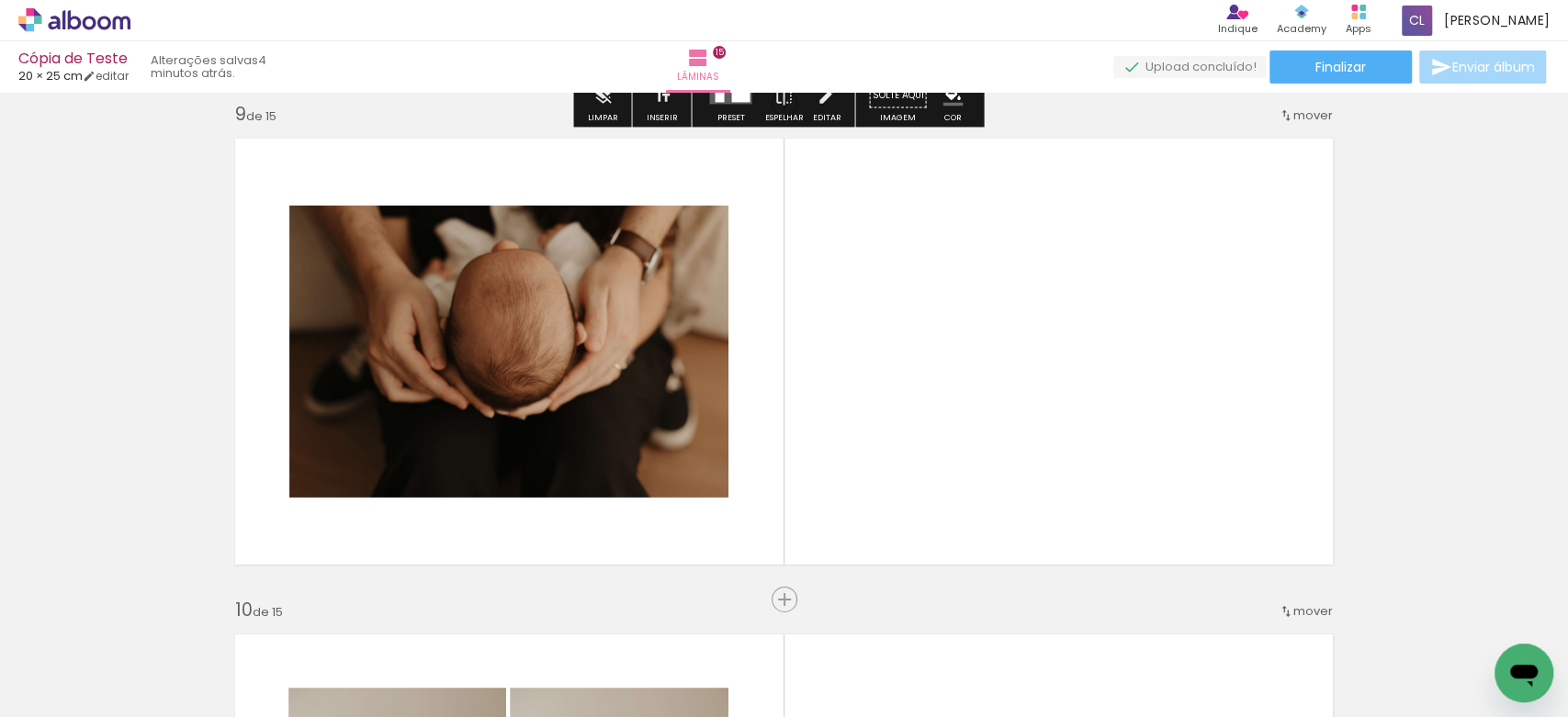
scroll to position [3989, 0]
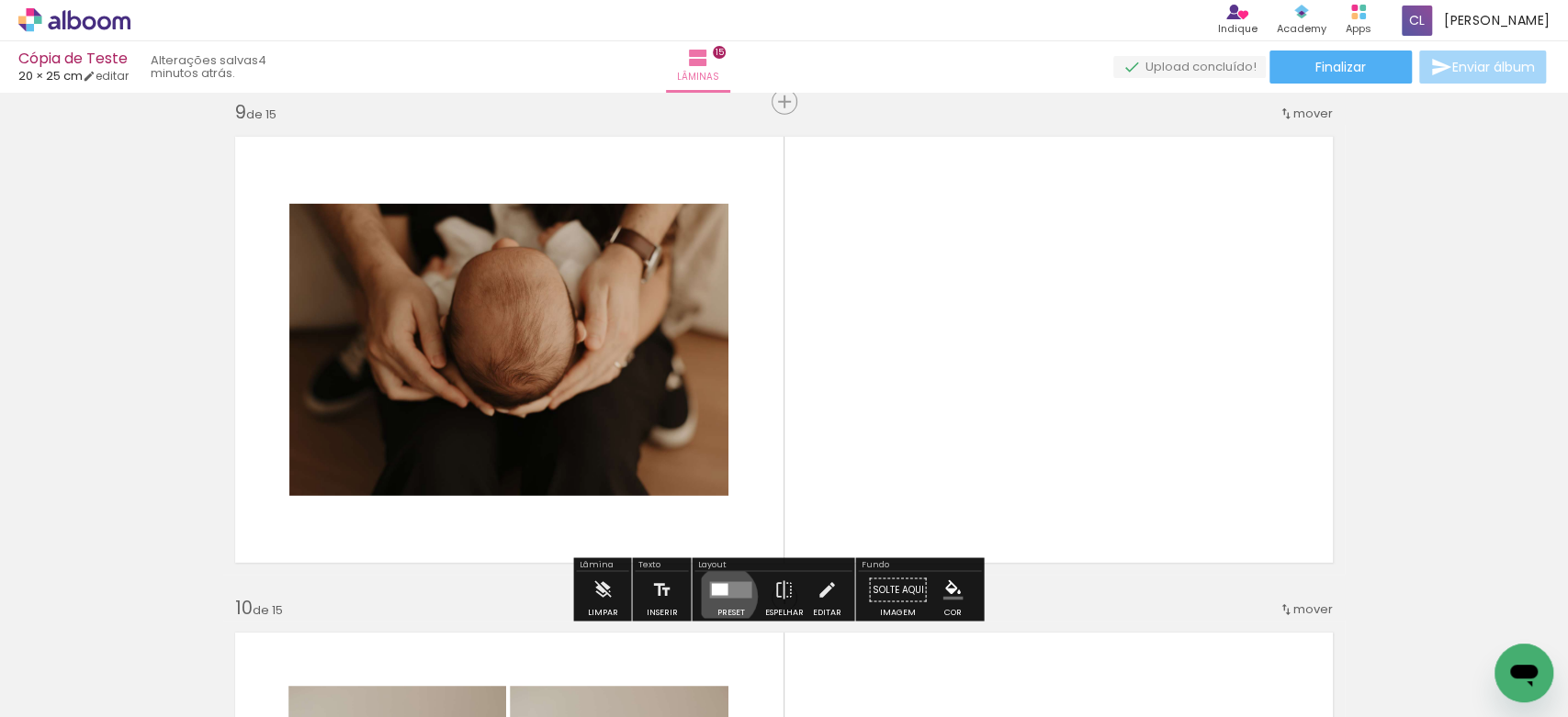
click at [722, 596] on quentale-layouter at bounding box center [731, 590] width 42 height 16
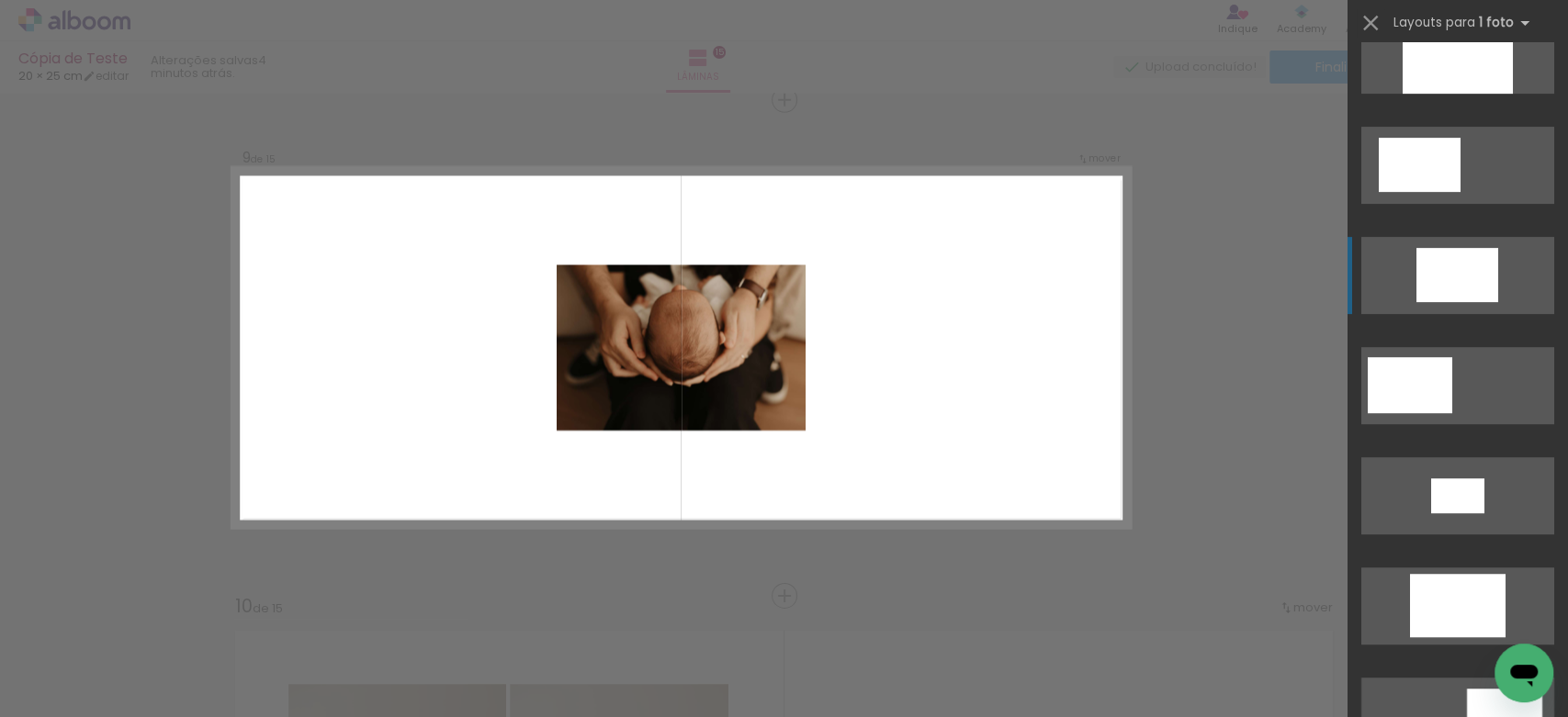
scroll to position [380, 0]
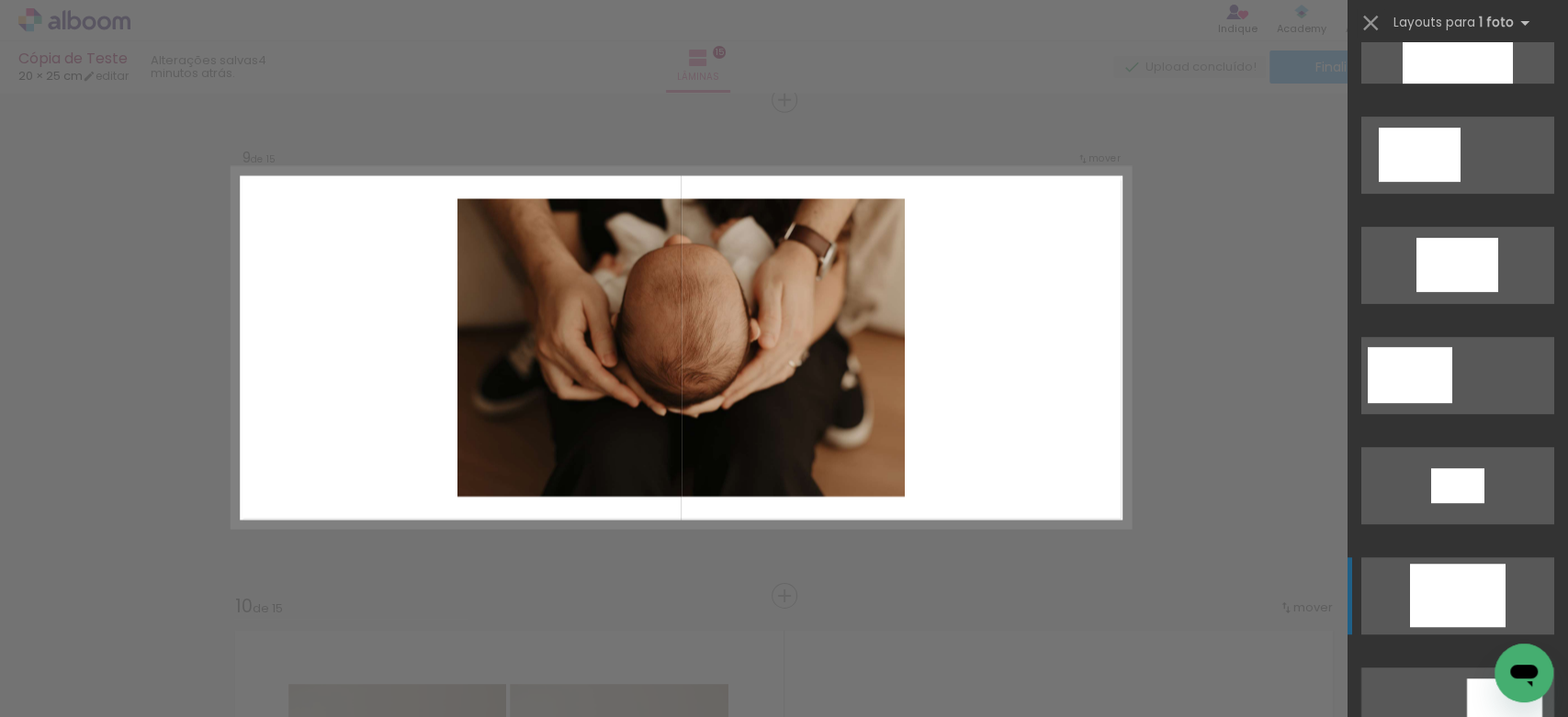
click at [1426, 600] on div at bounding box center [1458, 596] width 95 height 63
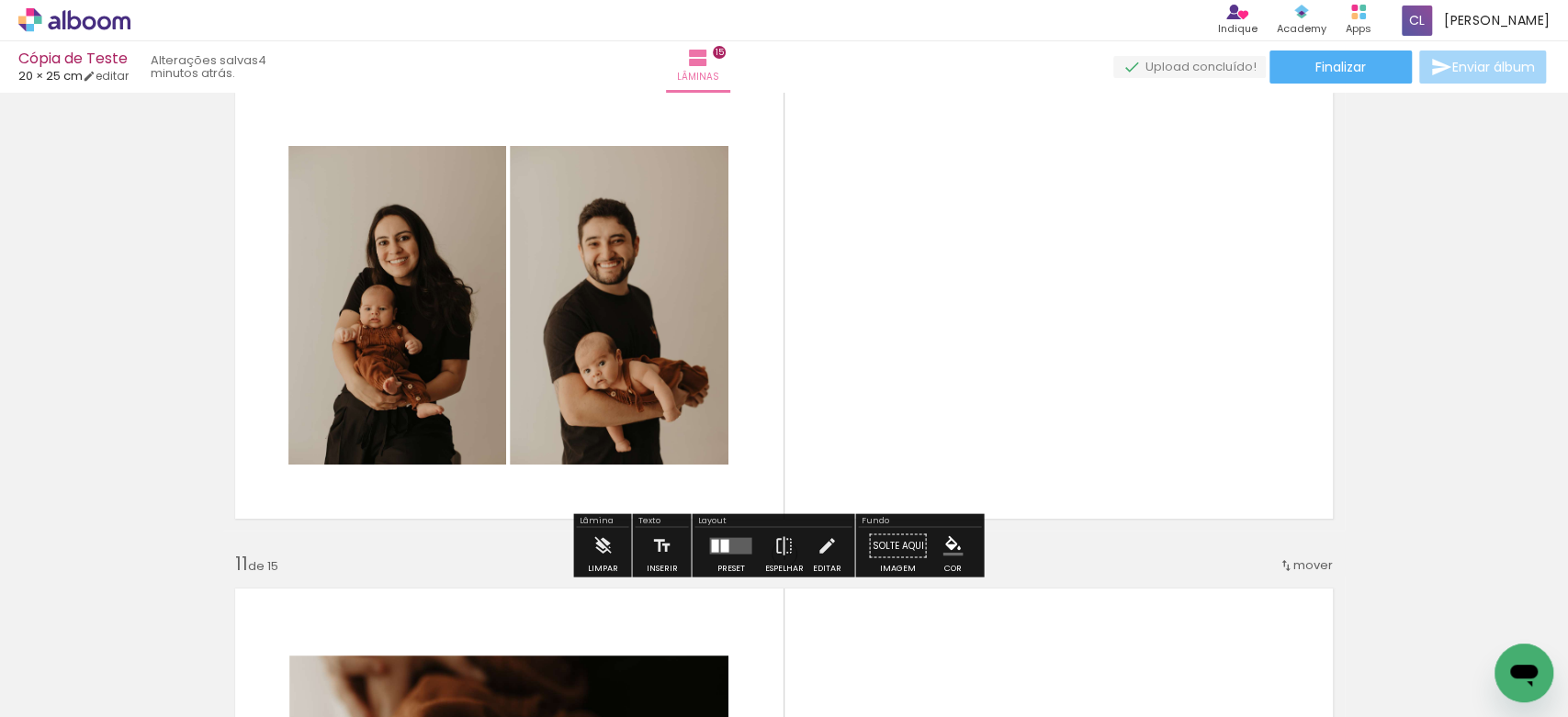
scroll to position [4530, 0]
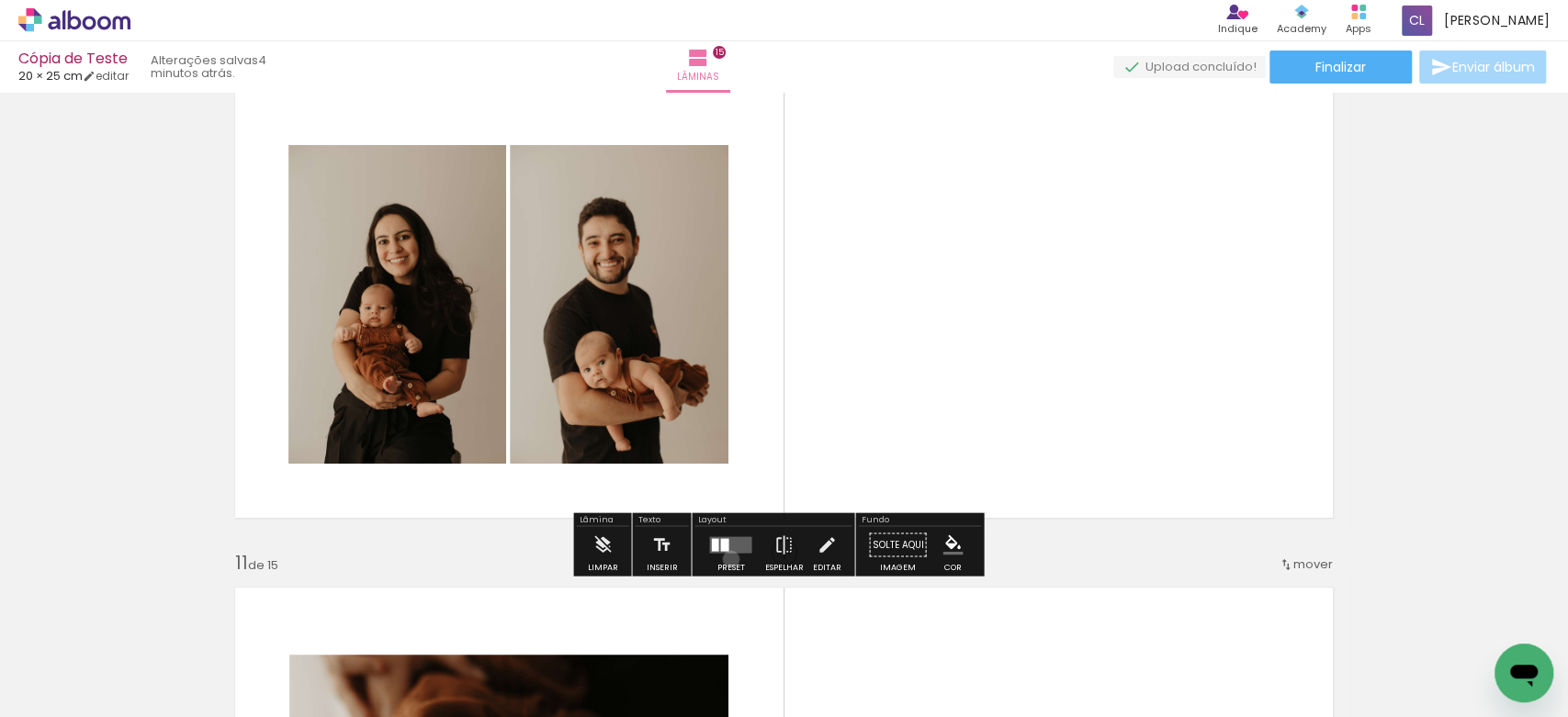
click at [727, 559] on div at bounding box center [731, 545] width 50 height 36
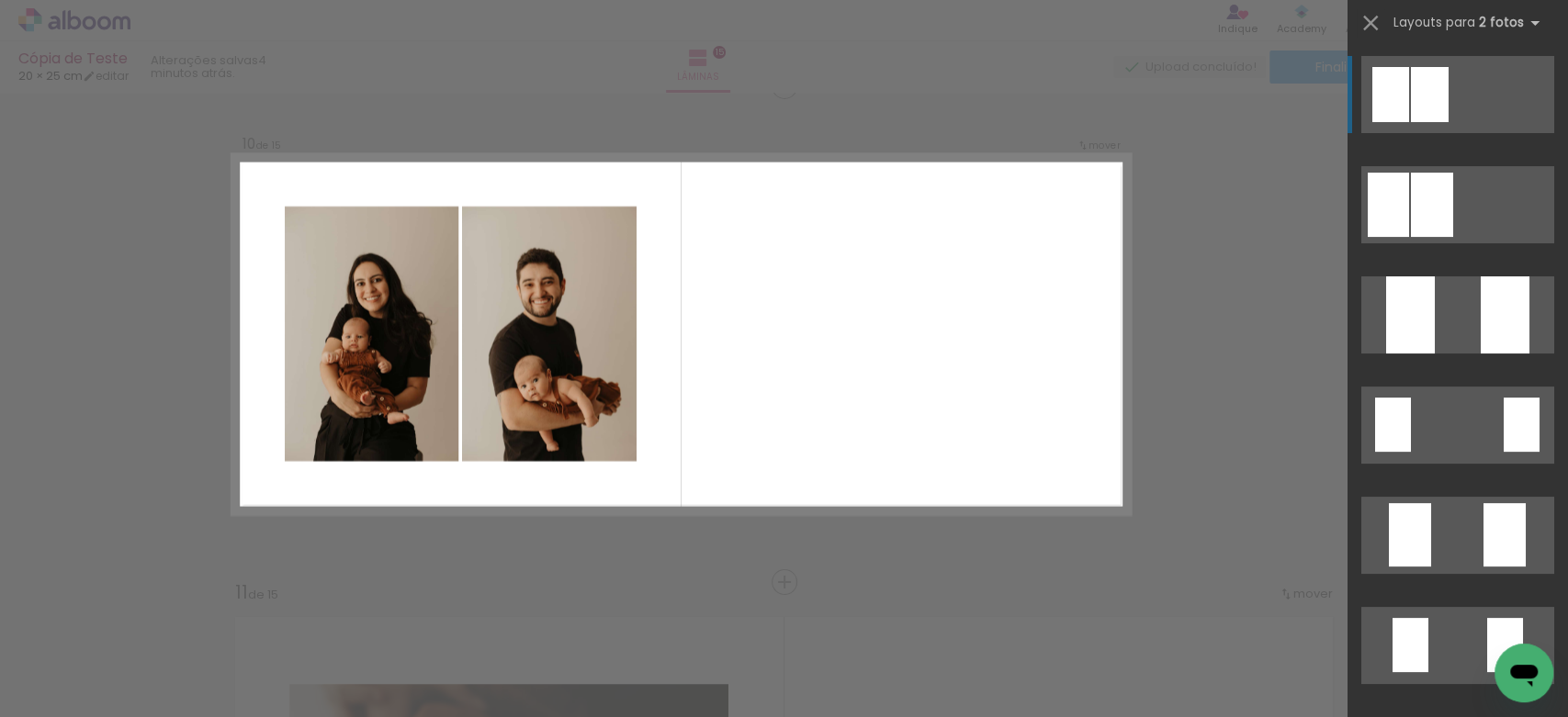
scroll to position [4487, 0]
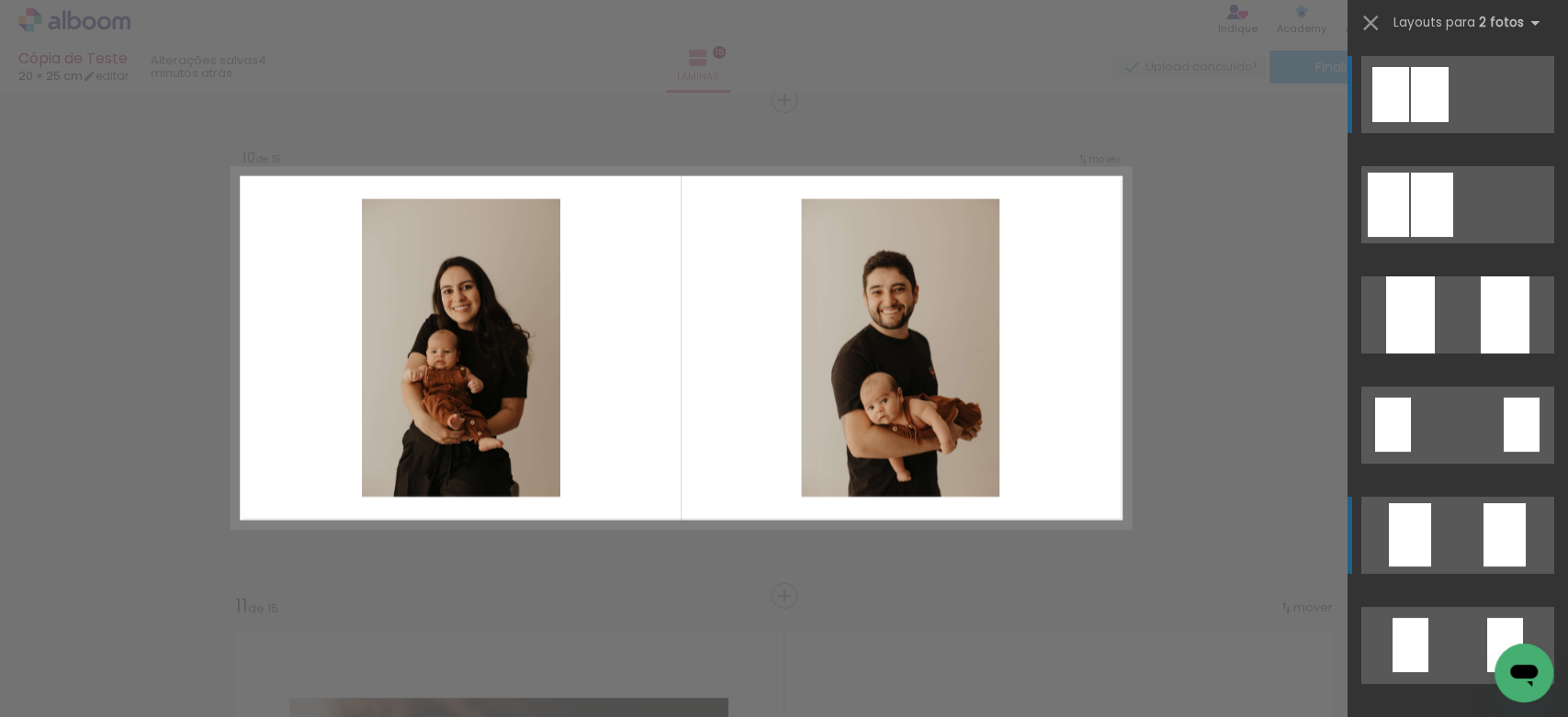
click at [1447, 500] on quentale-layouter at bounding box center [1458, 535] width 193 height 77
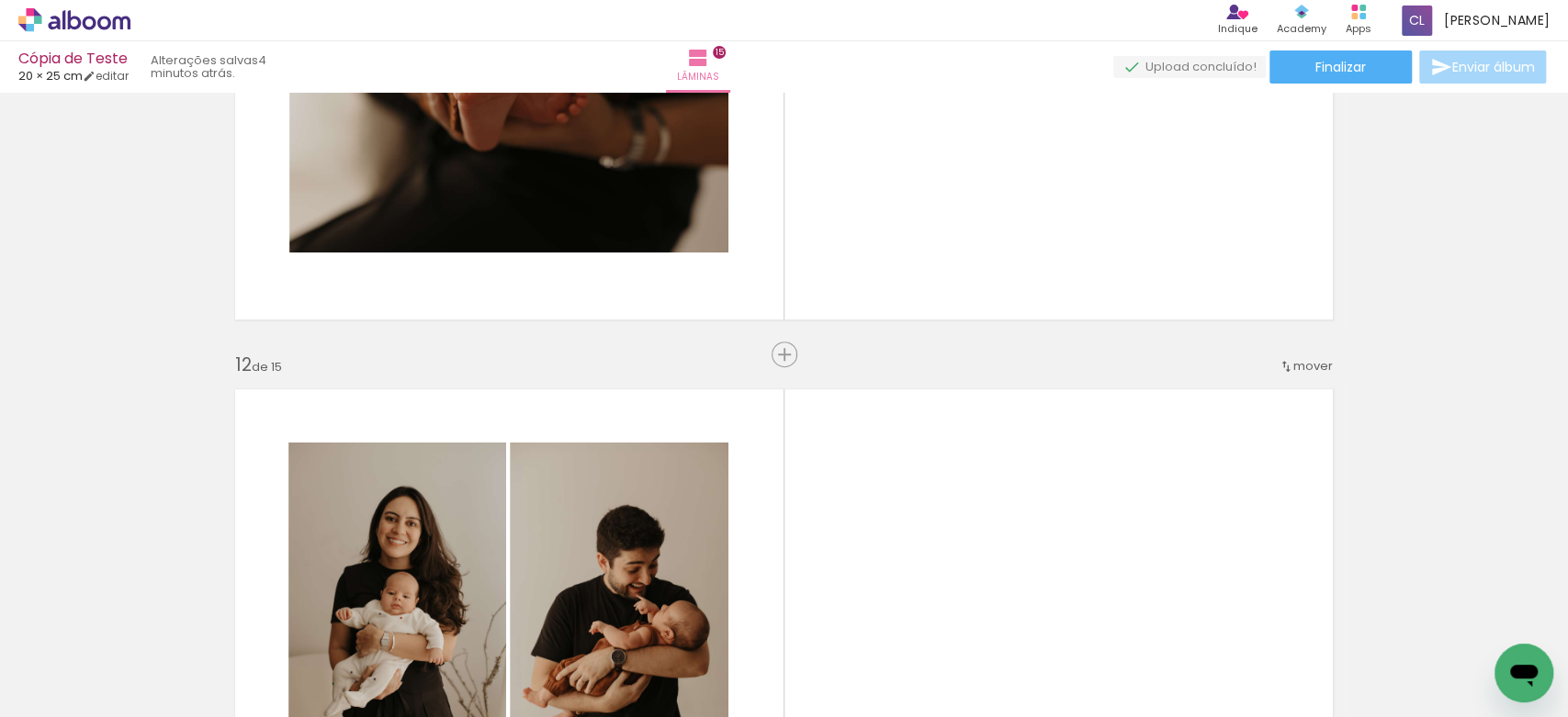
scroll to position [5219, 0]
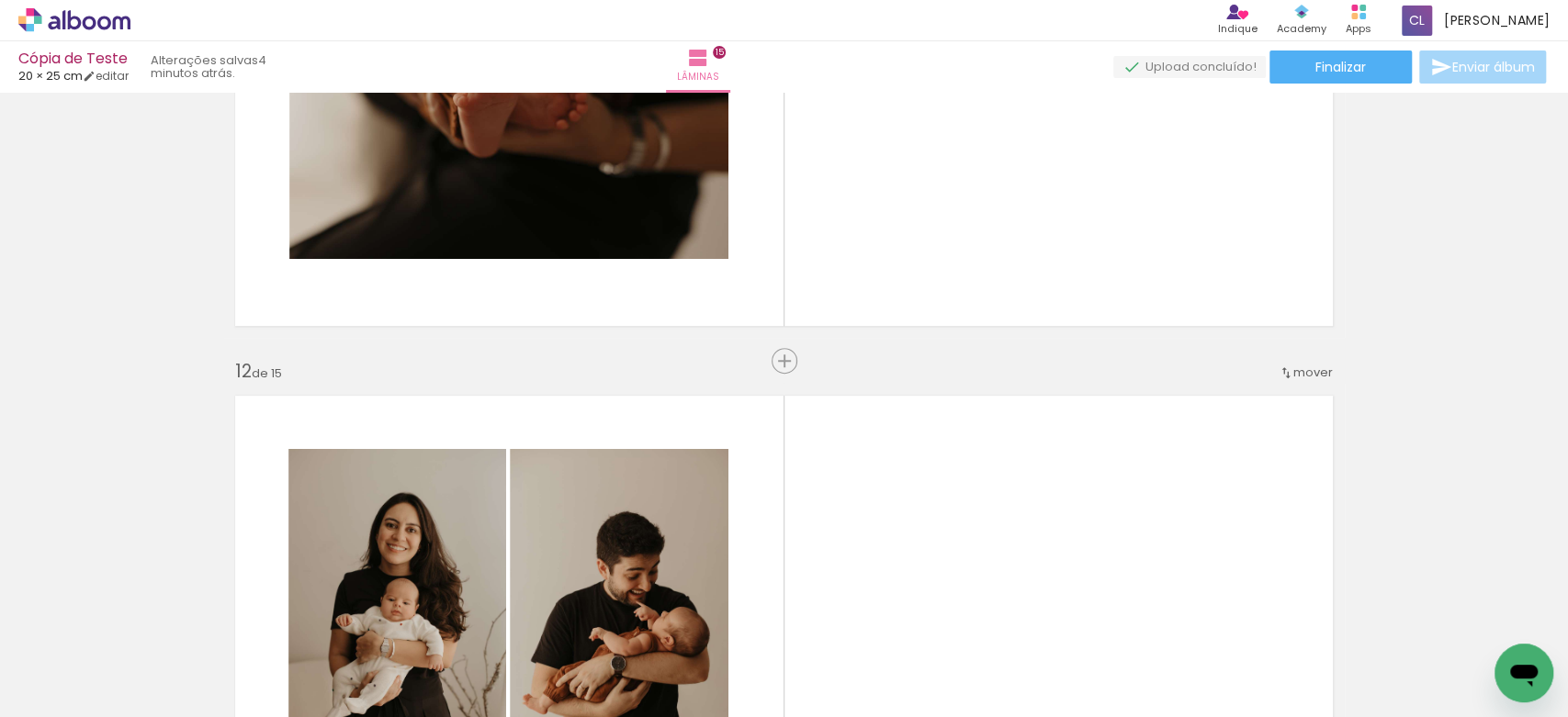
click at [1294, 369] on span "mover" at bounding box center [1313, 372] width 39 height 17
click at [1233, 475] on span "antes da" at bounding box center [1215, 469] width 53 height 31
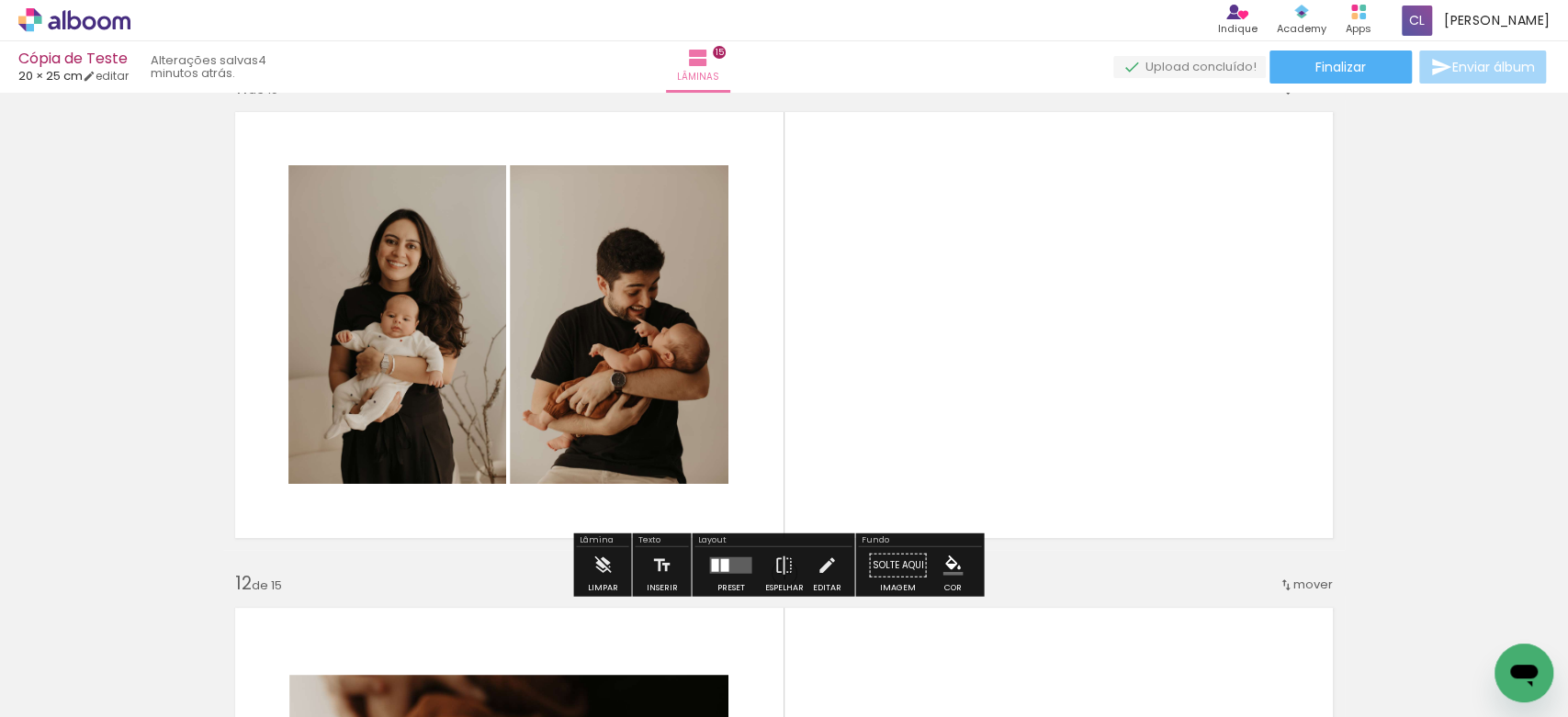
scroll to position [5058, 0]
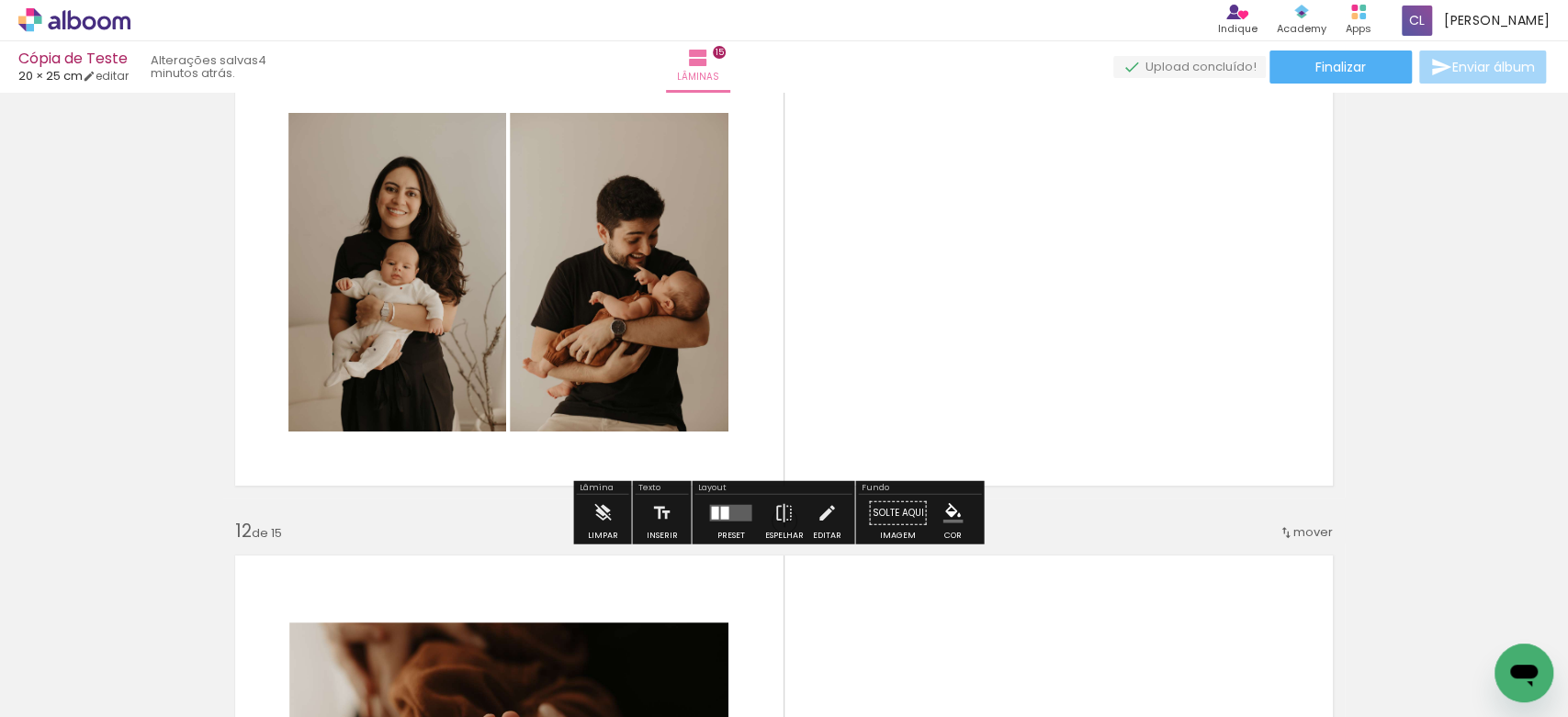
click at [720, 518] on div at bounding box center [724, 513] width 9 height 12
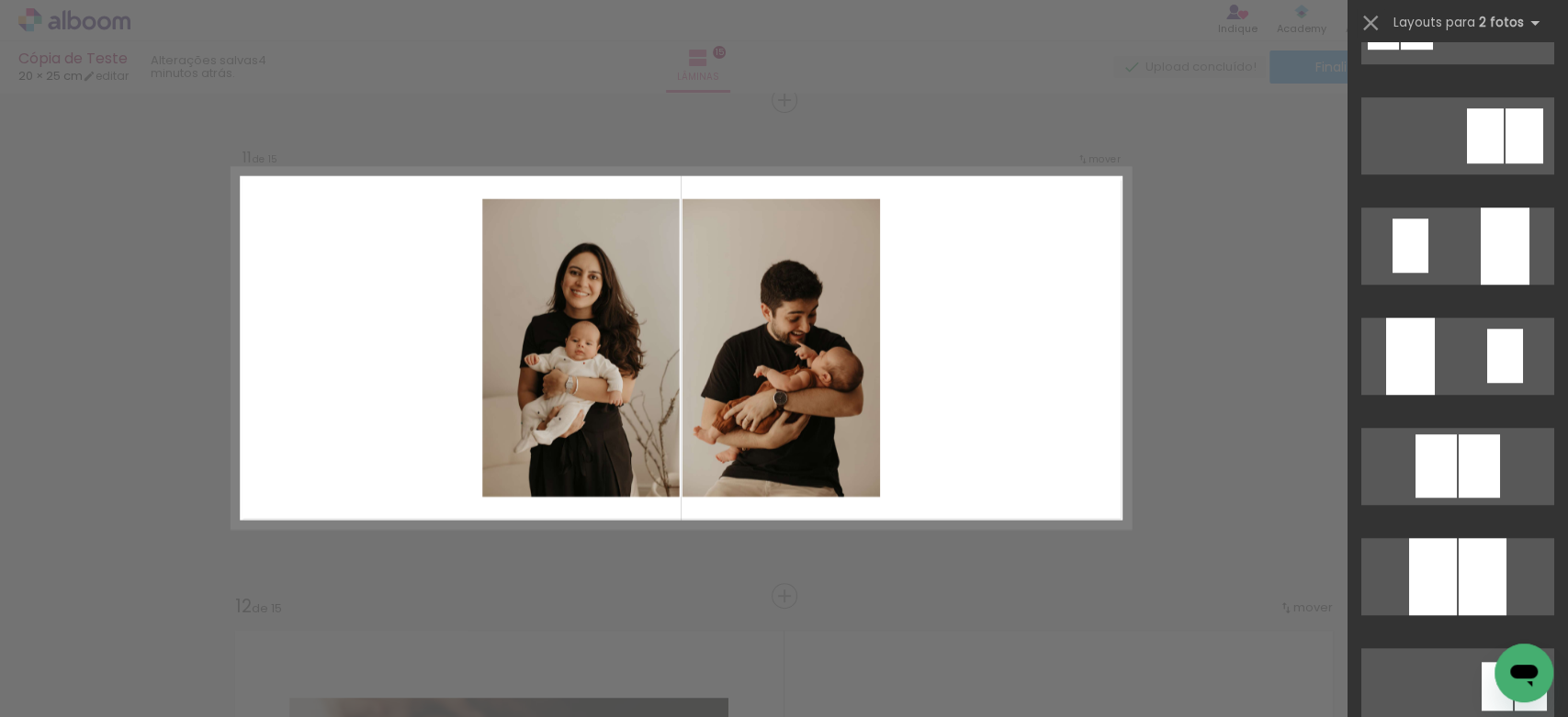
scroll to position [739, 0]
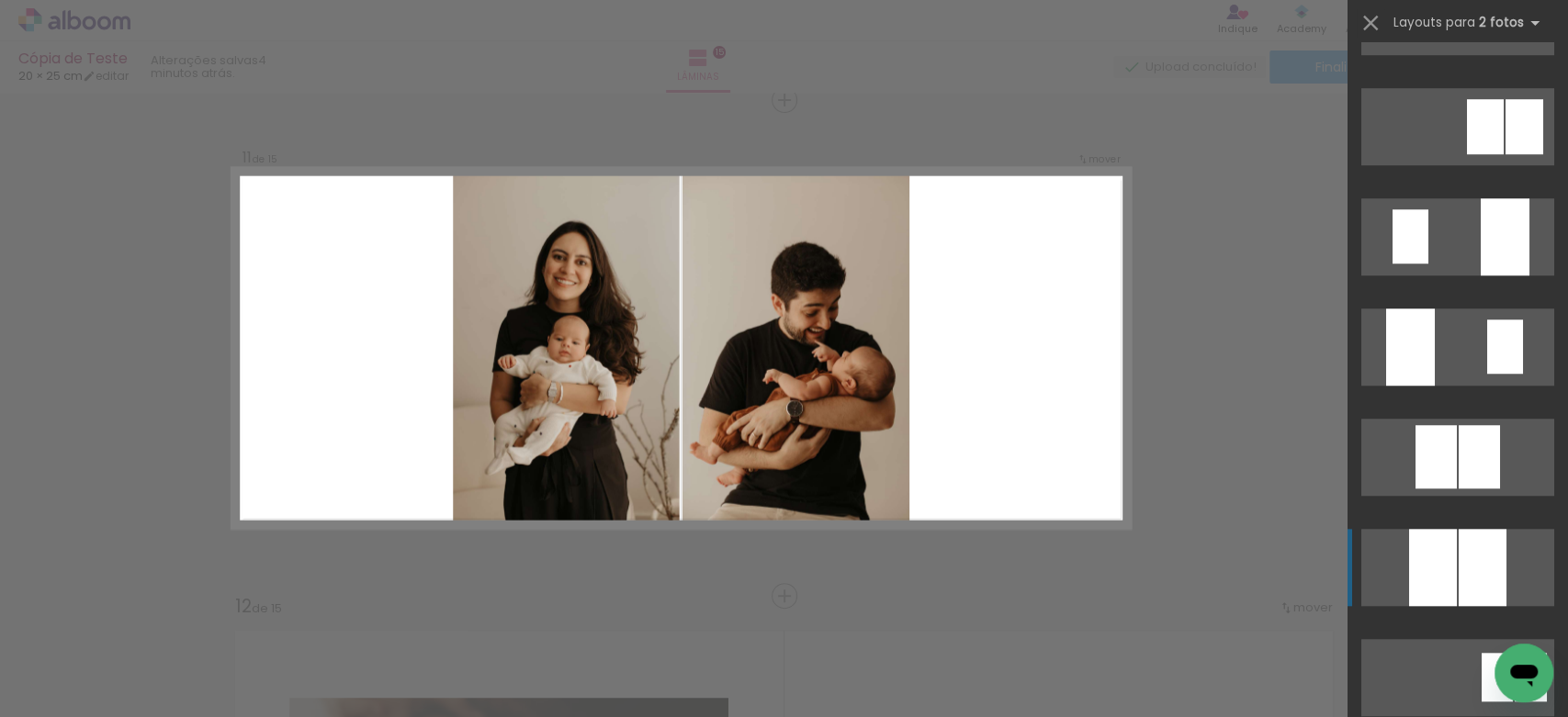
click at [1470, 577] on div at bounding box center [1483, 567] width 48 height 77
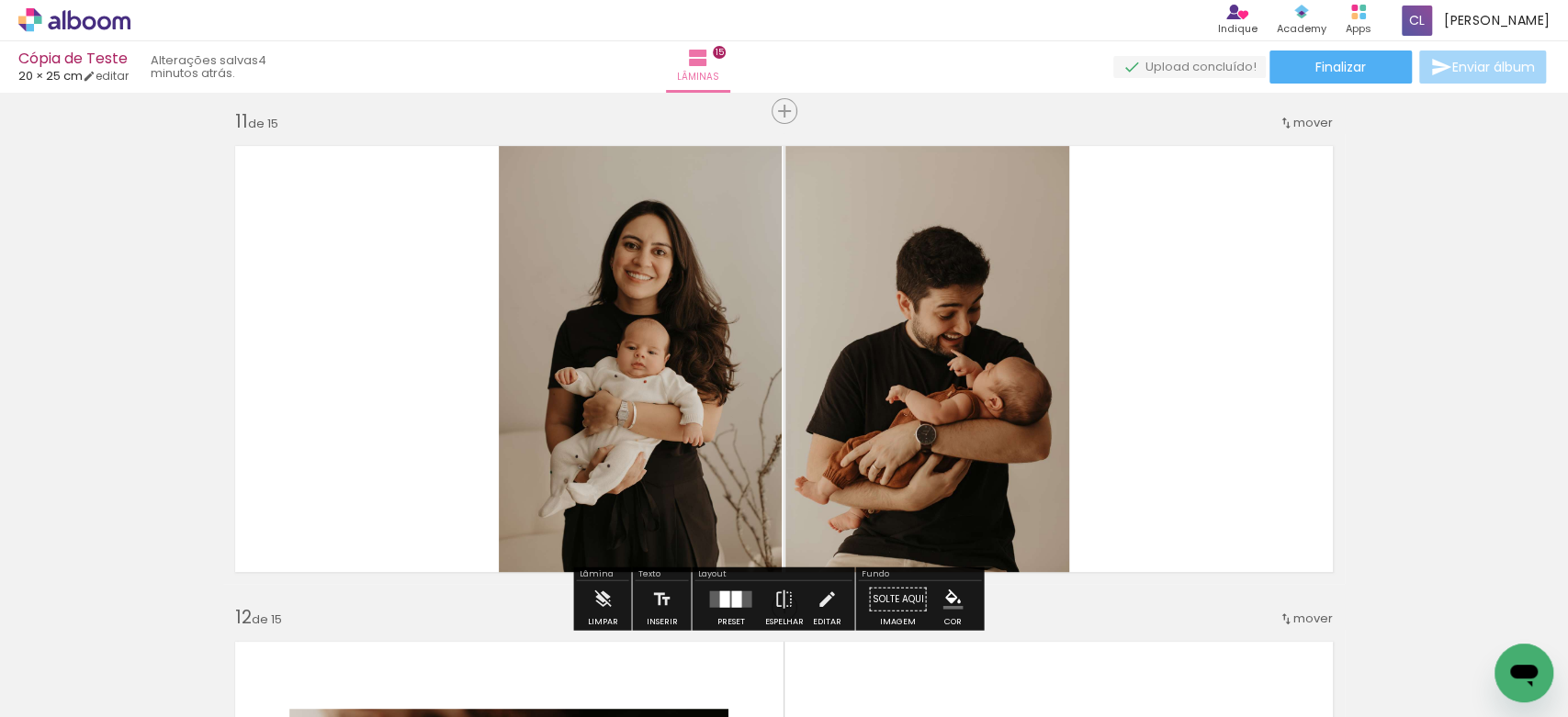
scroll to position [4974, 0]
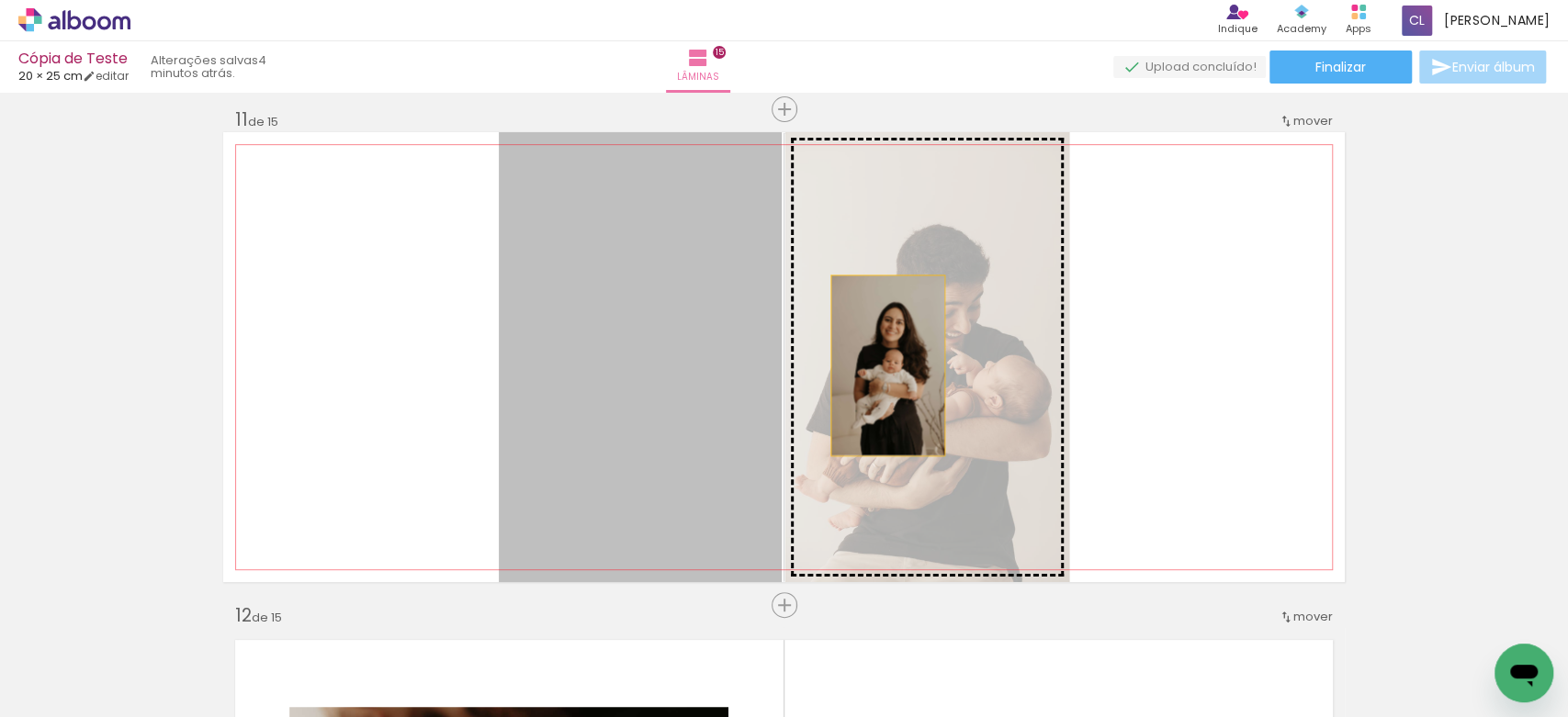
drag, startPoint x: 662, startPoint y: 362, endPoint x: 939, endPoint y: 358, distance: 277.0
click at [0, 0] on slot at bounding box center [0, 0] width 0 height 0
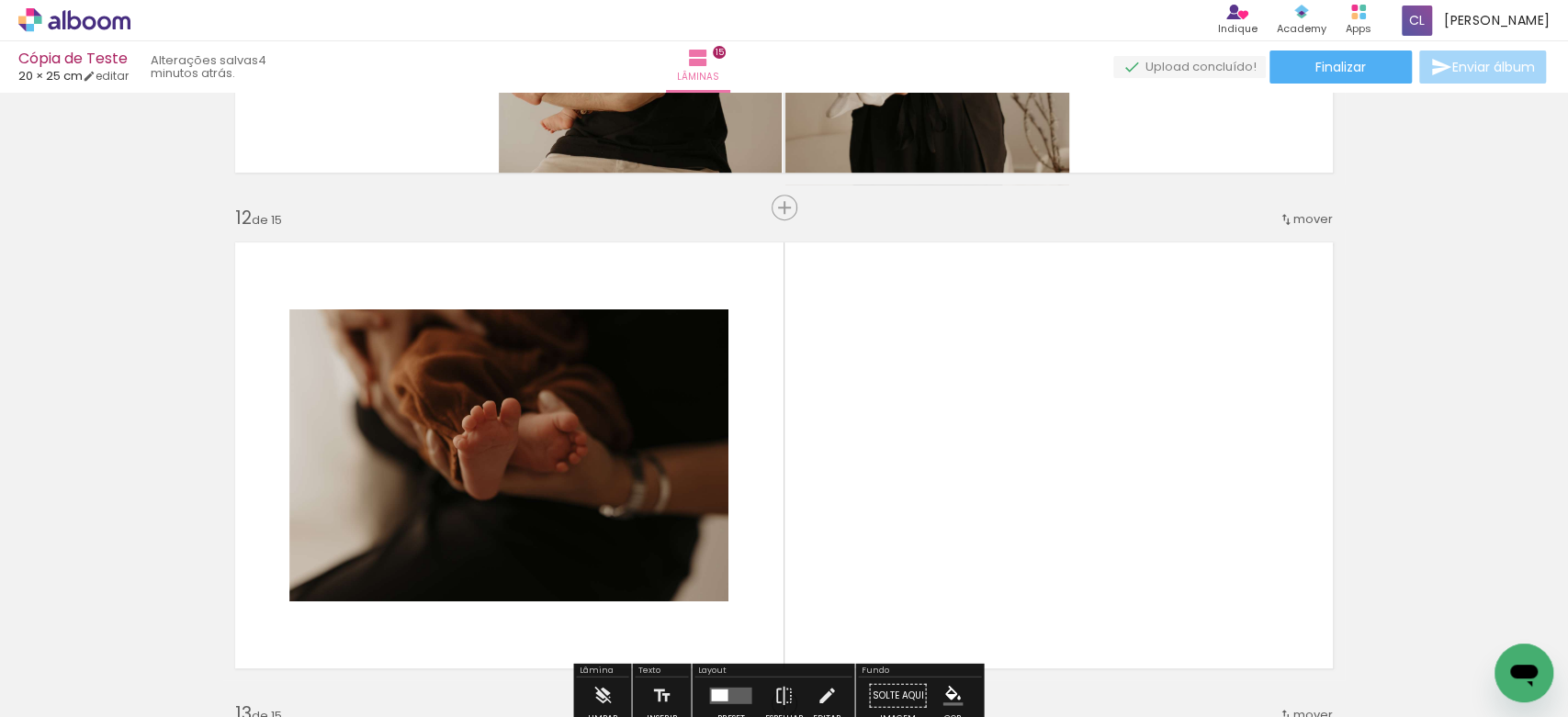
scroll to position [5543, 0]
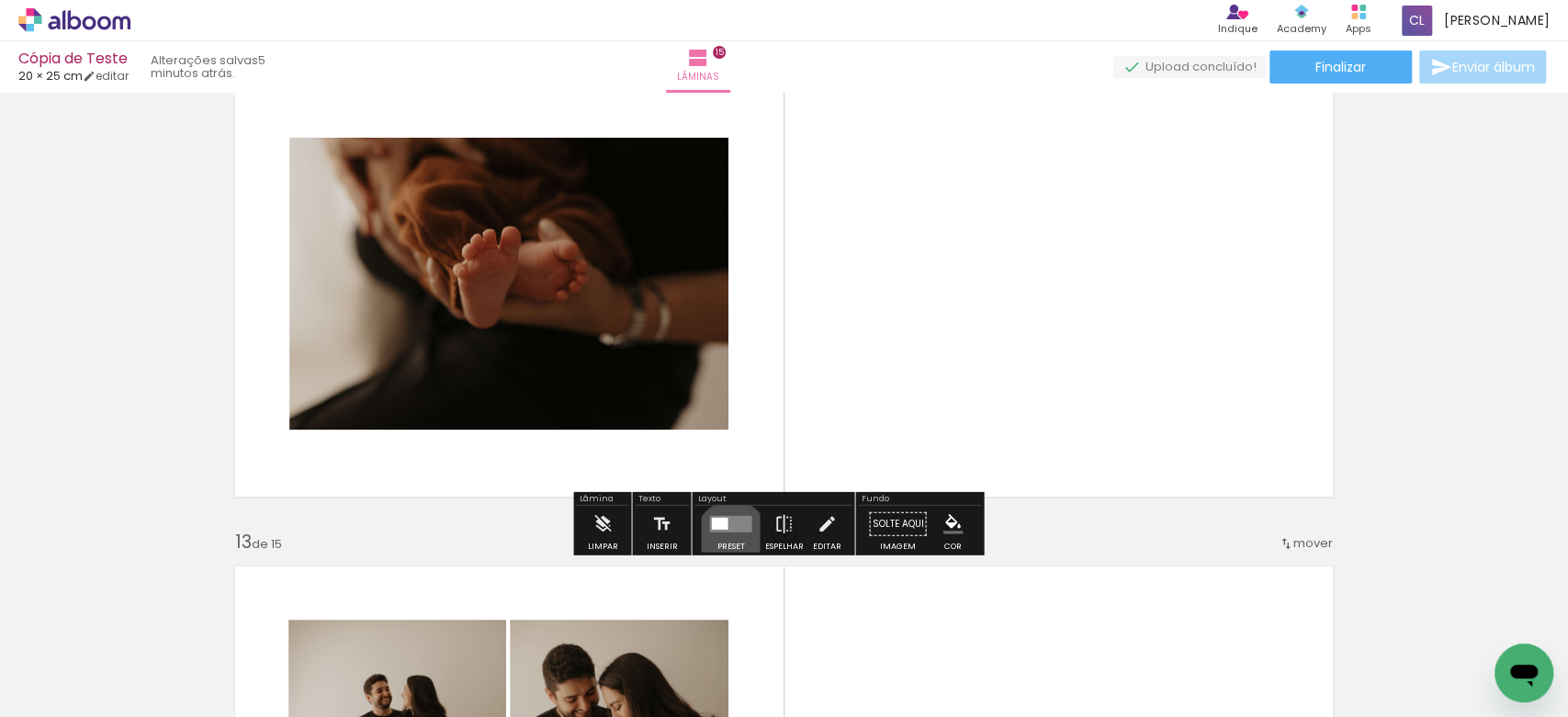
click at [728, 537] on div at bounding box center [731, 524] width 50 height 36
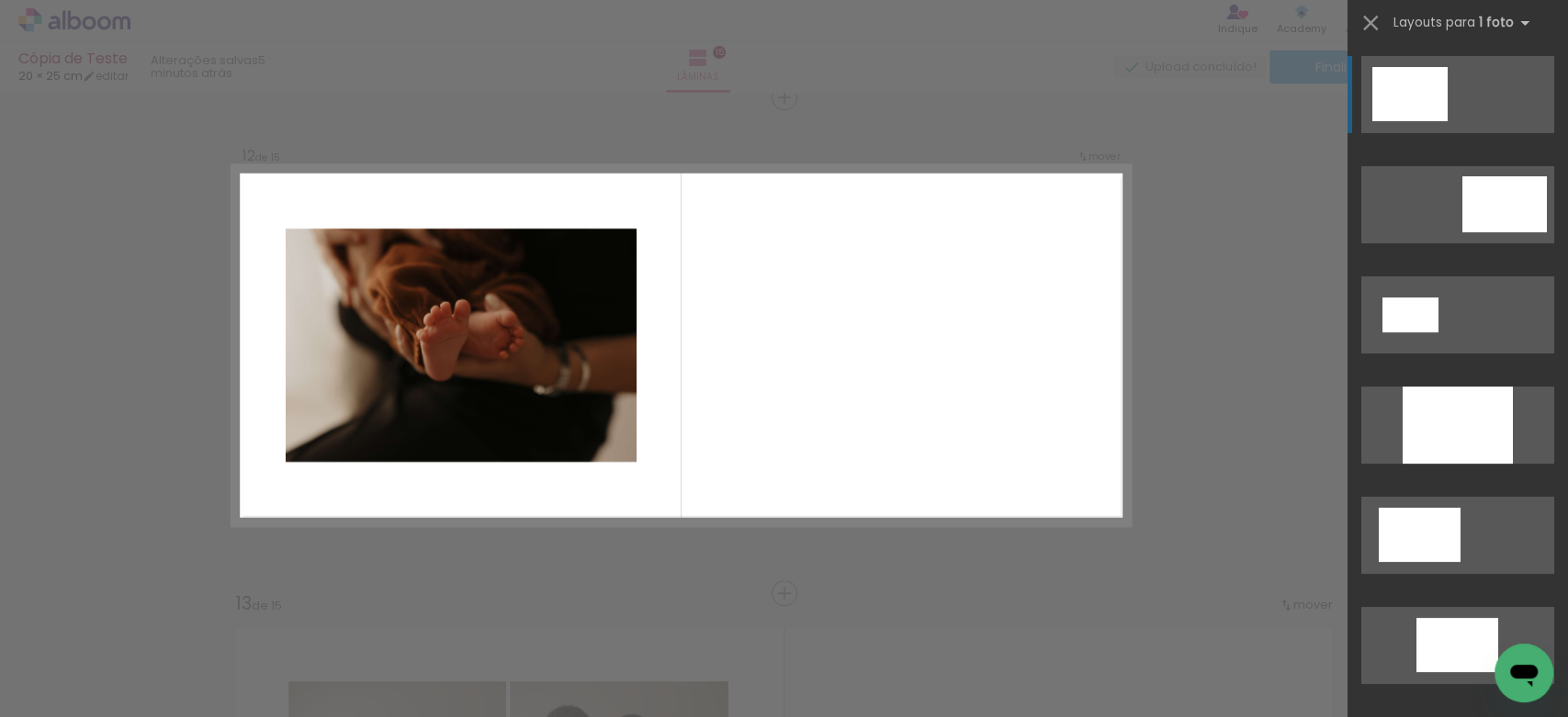
scroll to position [5479, 0]
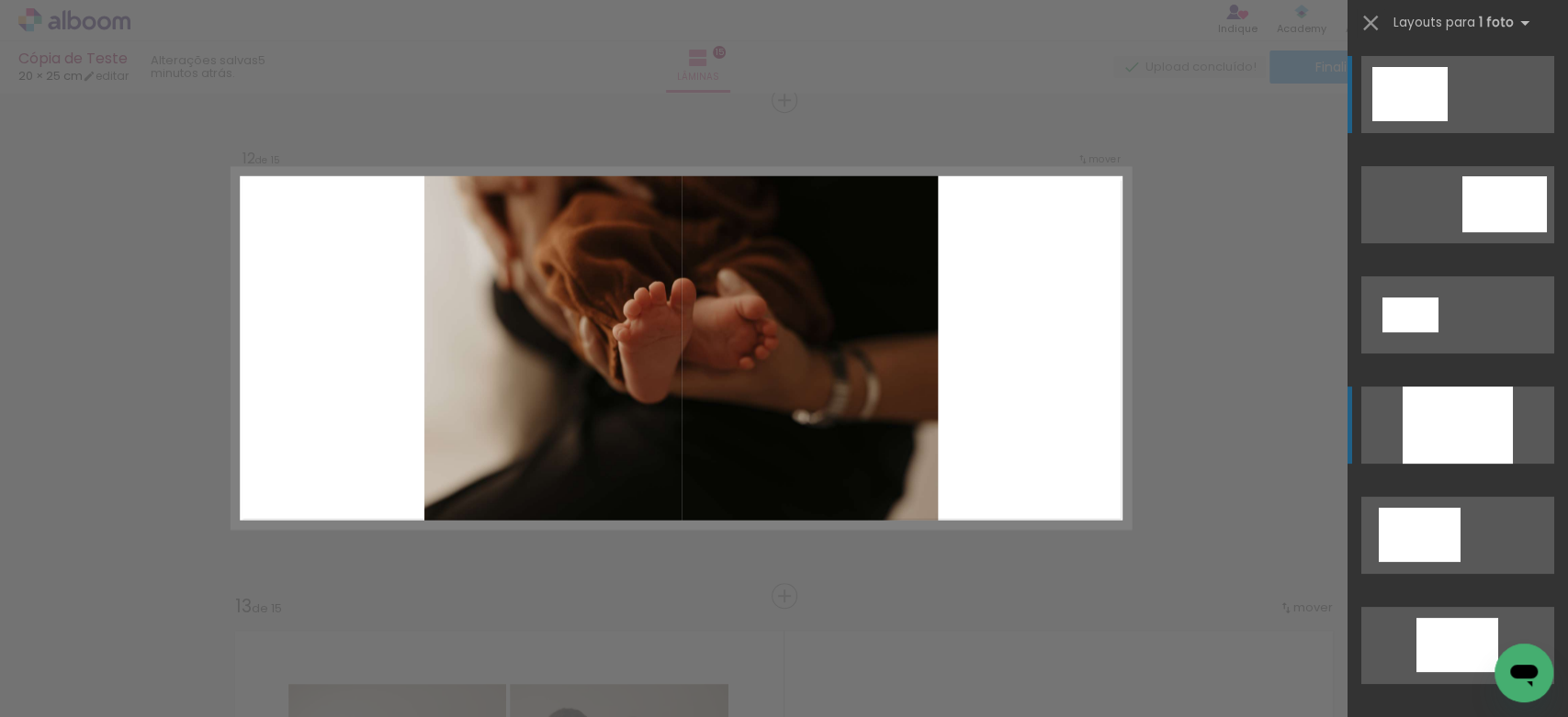
click at [1430, 413] on div at bounding box center [1457, 425] width 110 height 77
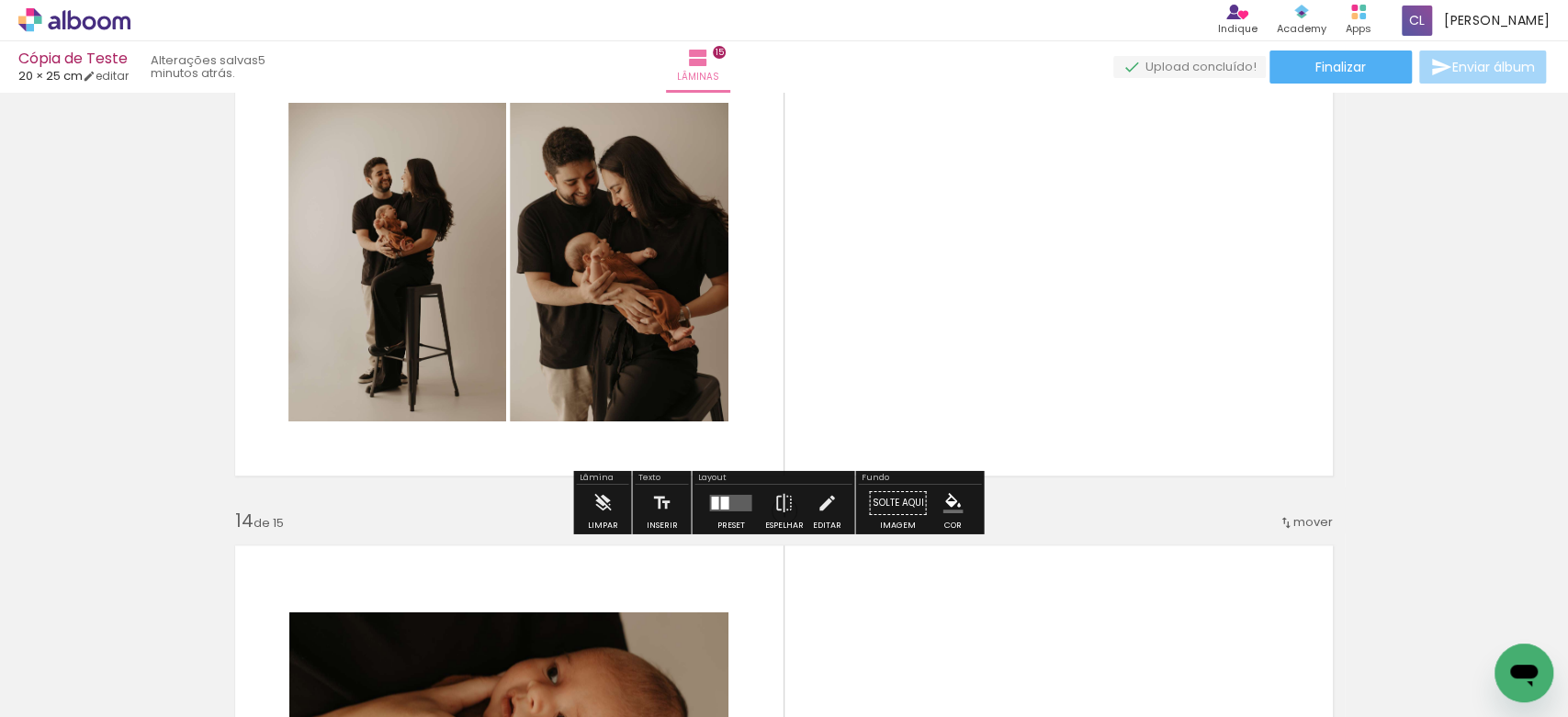
scroll to position [6091, 0]
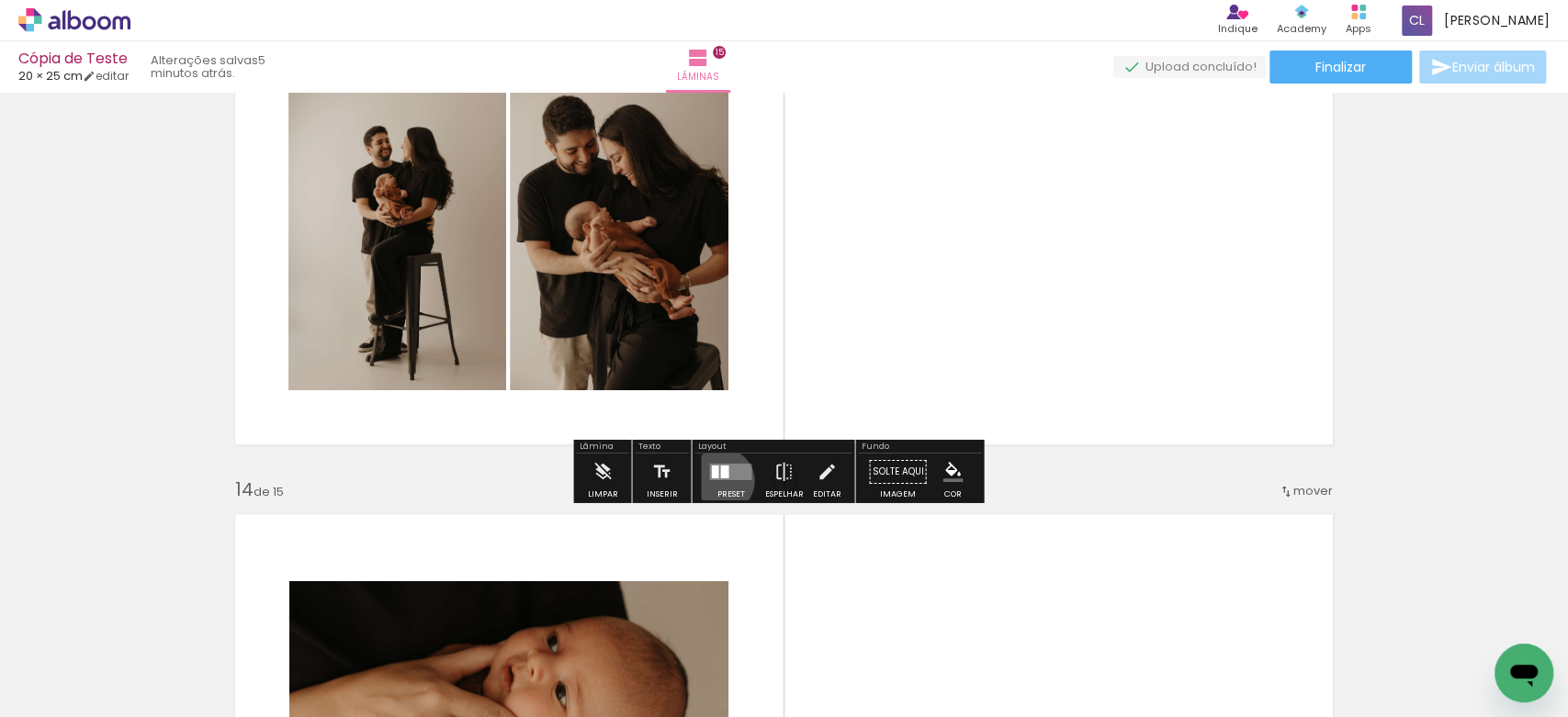
click at [717, 480] on div at bounding box center [731, 472] width 50 height 36
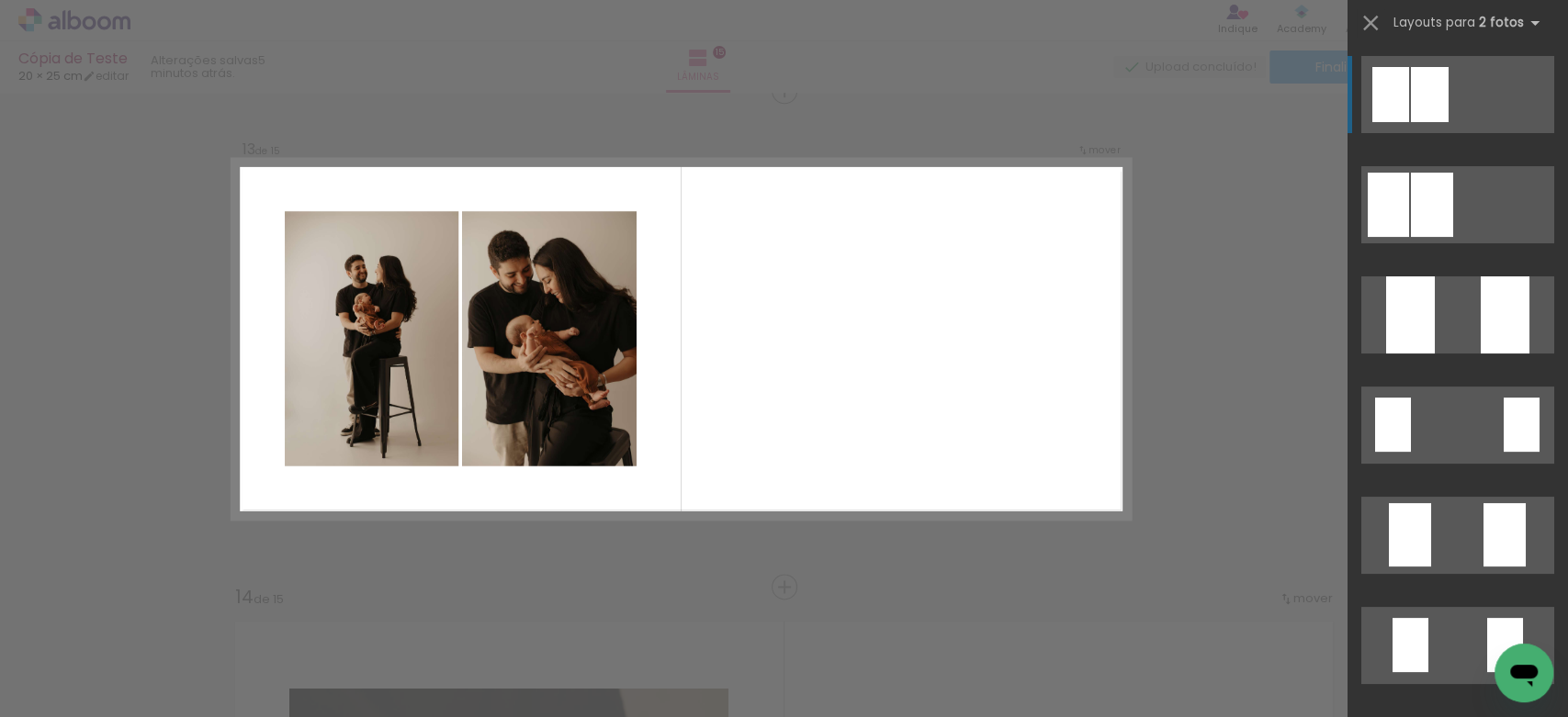
scroll to position [5975, 0]
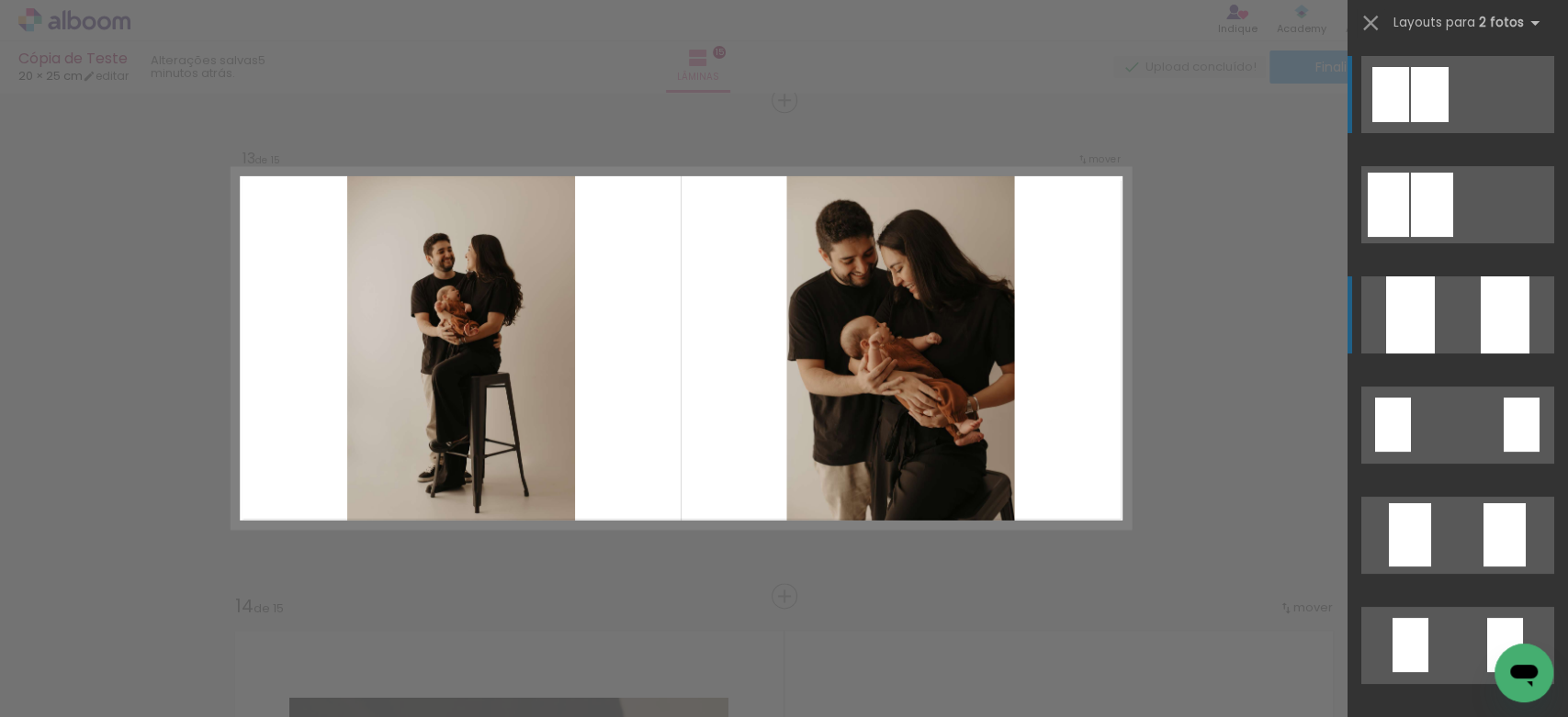
click at [1481, 299] on div at bounding box center [1505, 315] width 49 height 77
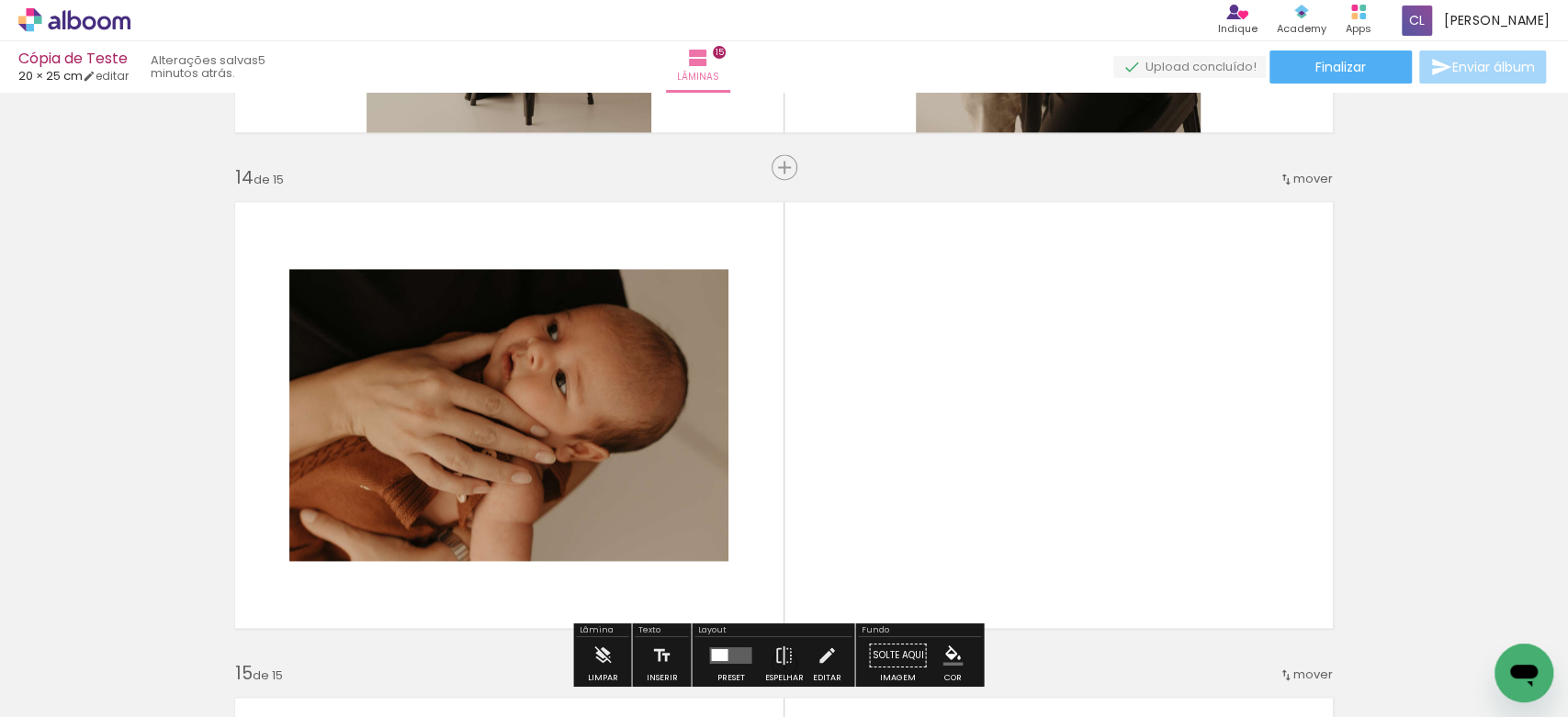
scroll to position [6648, 0]
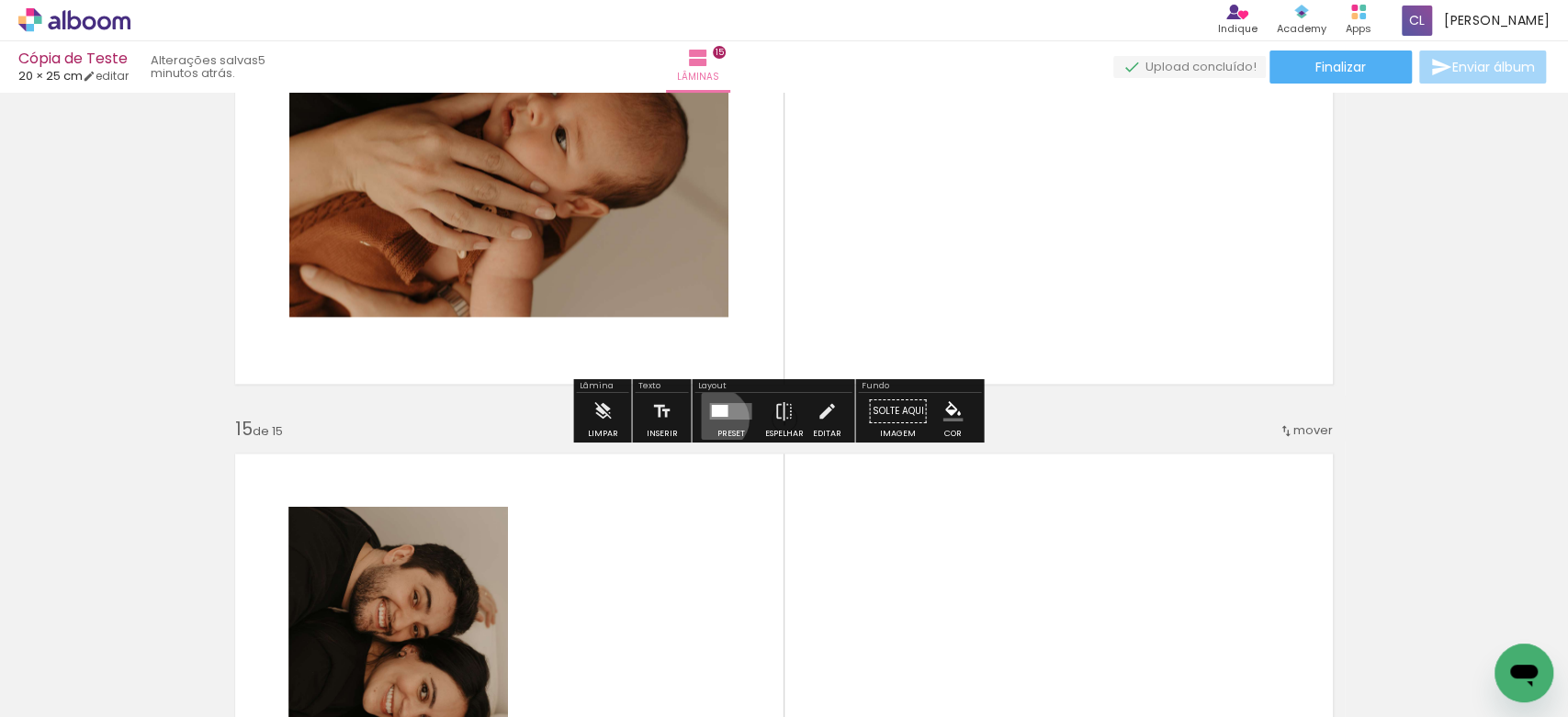
click at [713, 419] on div at bounding box center [731, 411] width 50 height 36
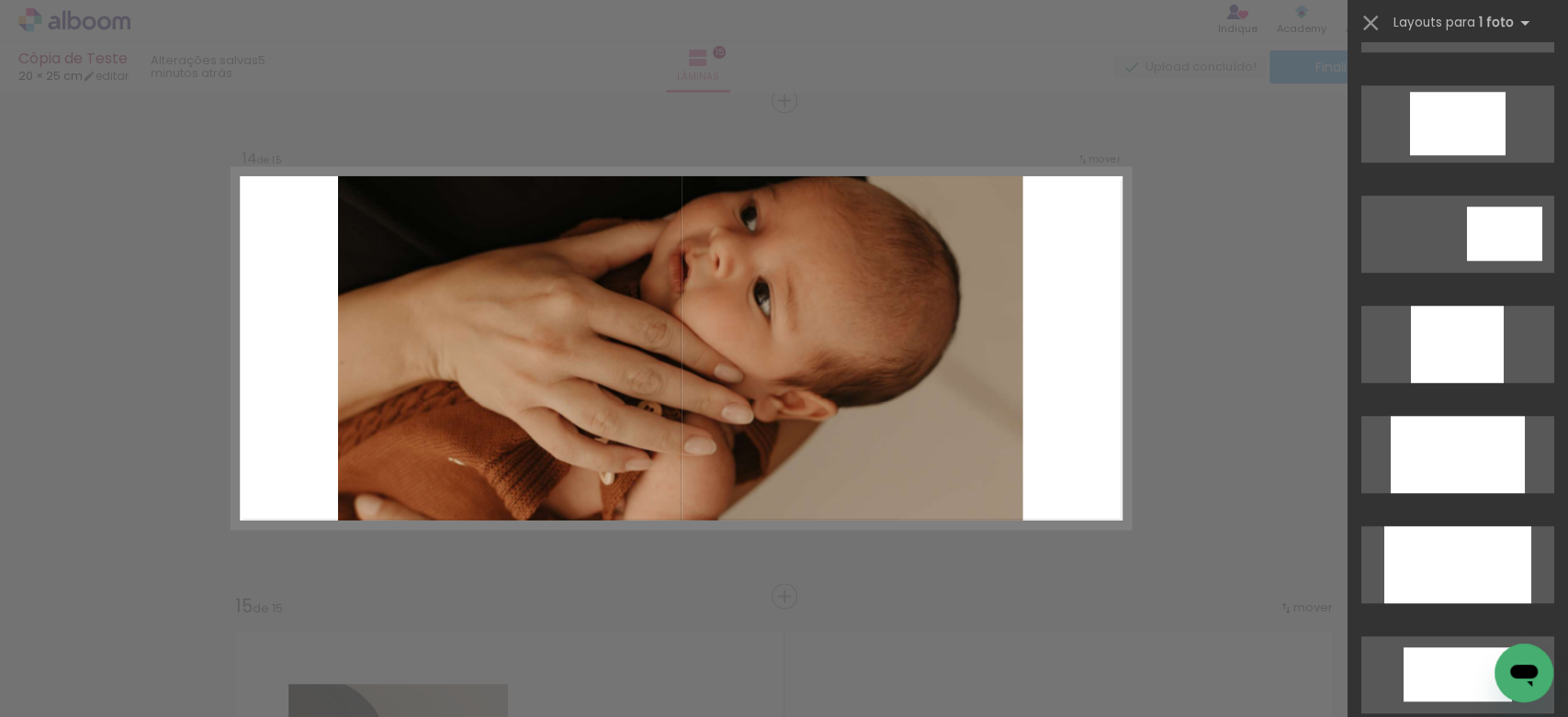
scroll to position [853, 0]
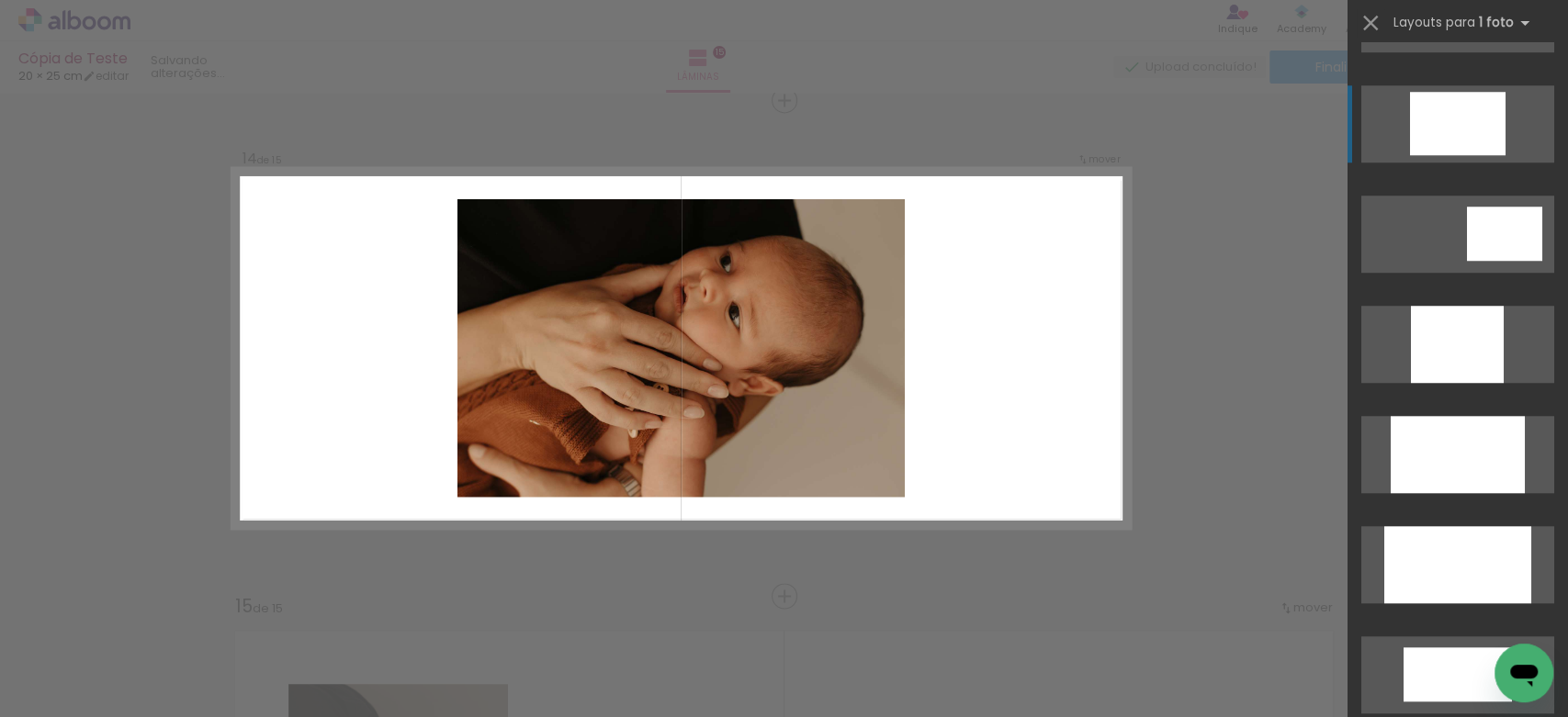
click at [1441, 111] on div at bounding box center [1458, 123] width 95 height 63
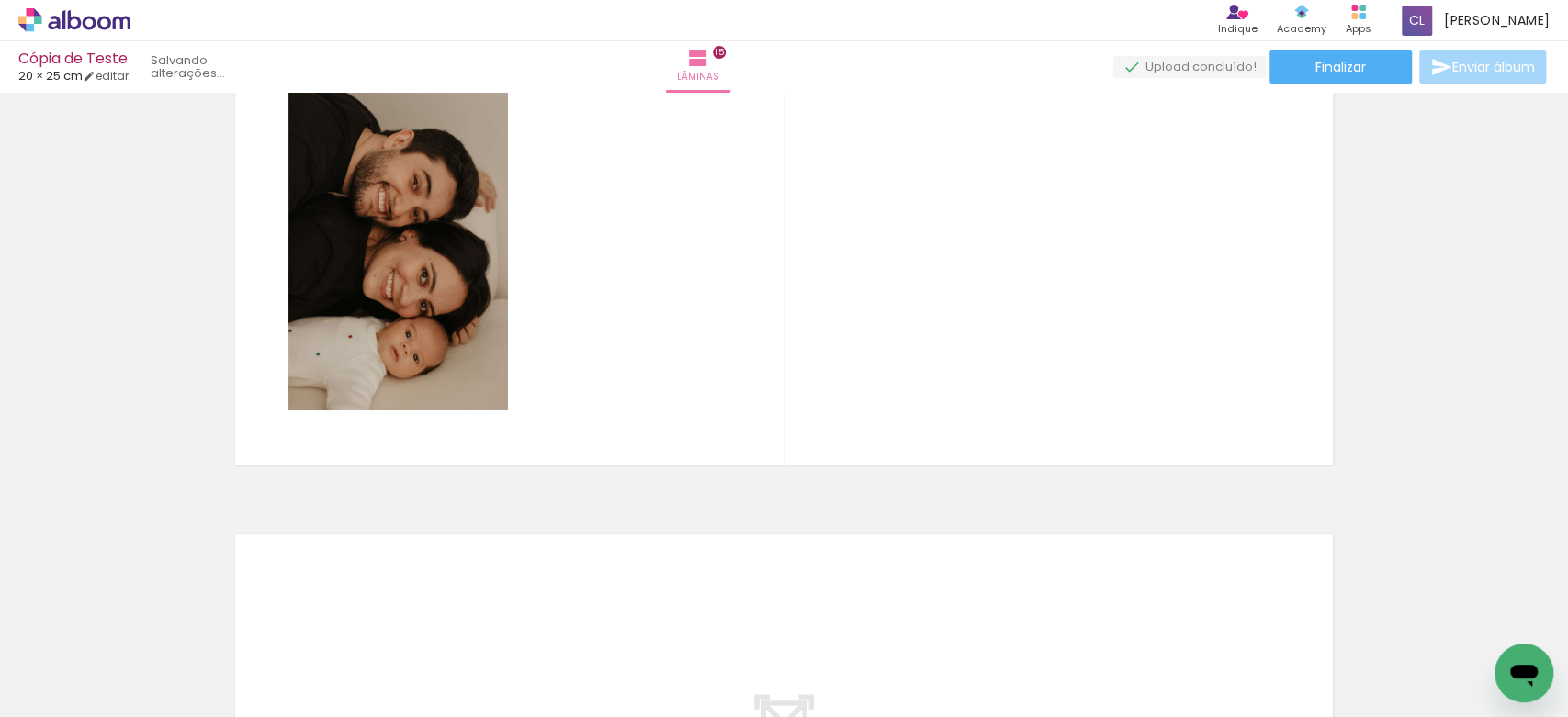
scroll to position [7065, 0]
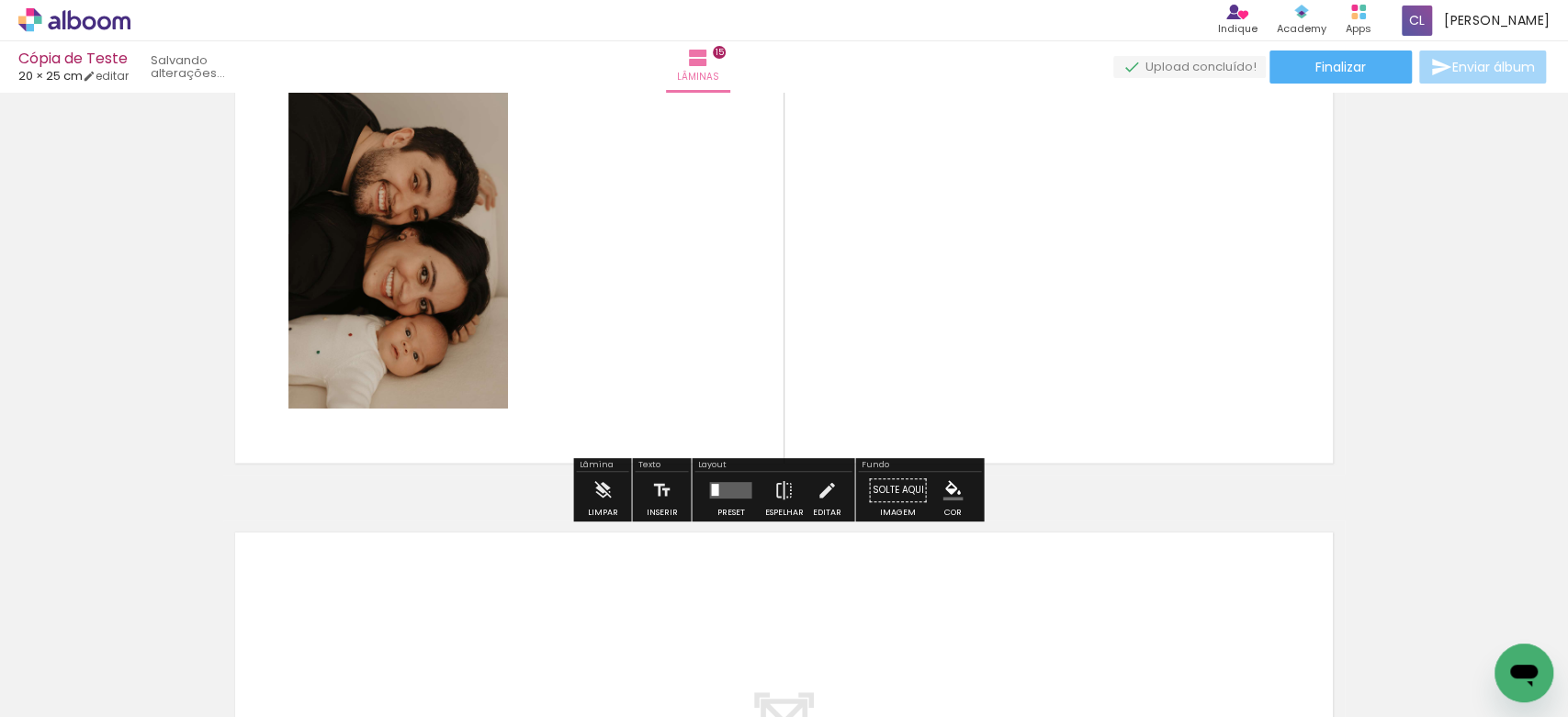
click at [733, 497] on div at bounding box center [731, 491] width 50 height 36
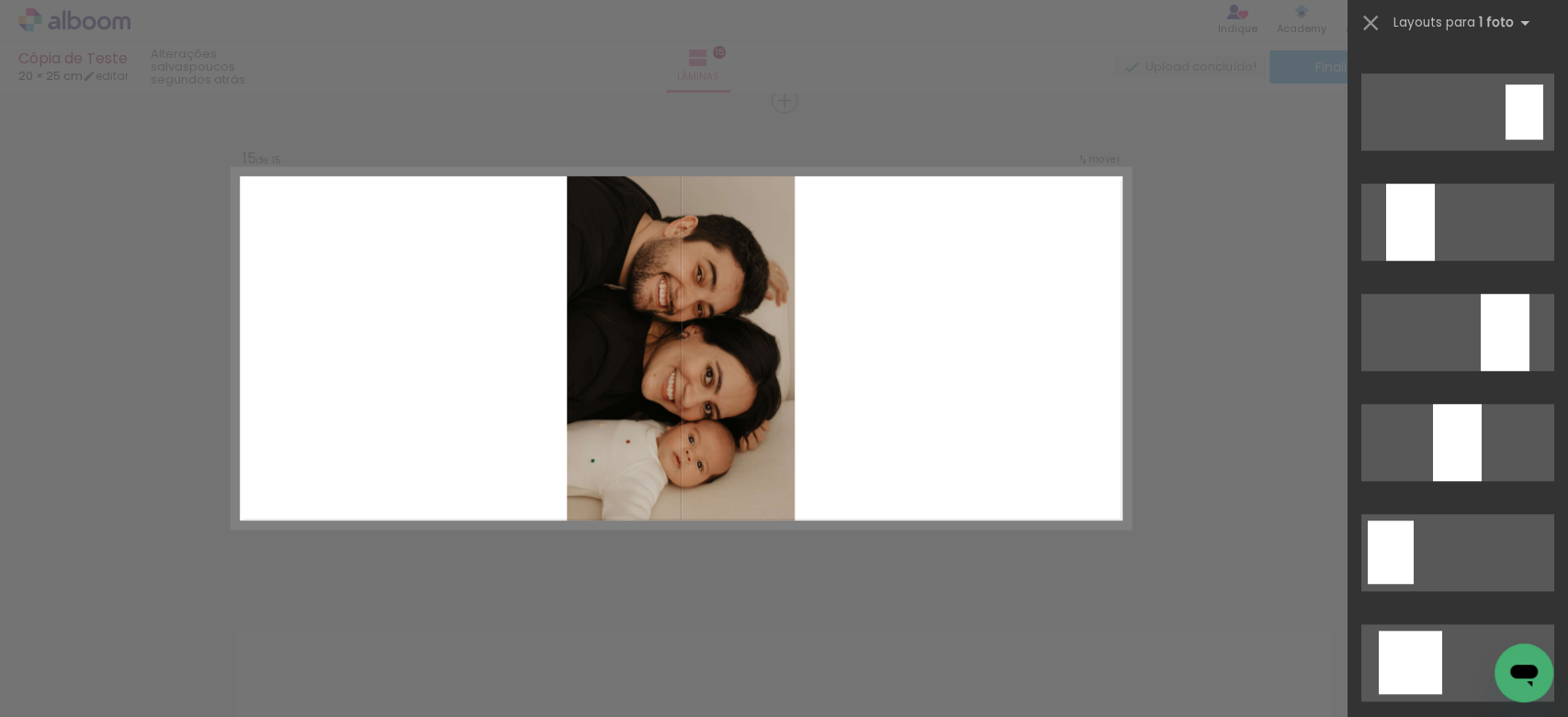
scroll to position [644, 0]
click at [1442, 432] on div at bounding box center [1457, 441] width 49 height 77
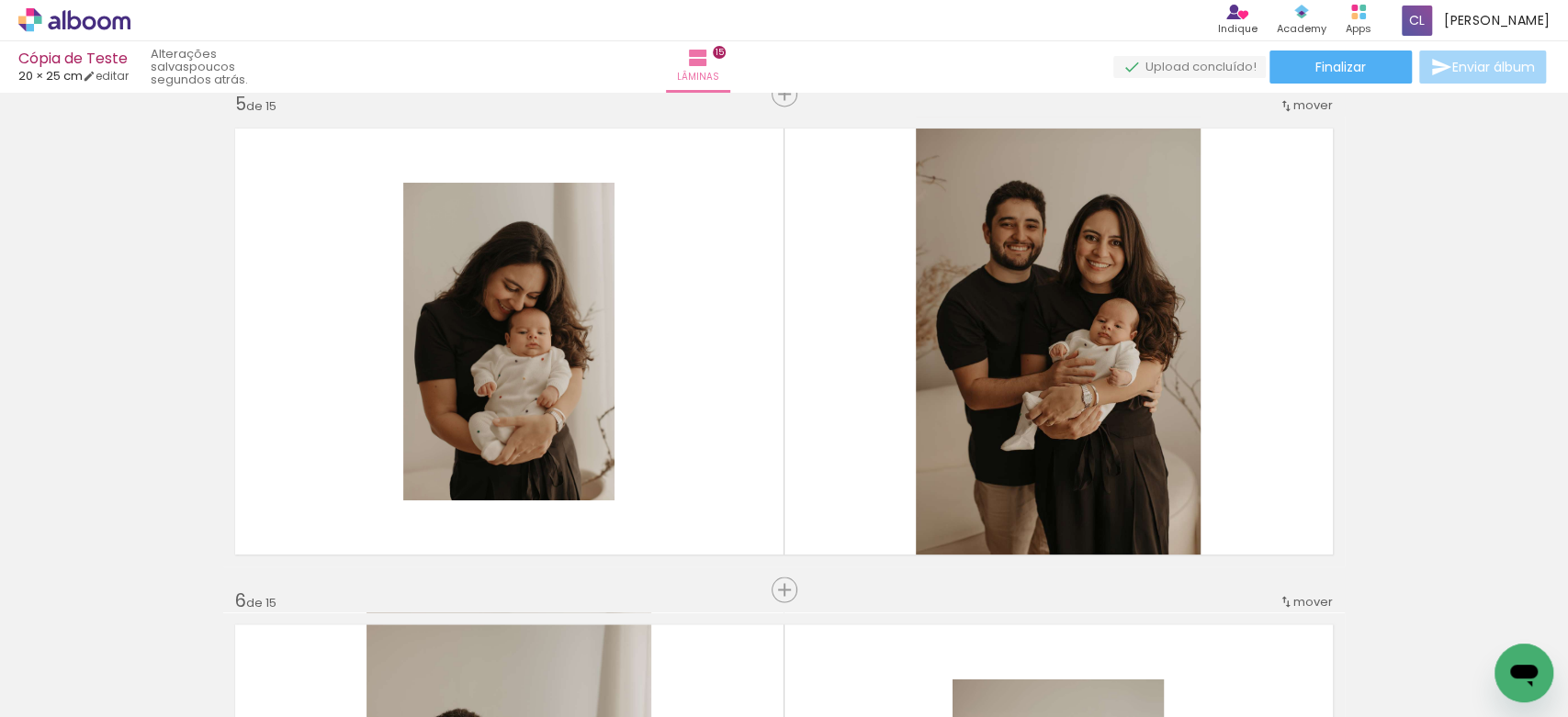
scroll to position [2012, 0]
